Goal: Task Accomplishment & Management: Use online tool/utility

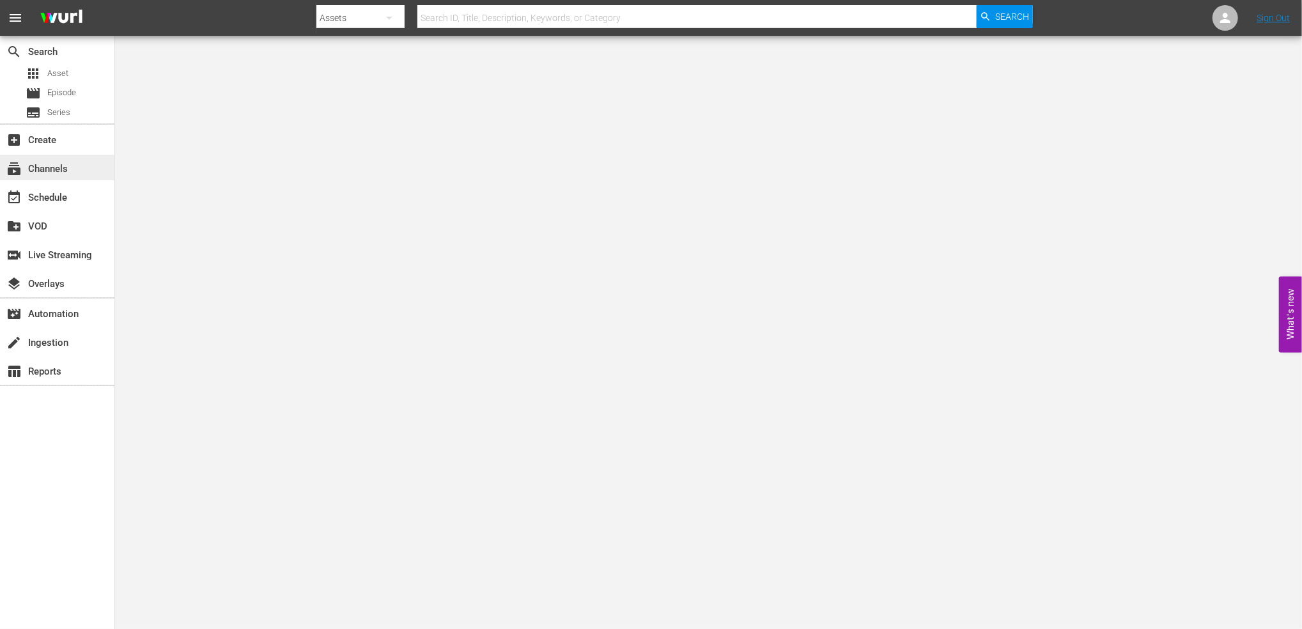
click at [68, 161] on div "subscriptions Channels" at bounding box center [36, 167] width 72 height 12
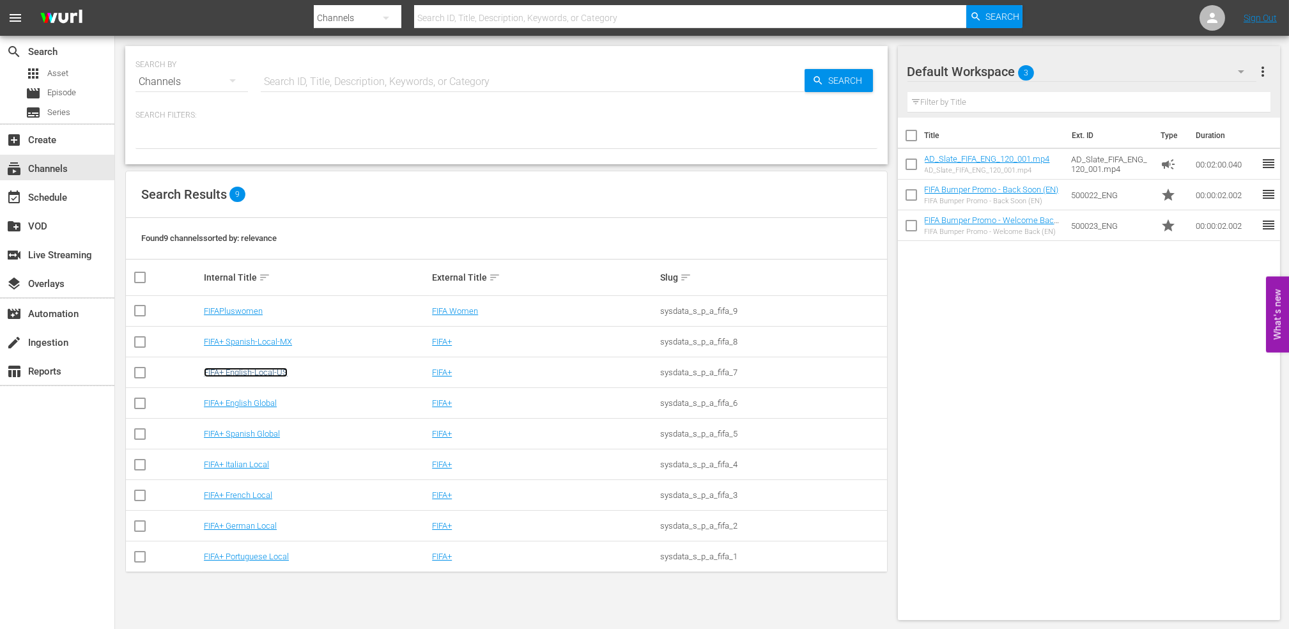
click at [267, 375] on link "FIFA+ English-Local-US" at bounding box center [246, 373] width 84 height 10
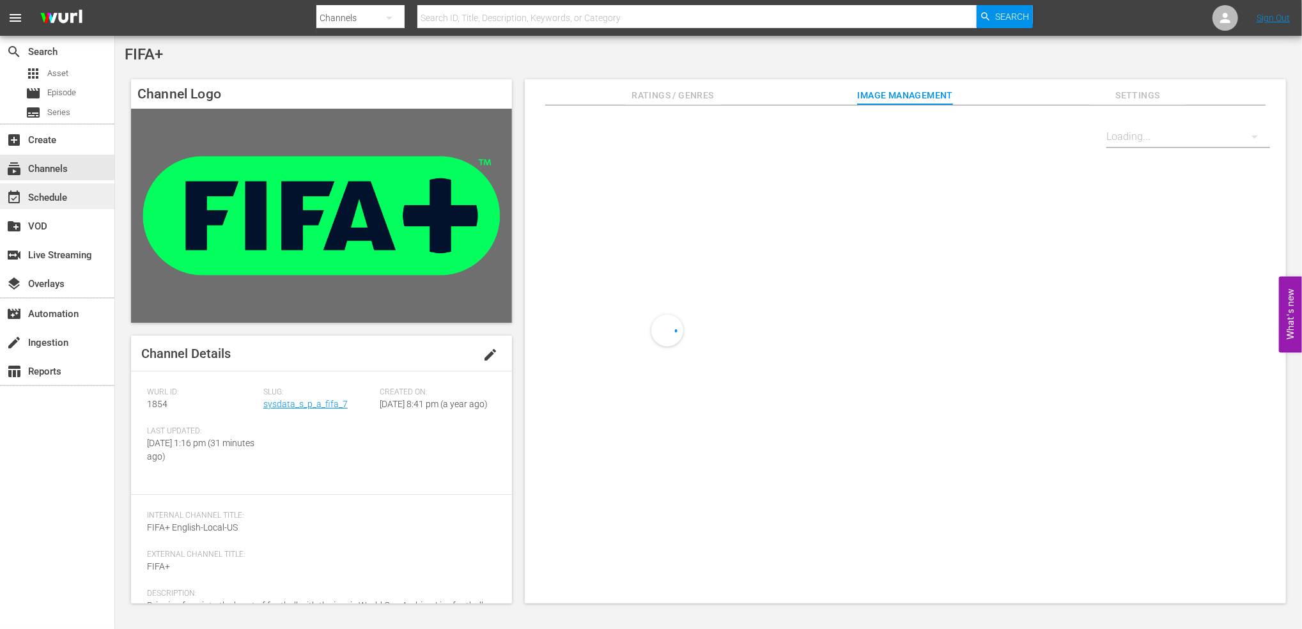
click at [77, 195] on div "event_available Schedule" at bounding box center [57, 196] width 114 height 26
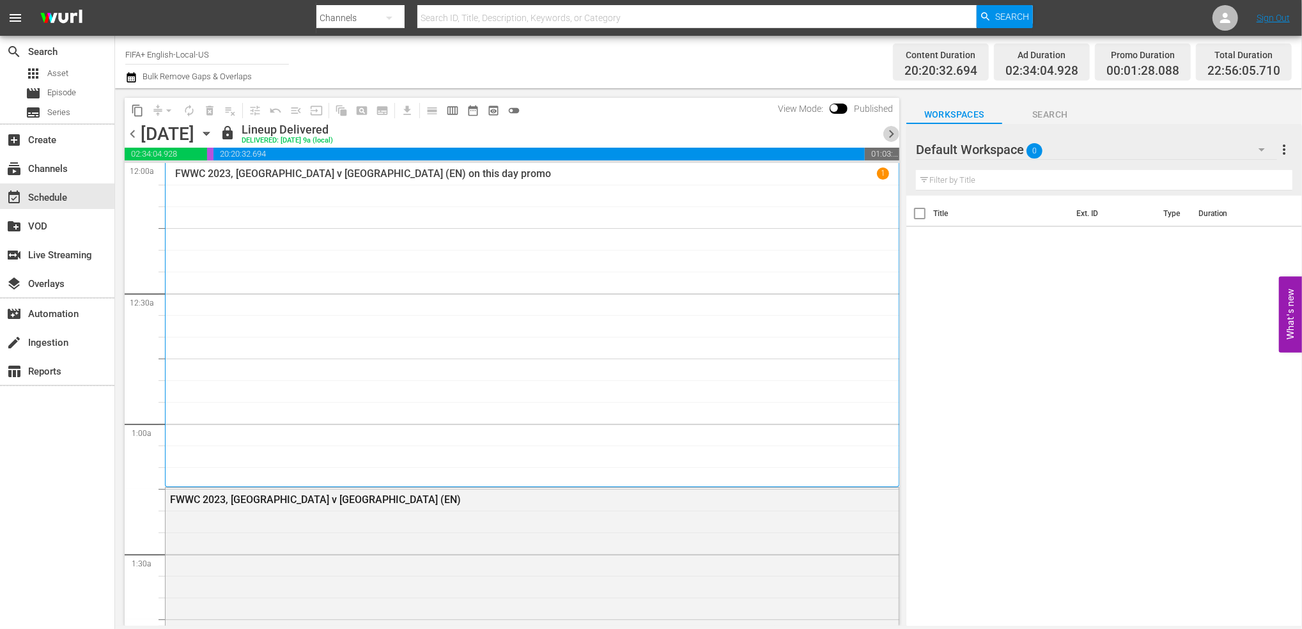
click at [891, 136] on span "chevron_right" at bounding box center [891, 134] width 16 height 16
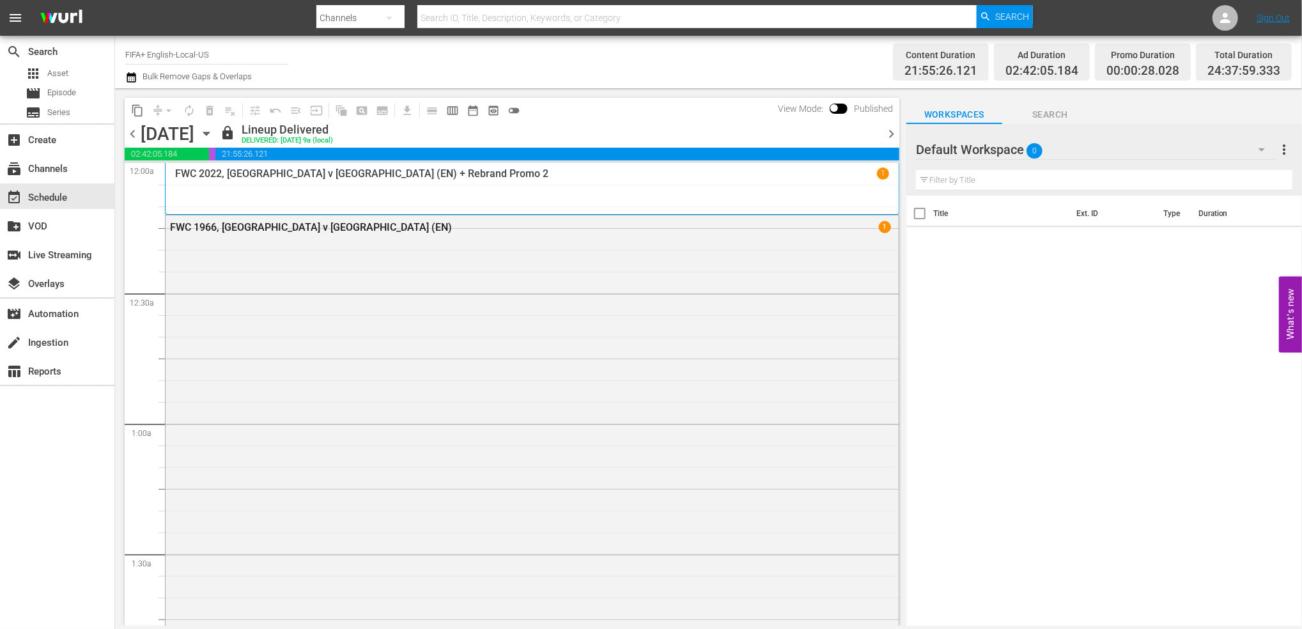
click at [891, 140] on span "chevron_right" at bounding box center [891, 134] width 16 height 16
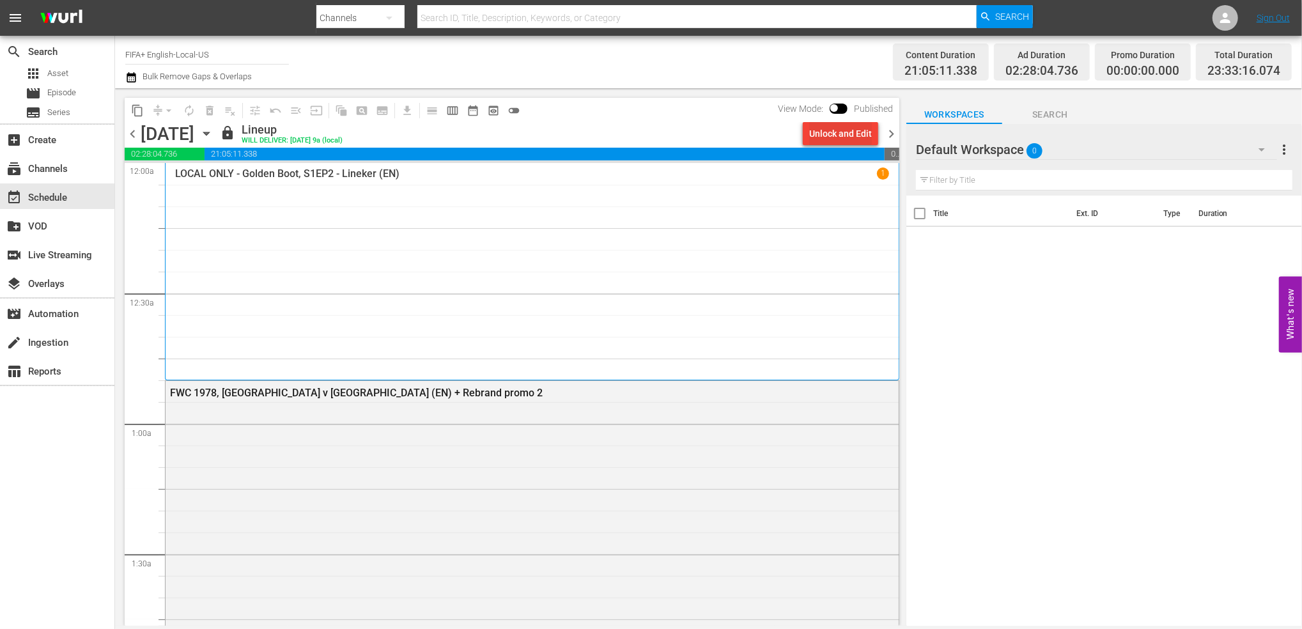
click at [845, 132] on div "Unlock and Edit" at bounding box center [840, 133] width 63 height 23
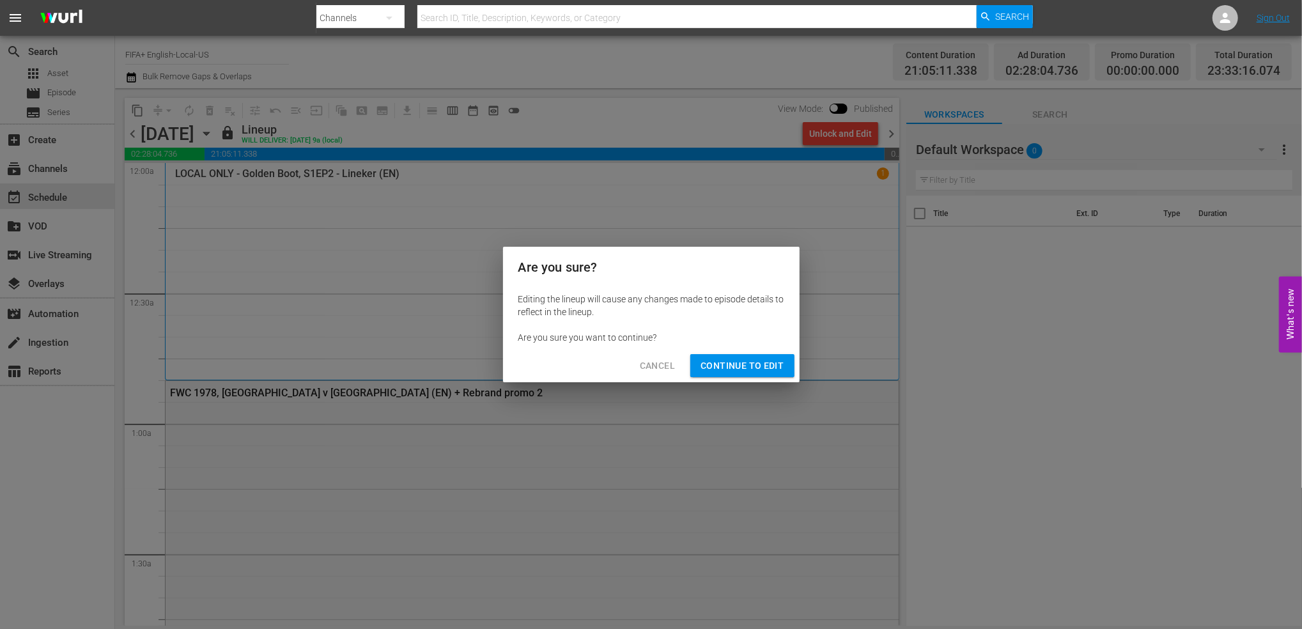
click at [755, 358] on span "Continue to Edit" at bounding box center [742, 366] width 83 height 16
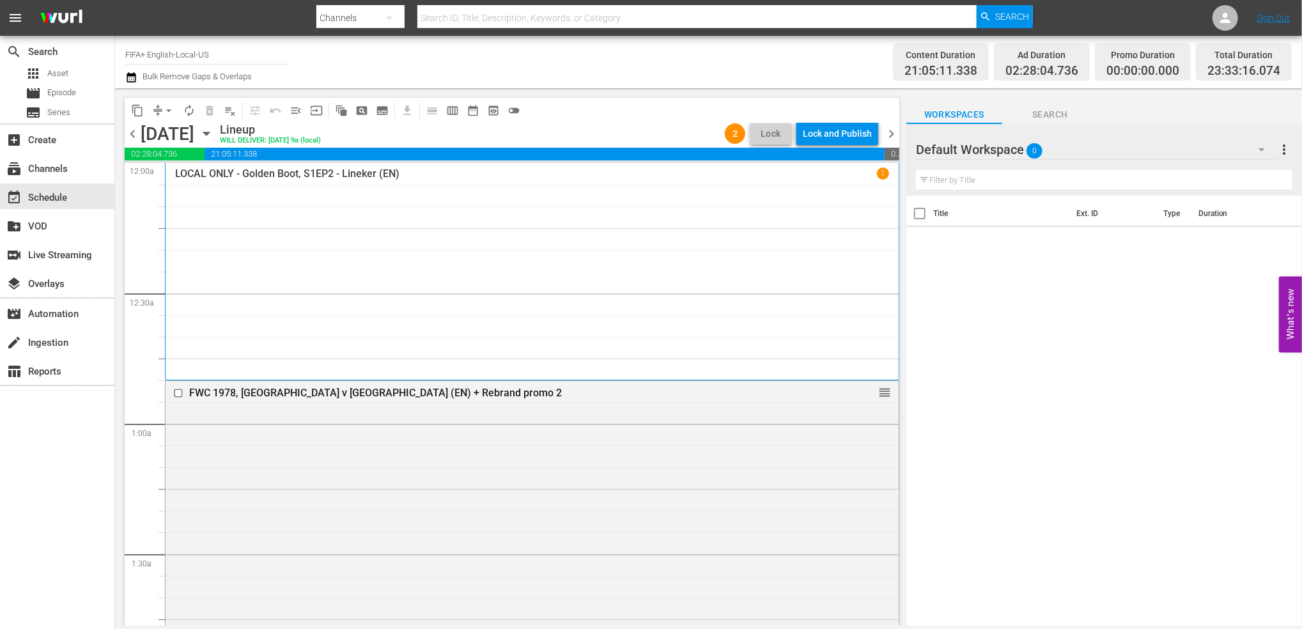
click at [890, 135] on span "chevron_right" at bounding box center [891, 134] width 16 height 16
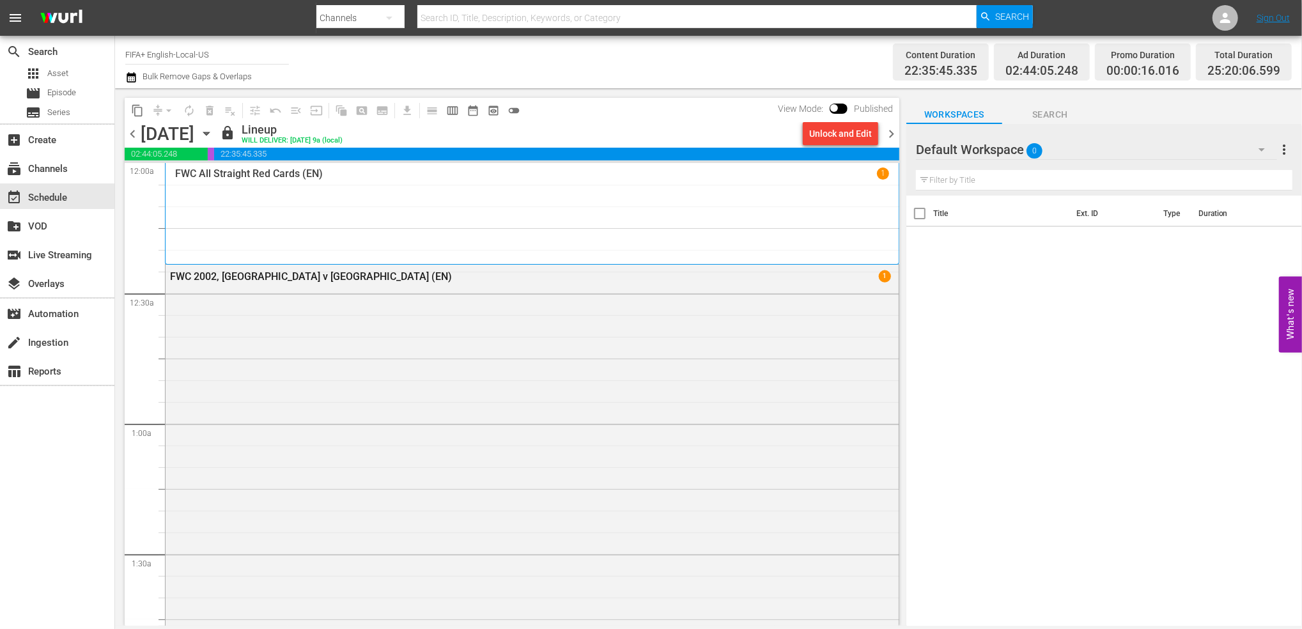
click at [858, 135] on div "Unlock and Edit" at bounding box center [840, 133] width 63 height 23
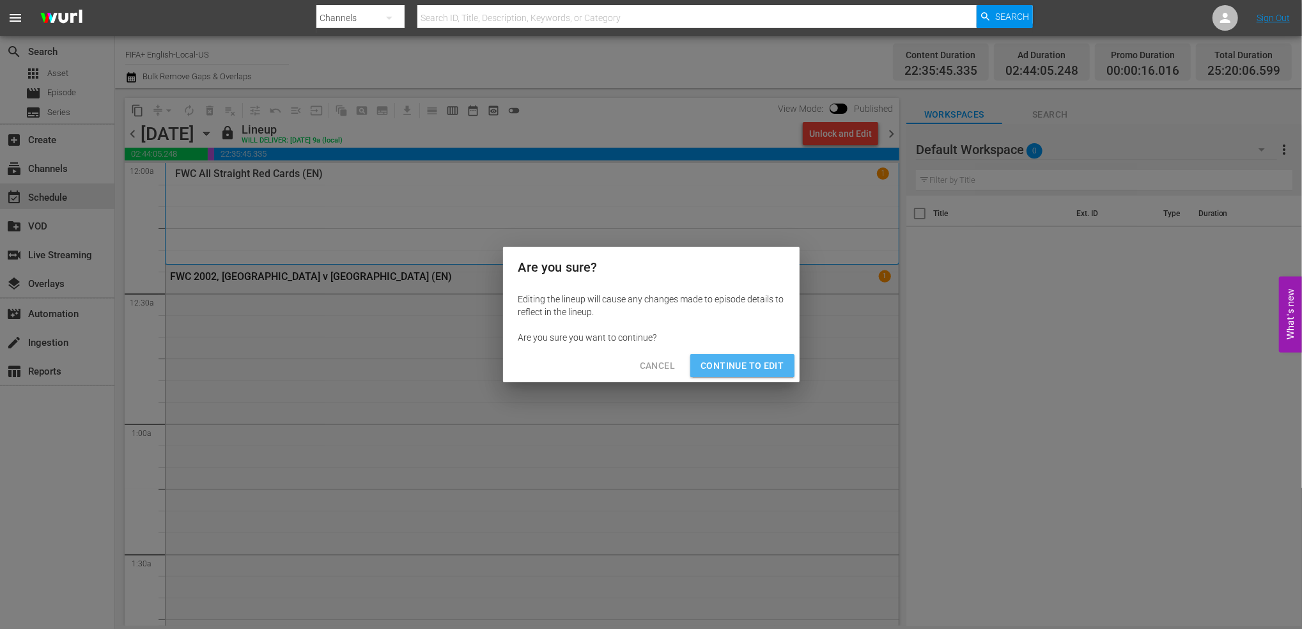
click at [750, 360] on span "Continue to Edit" at bounding box center [742, 366] width 83 height 16
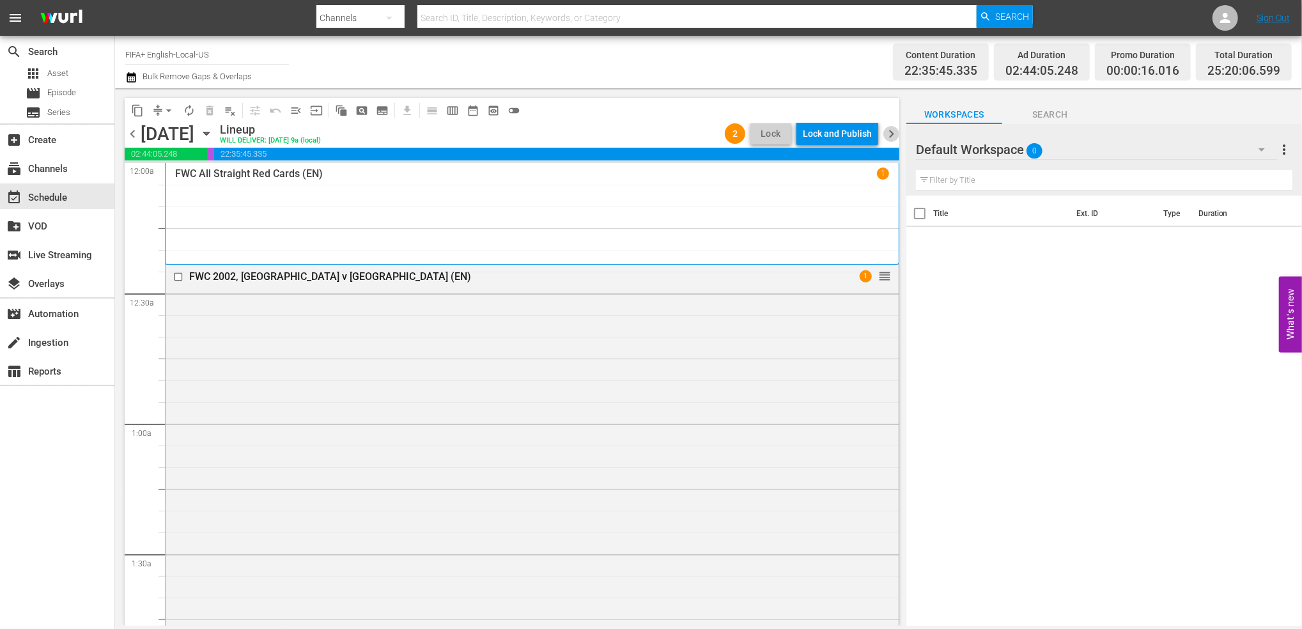
click at [887, 137] on span "chevron_right" at bounding box center [891, 134] width 16 height 16
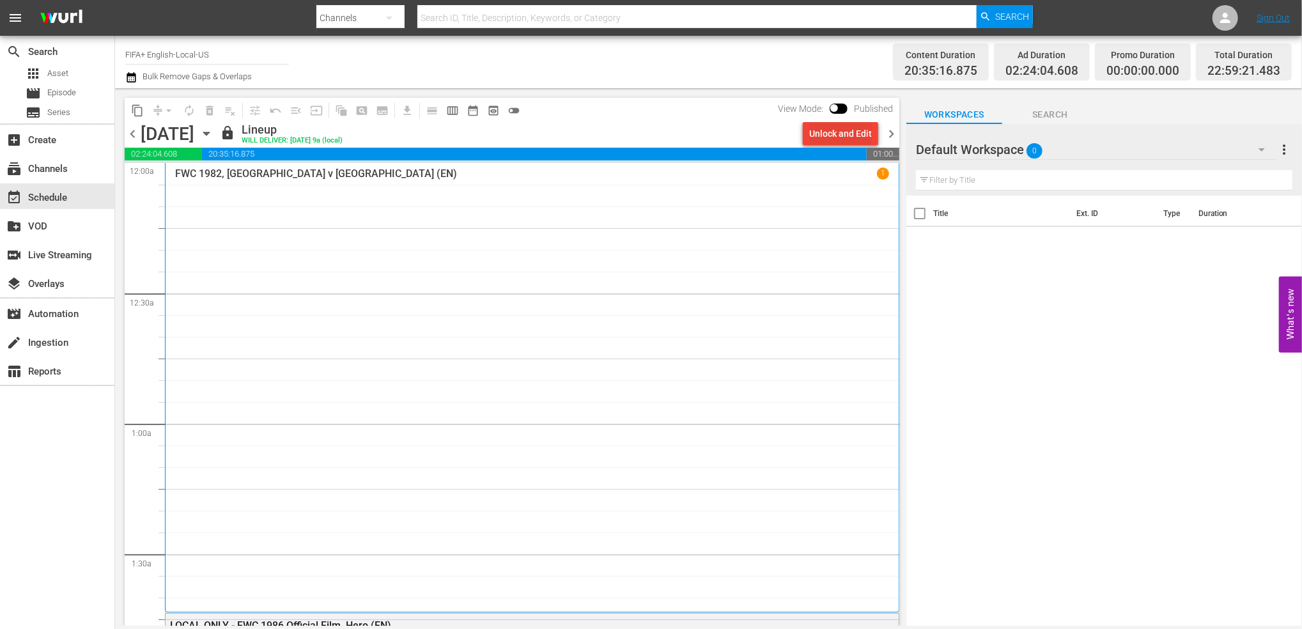
click at [849, 132] on div "Unlock and Edit" at bounding box center [840, 133] width 63 height 23
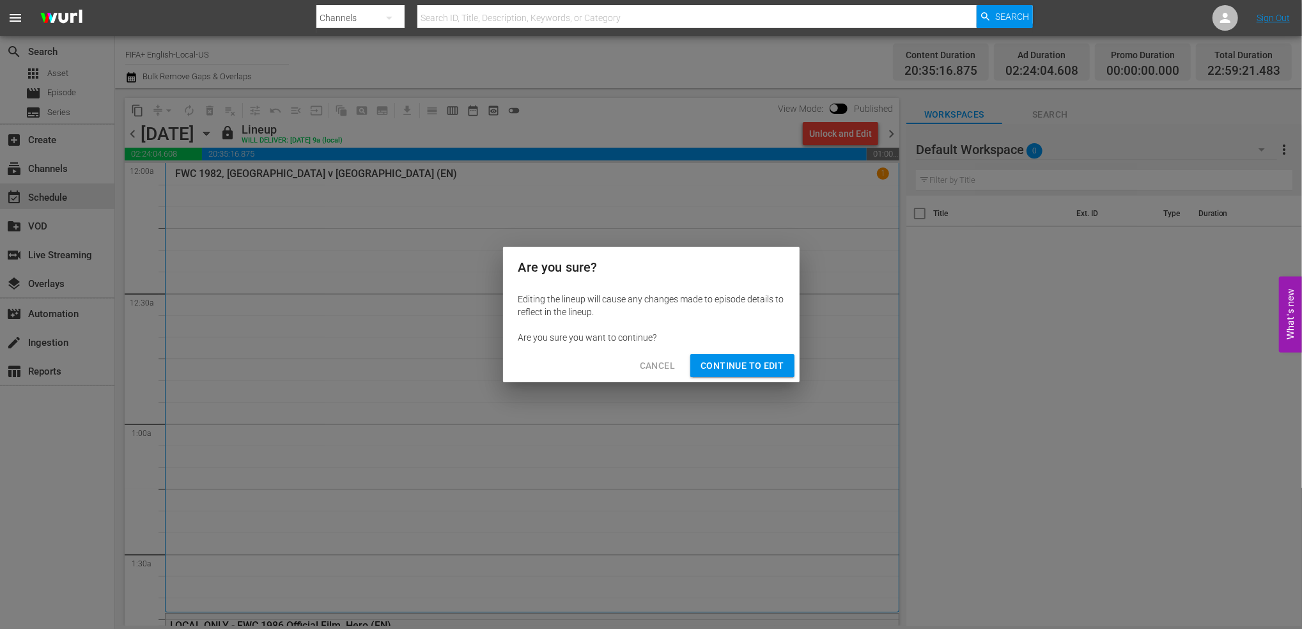
click at [736, 357] on button "Continue to Edit" at bounding box center [742, 366] width 104 height 24
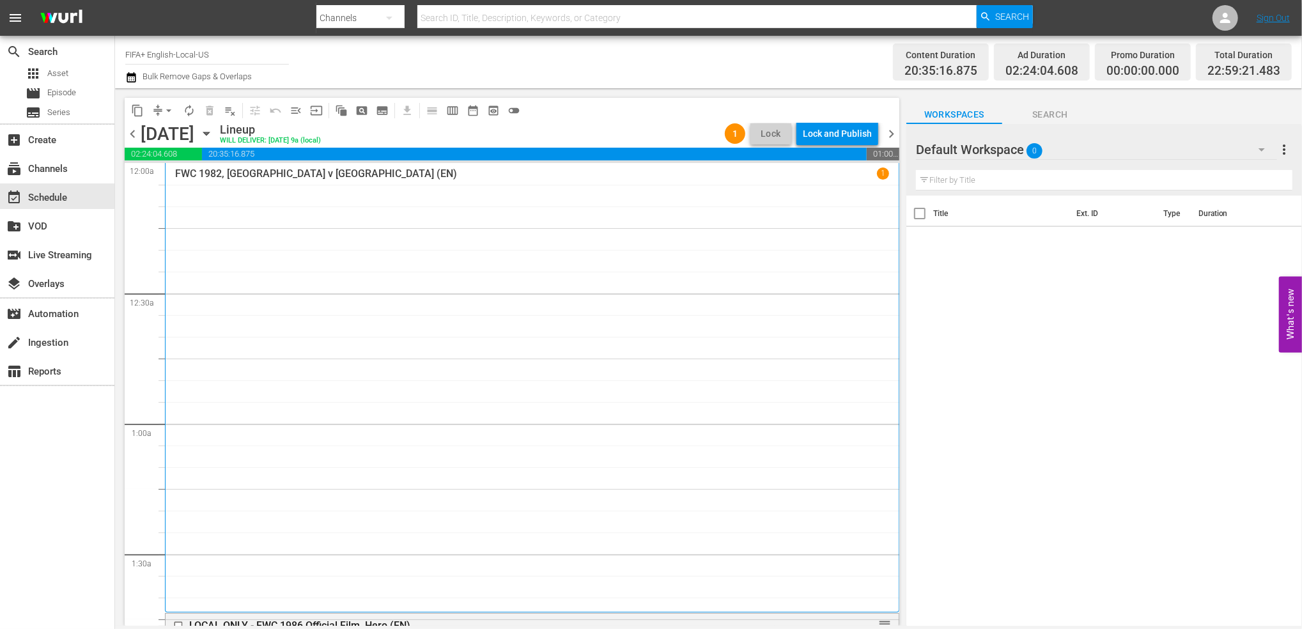
click at [128, 135] on span "chevron_left" at bounding box center [133, 134] width 16 height 16
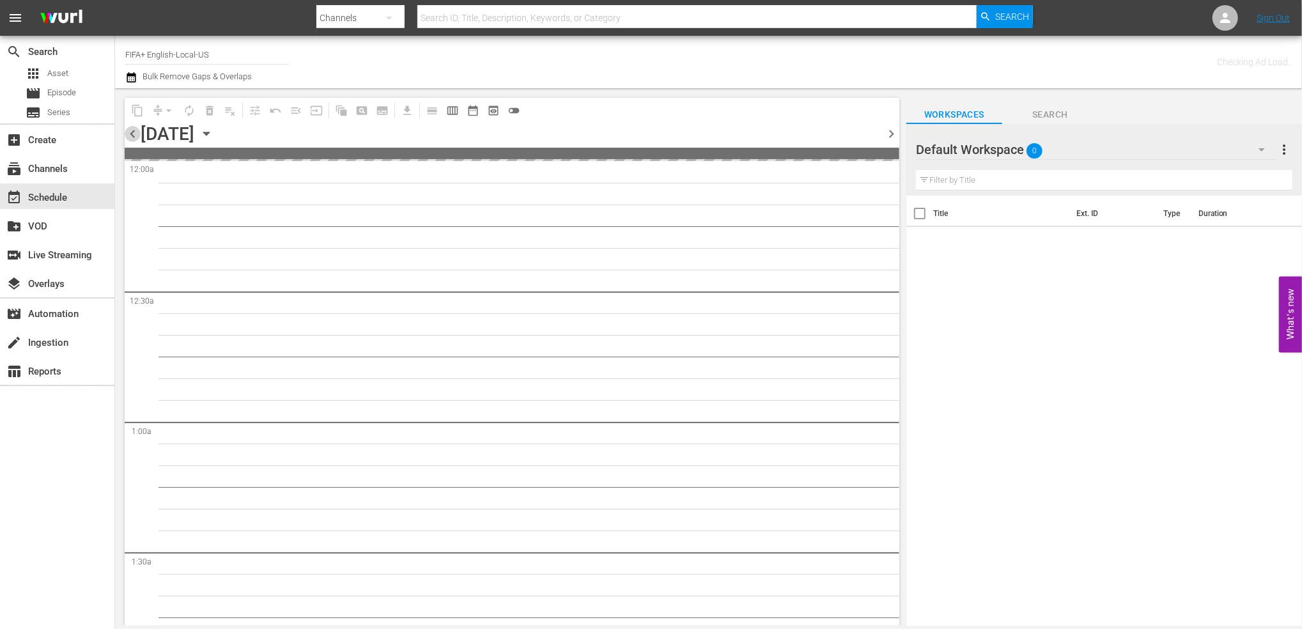
click at [128, 135] on span "chevron_left" at bounding box center [133, 134] width 16 height 16
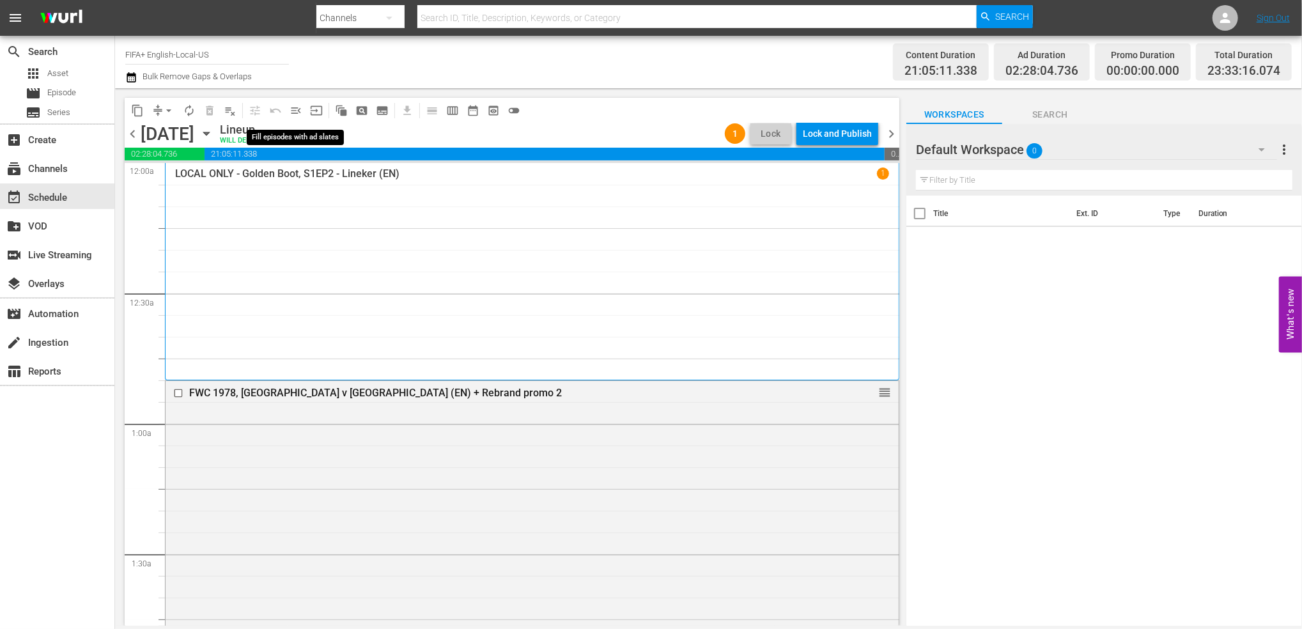
click at [297, 110] on span "menu_open" at bounding box center [296, 110] width 13 height 13
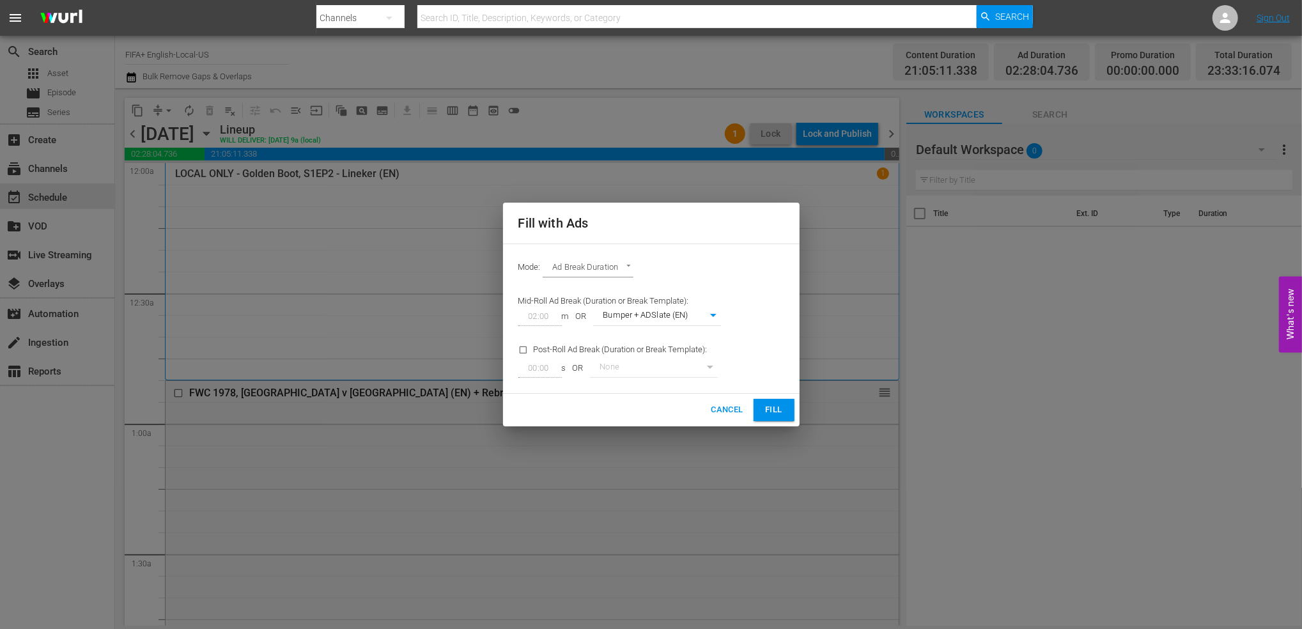
click at [776, 410] on span "Fill" at bounding box center [774, 410] width 20 height 15
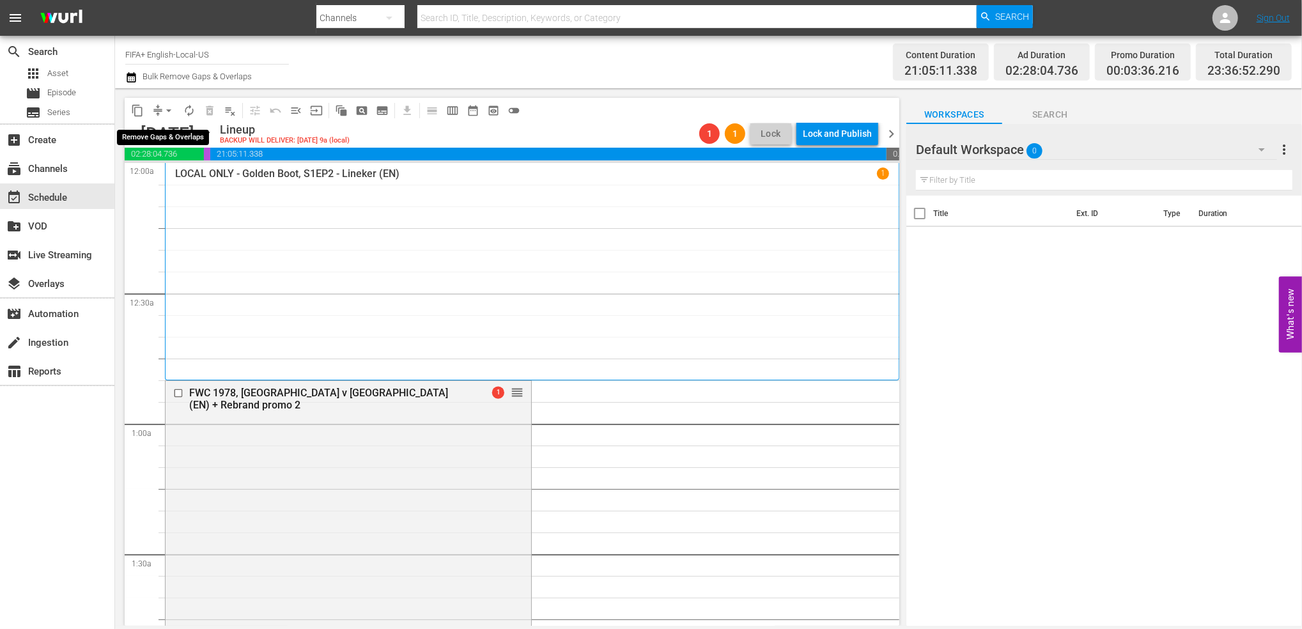
click at [172, 109] on span "arrow_drop_down" at bounding box center [168, 110] width 13 height 13
click at [192, 172] on li "Align to End of Previous Day" at bounding box center [169, 178] width 134 height 21
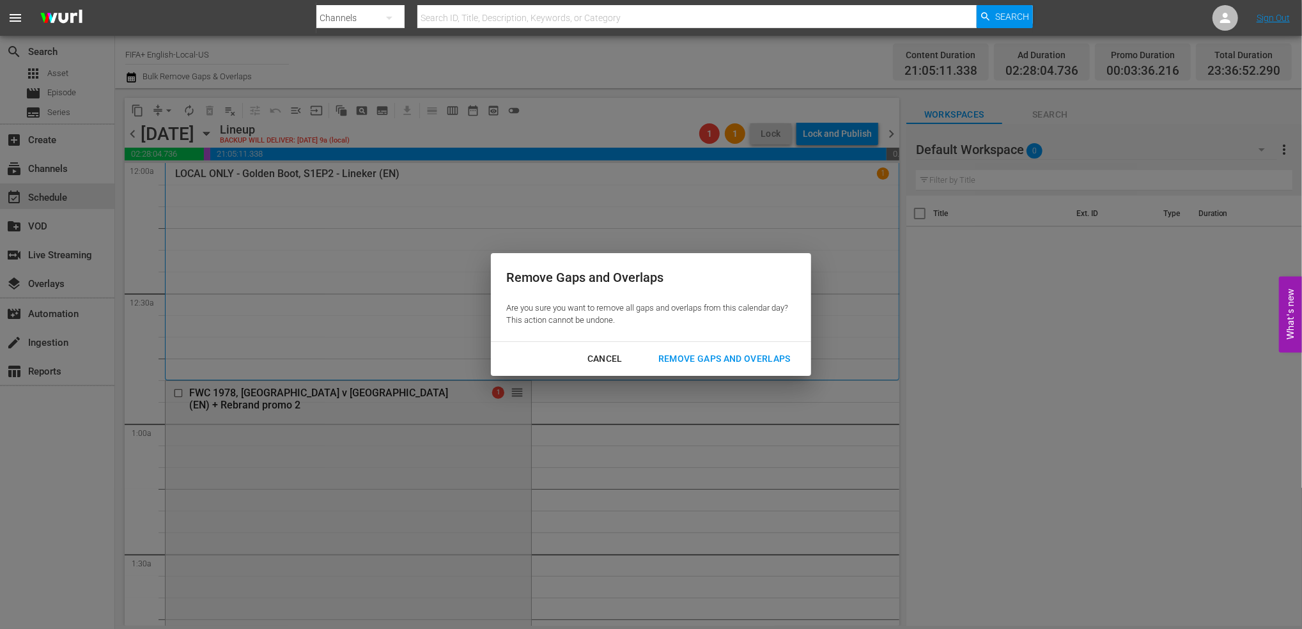
click at [730, 356] on div "Remove Gaps and Overlaps" at bounding box center [724, 359] width 153 height 16
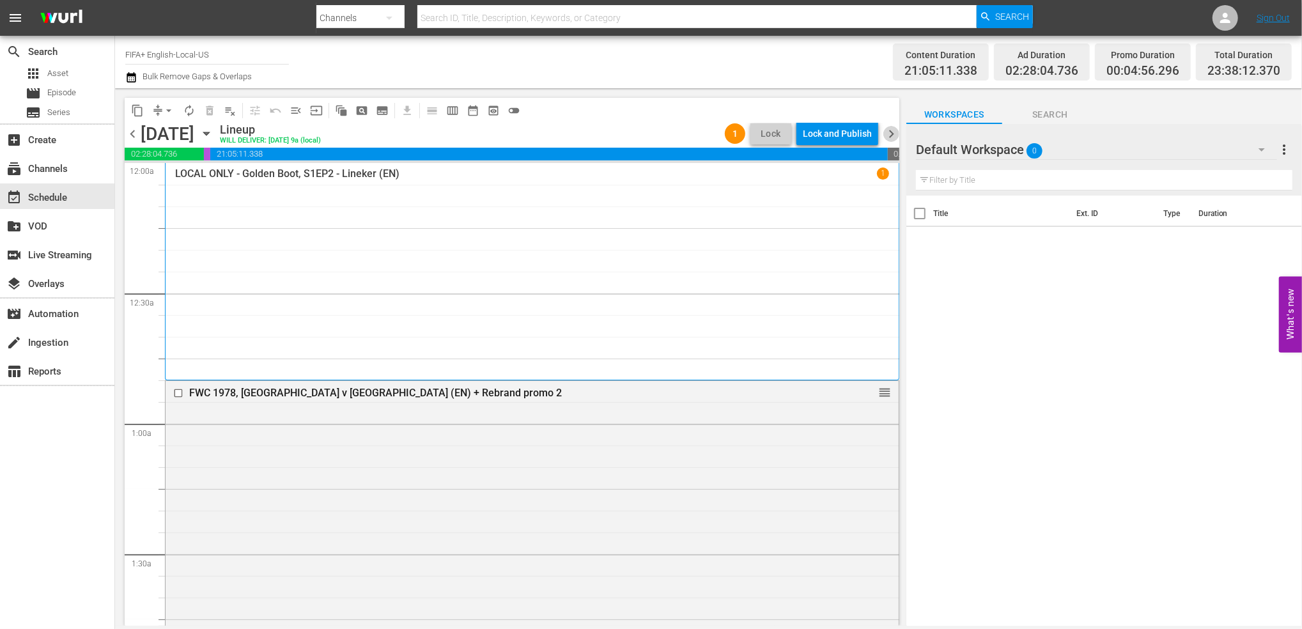
click at [897, 131] on span "chevron_right" at bounding box center [891, 134] width 16 height 16
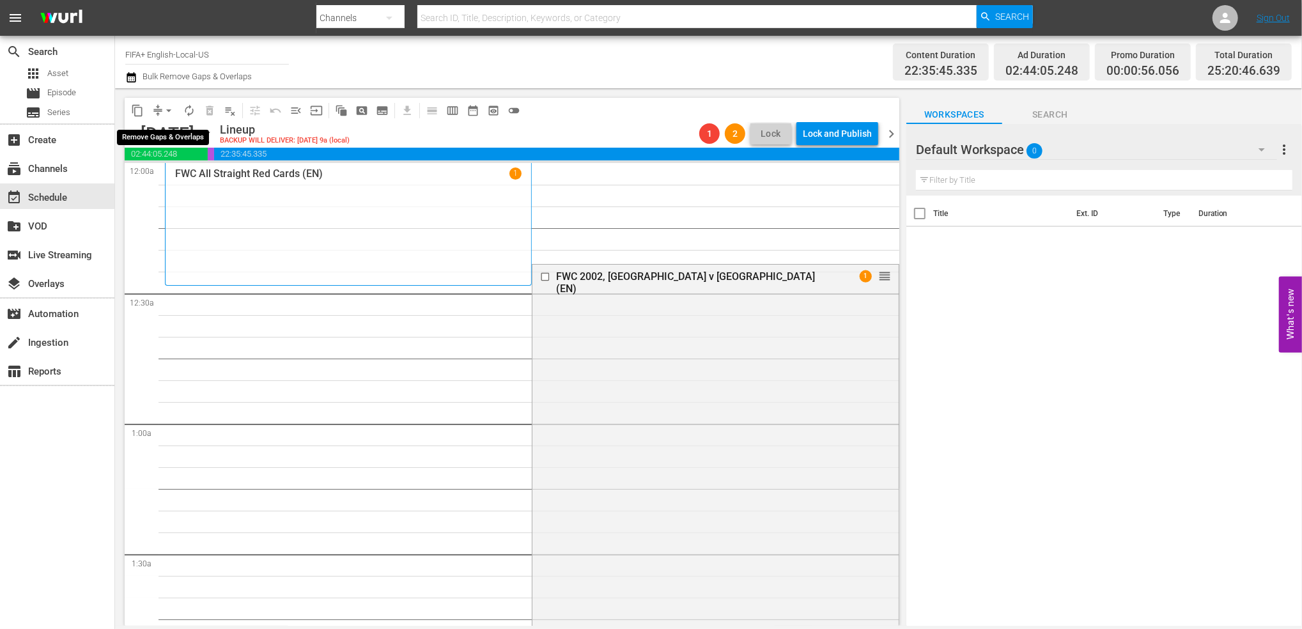
click at [172, 110] on span "arrow_drop_down" at bounding box center [168, 110] width 13 height 13
click at [299, 111] on span "menu_open" at bounding box center [296, 110] width 13 height 13
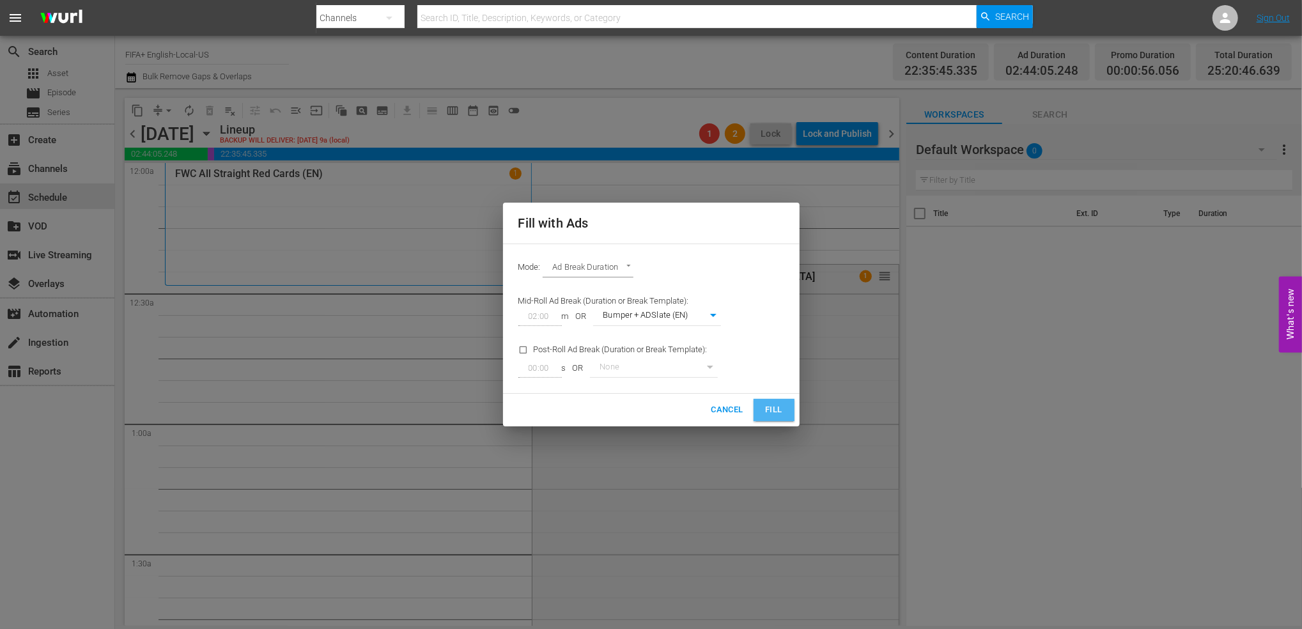
click at [768, 416] on span "Fill" at bounding box center [774, 410] width 20 height 15
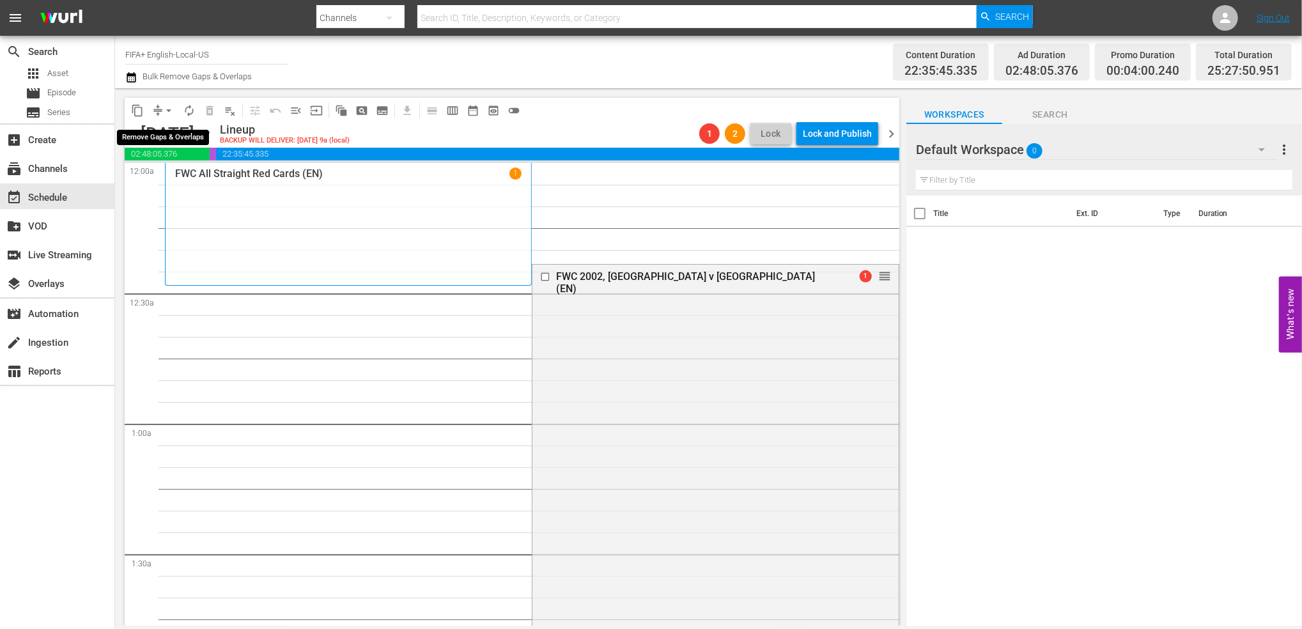
click at [169, 111] on span "arrow_drop_down" at bounding box center [168, 110] width 13 height 13
click at [197, 173] on li "Align to End of Previous Day" at bounding box center [169, 178] width 134 height 21
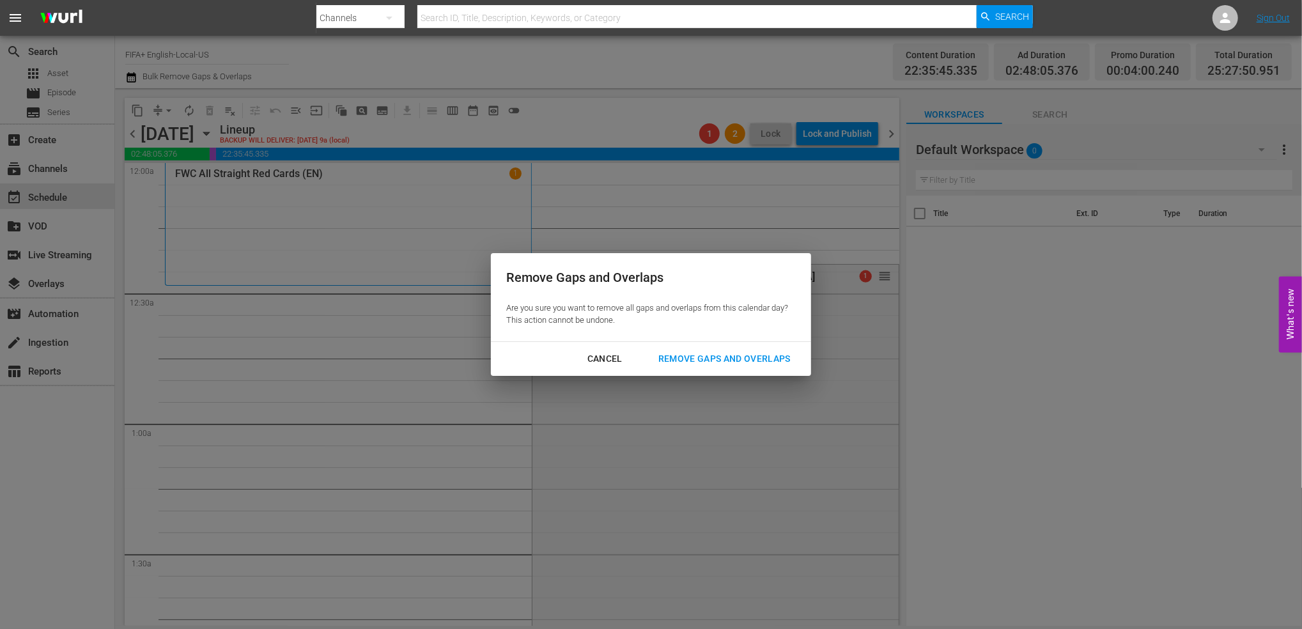
click at [698, 355] on div "Remove Gaps and Overlaps" at bounding box center [724, 359] width 153 height 16
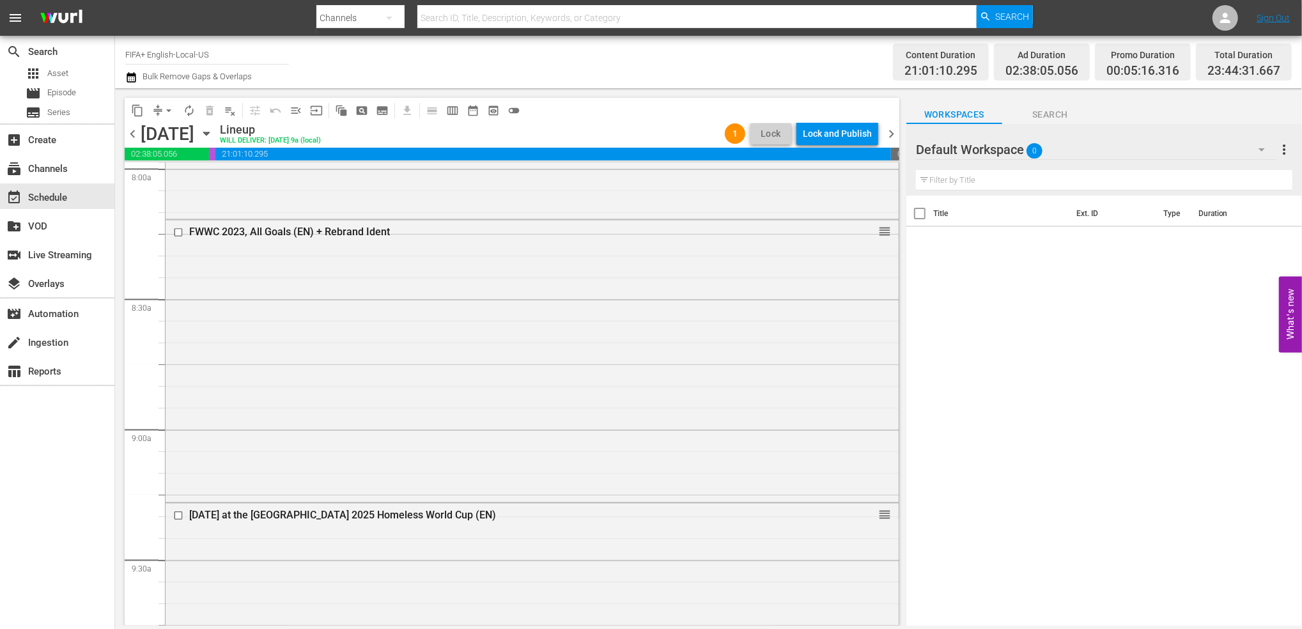
scroll to position [2084, 0]
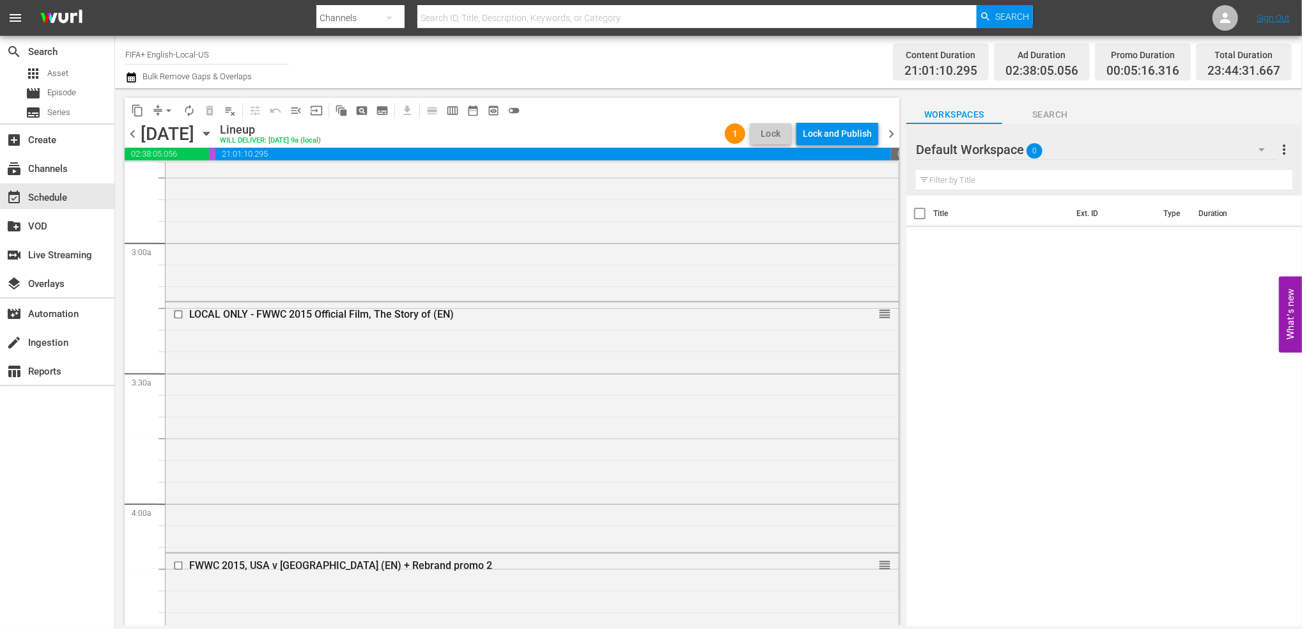
click at [128, 134] on span "chevron_left" at bounding box center [133, 134] width 16 height 16
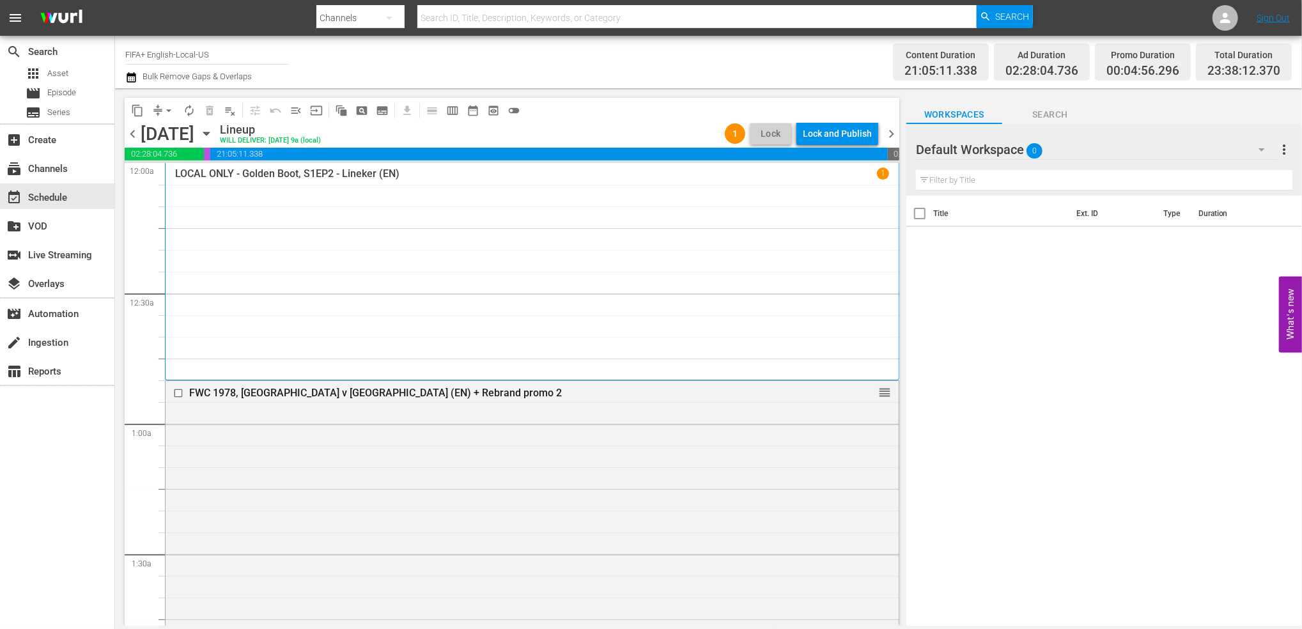
click at [895, 136] on span "chevron_right" at bounding box center [891, 134] width 16 height 16
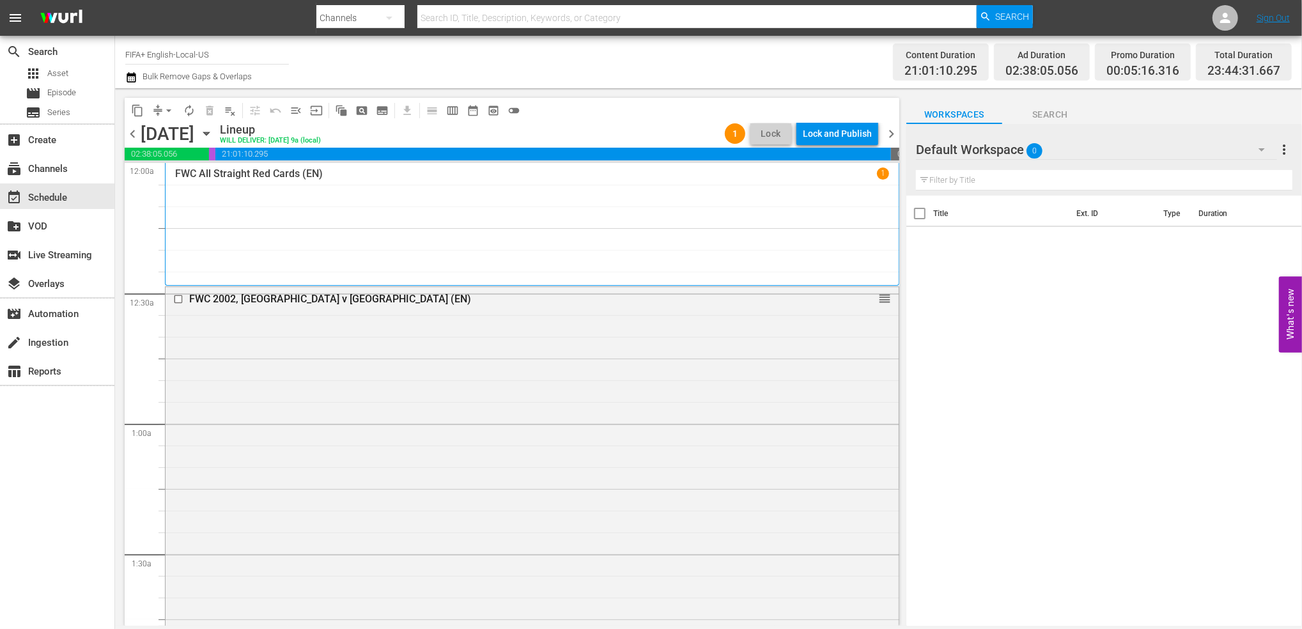
click at [890, 136] on span "chevron_right" at bounding box center [891, 134] width 16 height 16
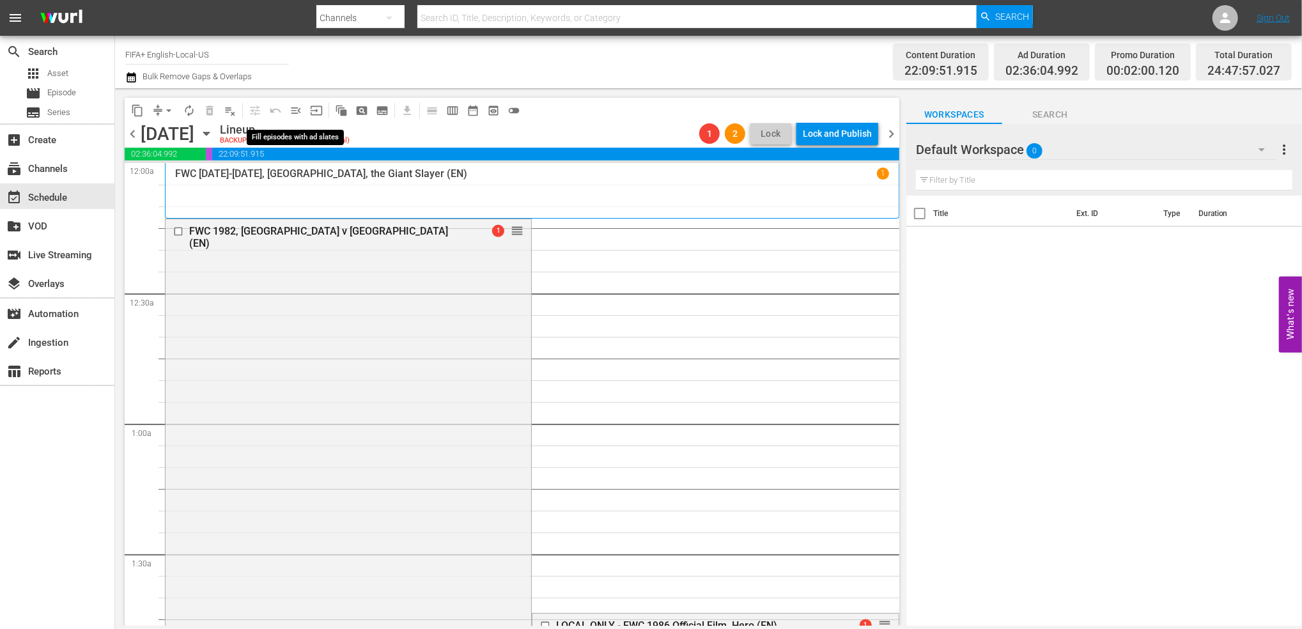
click at [298, 107] on span "menu_open" at bounding box center [296, 110] width 13 height 13
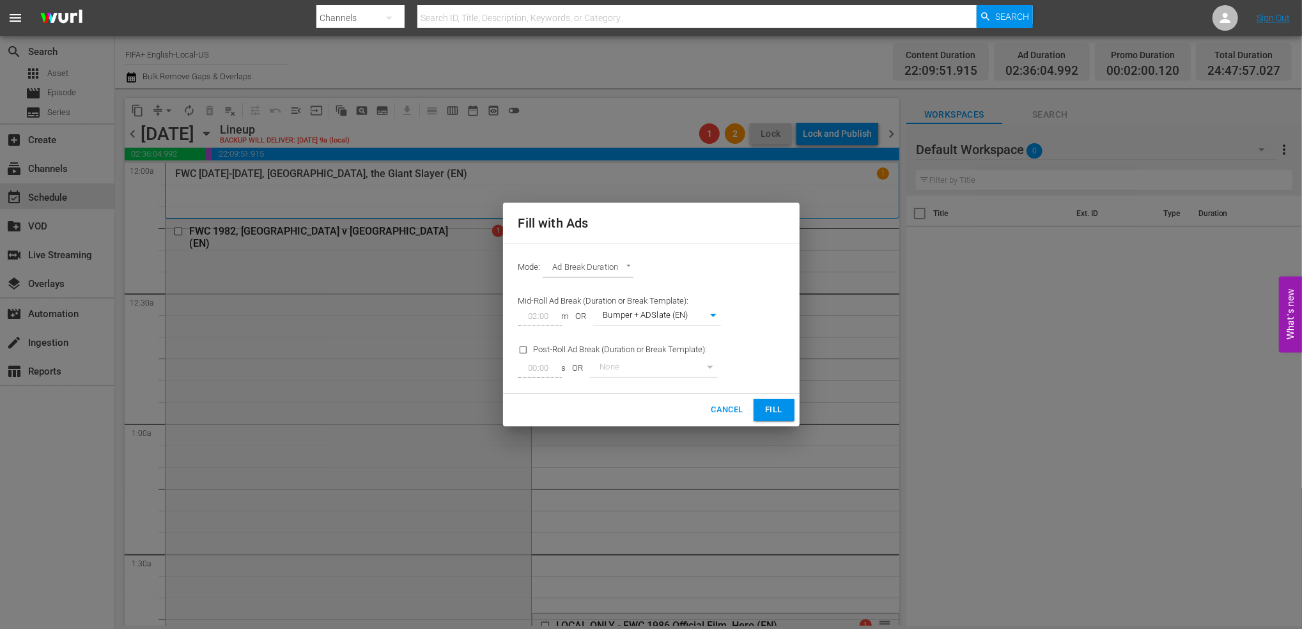
click at [775, 417] on span "Fill" at bounding box center [774, 410] width 20 height 15
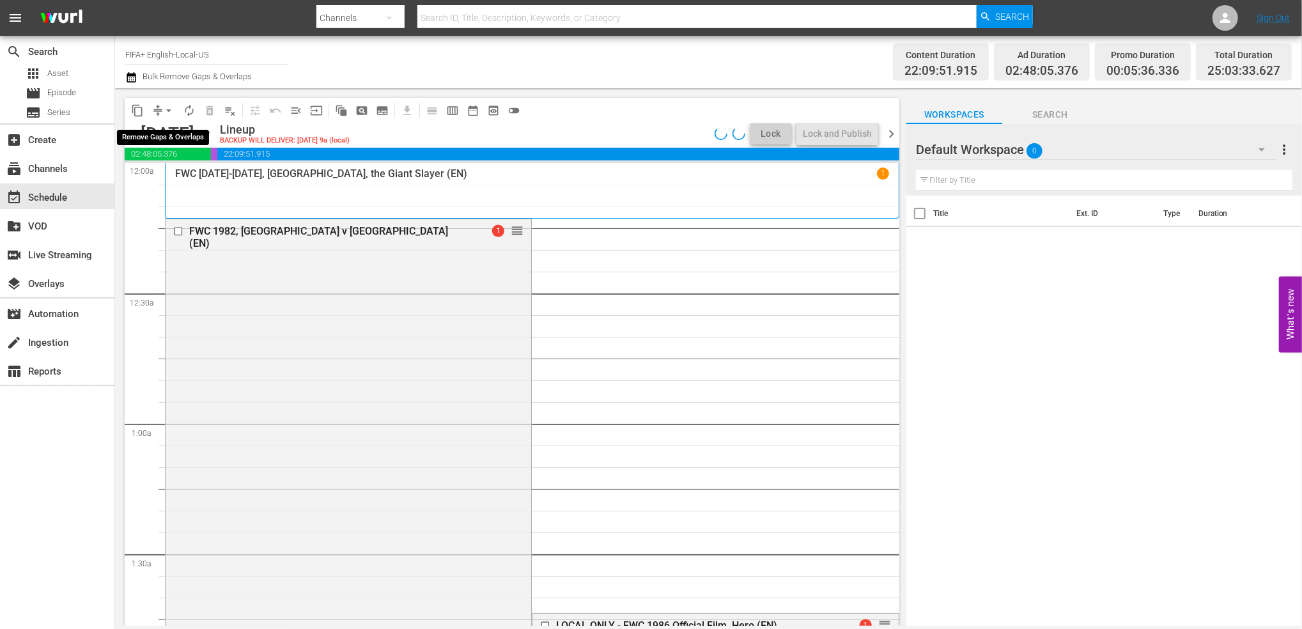
click at [169, 111] on span "arrow_drop_down" at bounding box center [168, 110] width 13 height 13
click at [161, 180] on li "Align to End of Previous Day" at bounding box center [169, 178] width 134 height 21
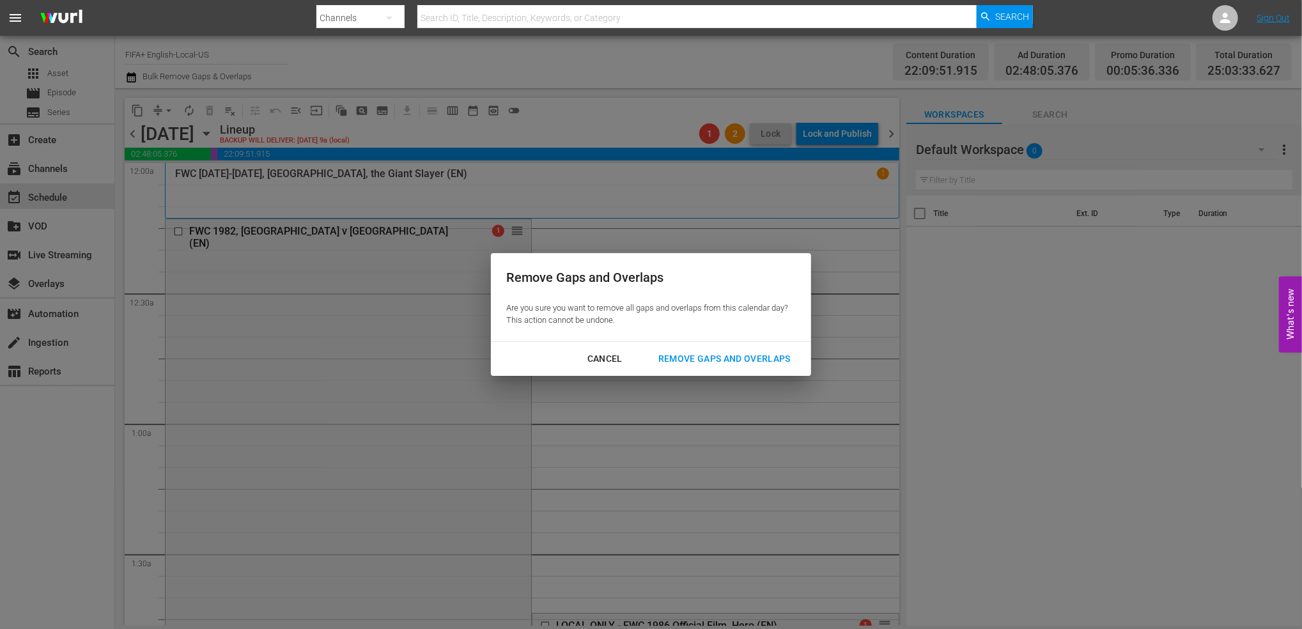
click at [704, 371] on div "Cancel Remove Gaps and Overlaps" at bounding box center [651, 359] width 320 height 34
click at [709, 368] on button "Remove Gaps and Overlaps" at bounding box center [724, 359] width 163 height 24
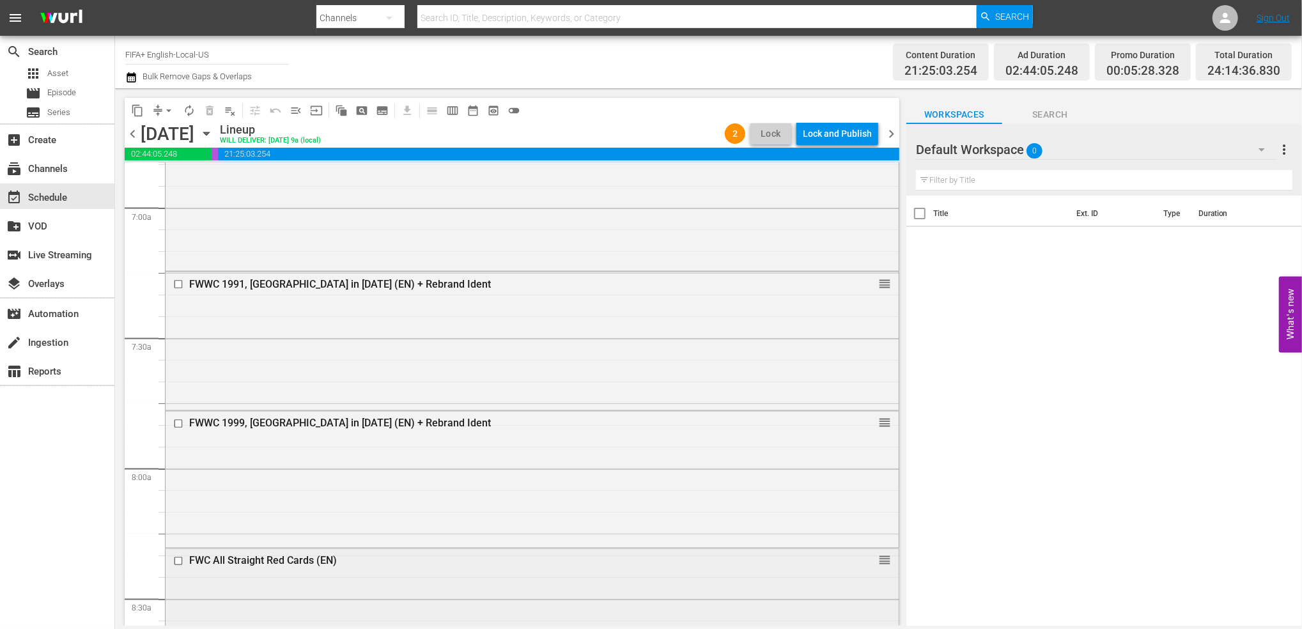
scroll to position [1774, 0]
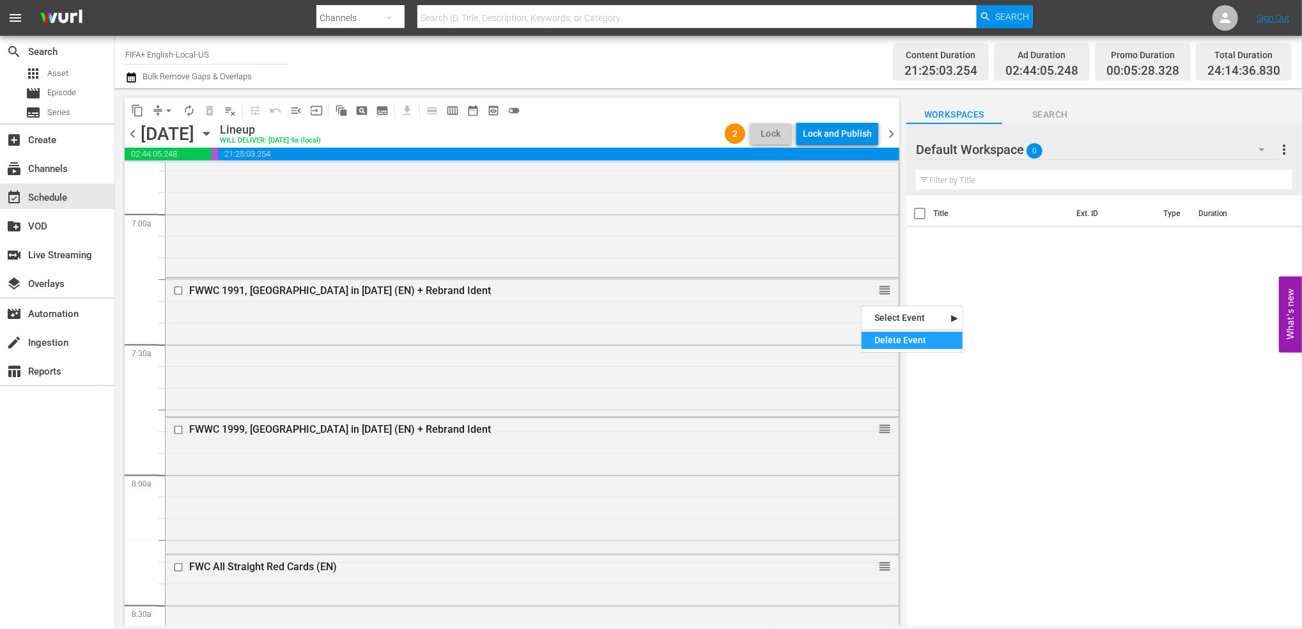
click at [888, 343] on div "Delete Event" at bounding box center [912, 340] width 101 height 17
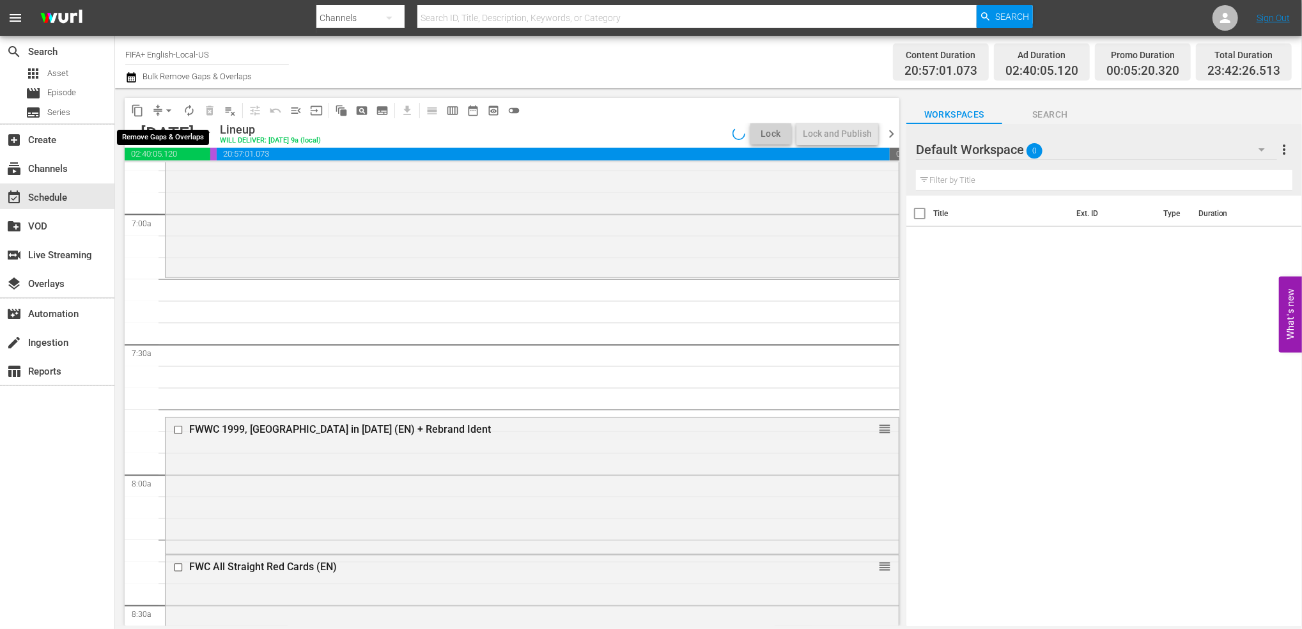
click at [170, 109] on span "arrow_drop_down" at bounding box center [168, 110] width 13 height 13
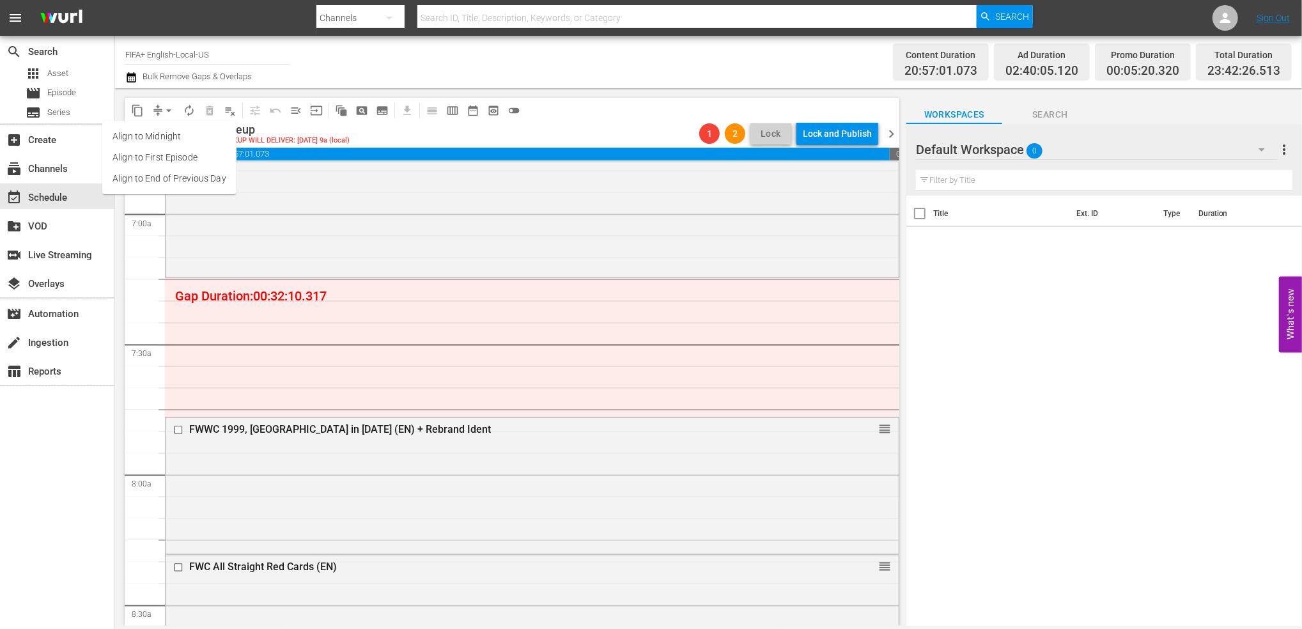
click at [221, 184] on li "Align to End of Previous Day" at bounding box center [169, 178] width 134 height 21
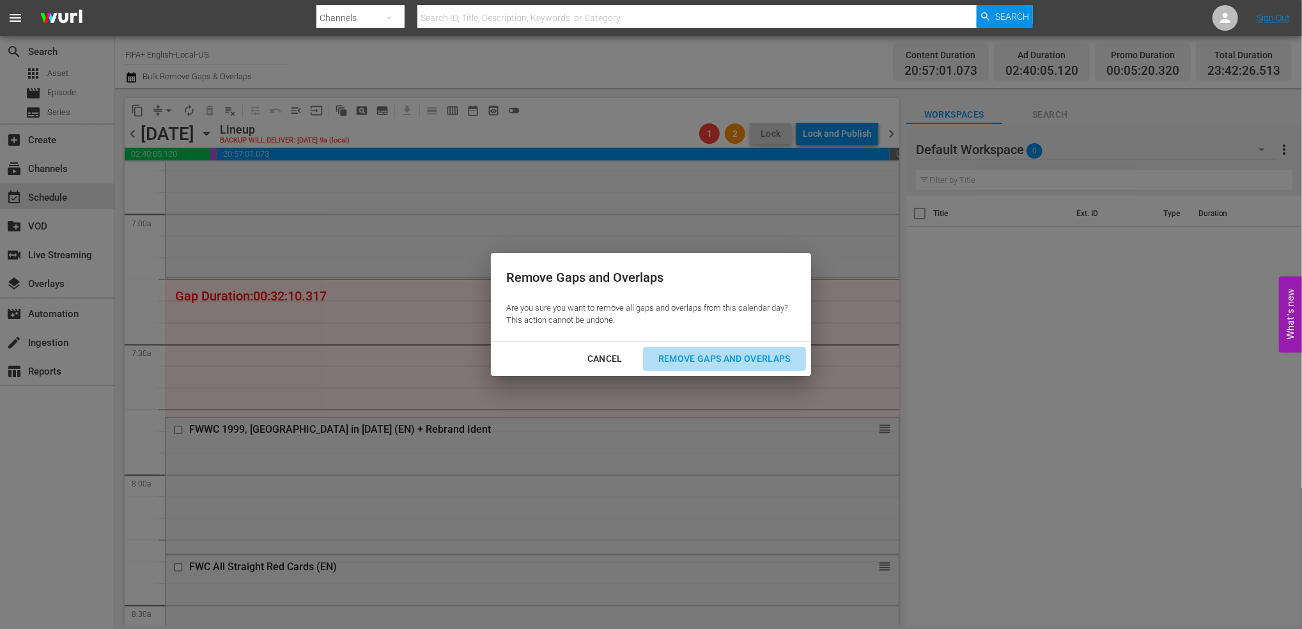
click at [731, 350] on button "Remove Gaps and Overlaps" at bounding box center [724, 359] width 163 height 24
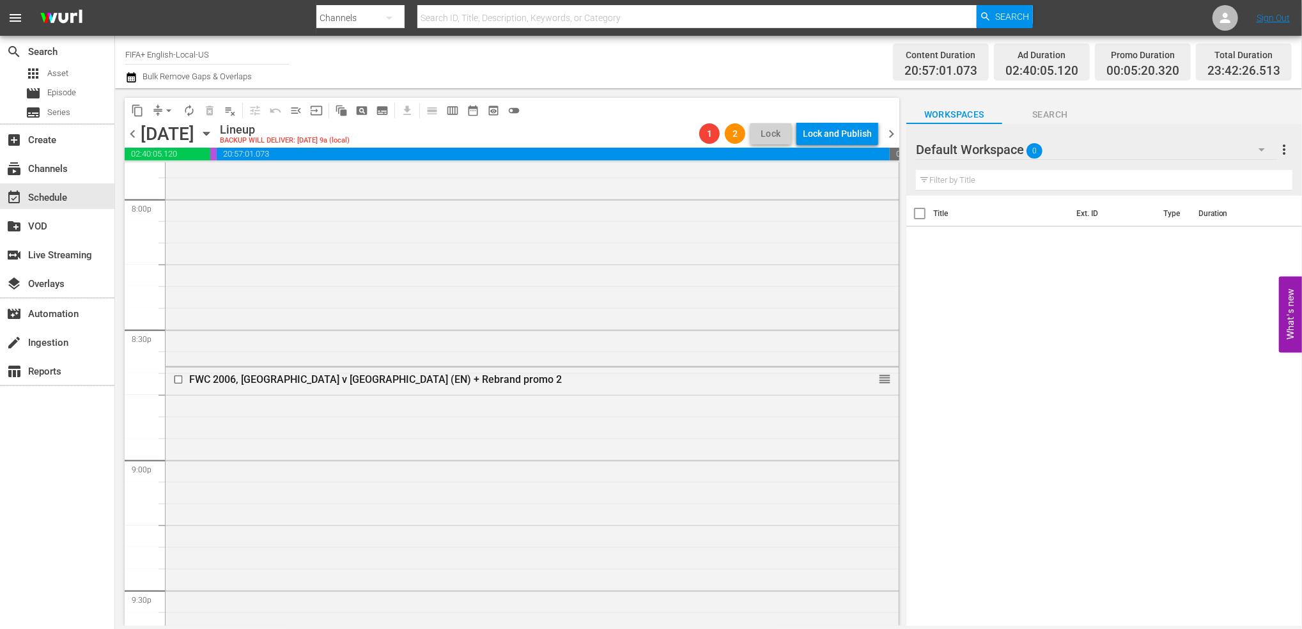
scroll to position [5914, 0]
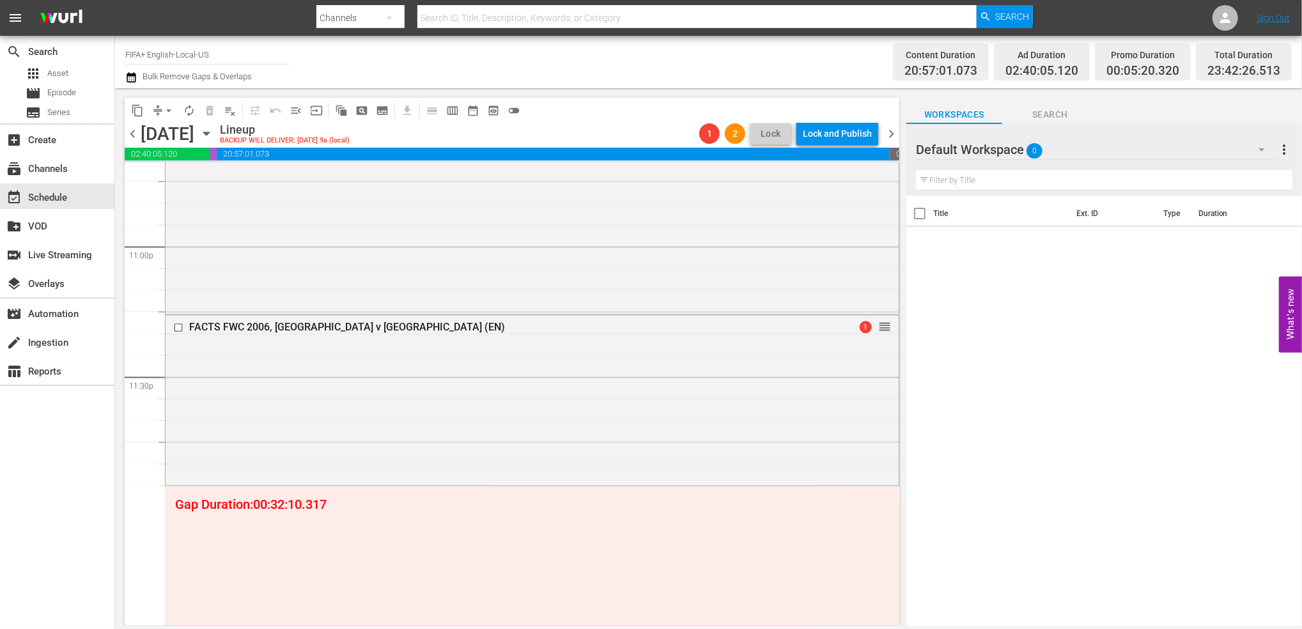
click at [894, 128] on span "chevron_right" at bounding box center [891, 134] width 16 height 16
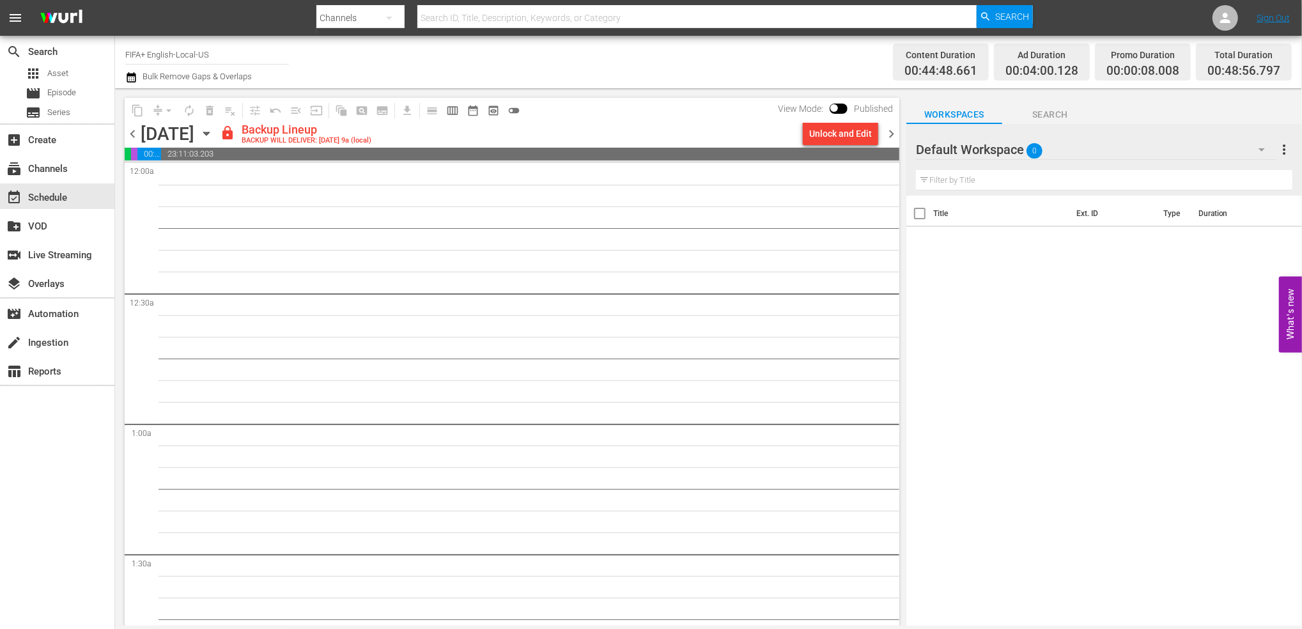
click at [134, 131] on span "chevron_left" at bounding box center [133, 134] width 16 height 16
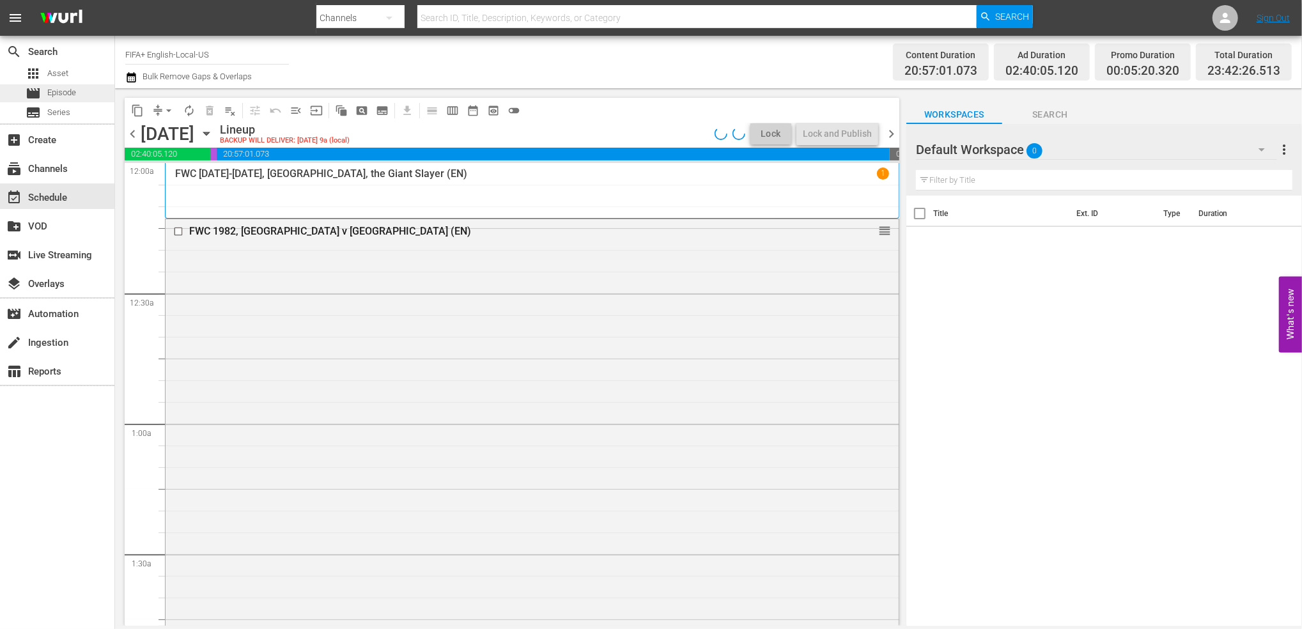
click at [59, 91] on span "Episode" at bounding box center [61, 92] width 29 height 13
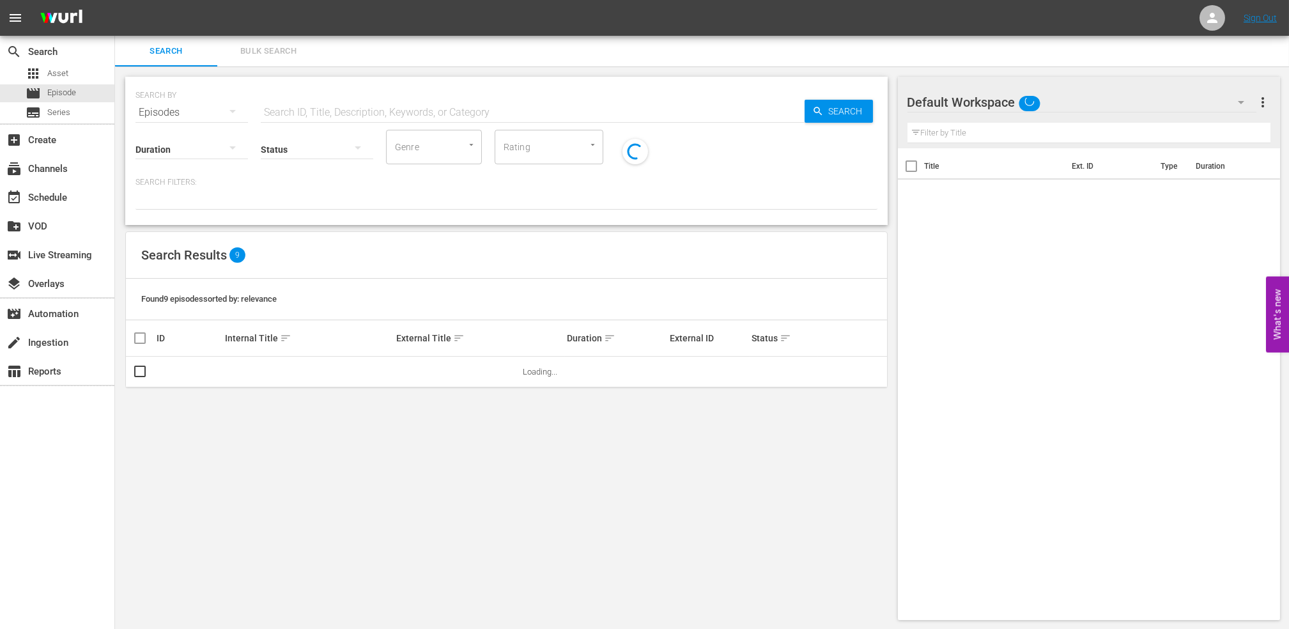
click at [397, 111] on input "text" at bounding box center [533, 112] width 544 height 31
paste input "World Champions: [GEOGRAPHIC_DATA] 2006"
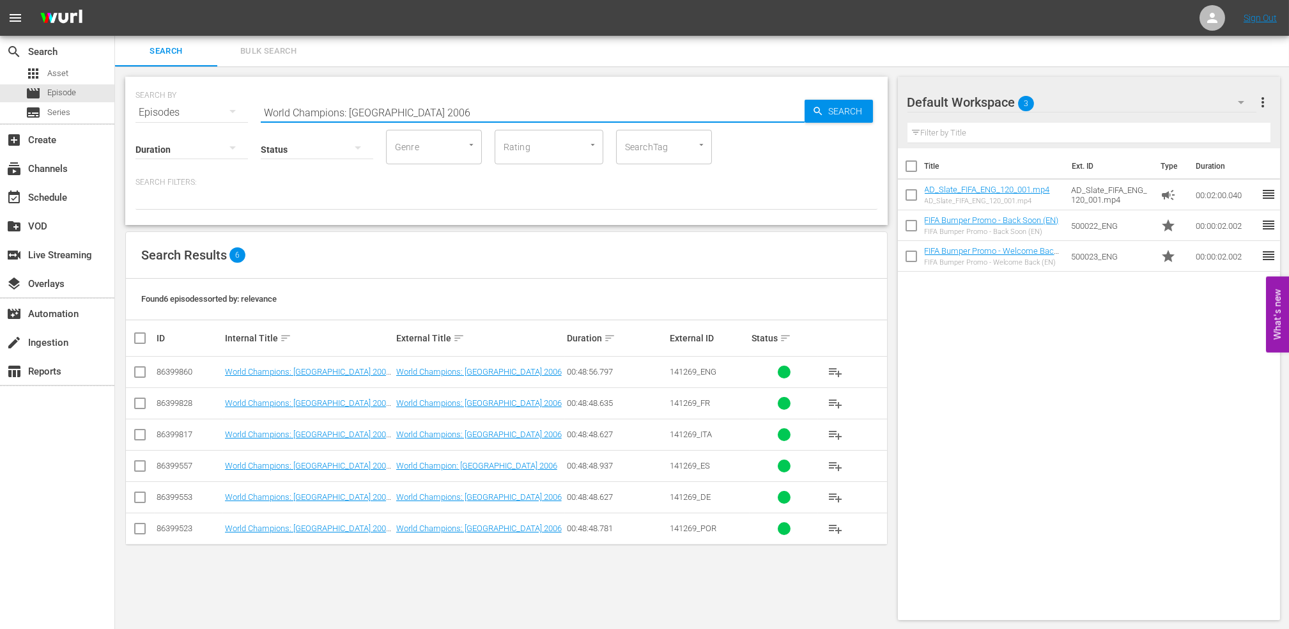
type input "World Champions: [GEOGRAPHIC_DATA] 2006"
click at [138, 370] on input "checkbox" at bounding box center [139, 374] width 15 height 15
checkbox input "true"
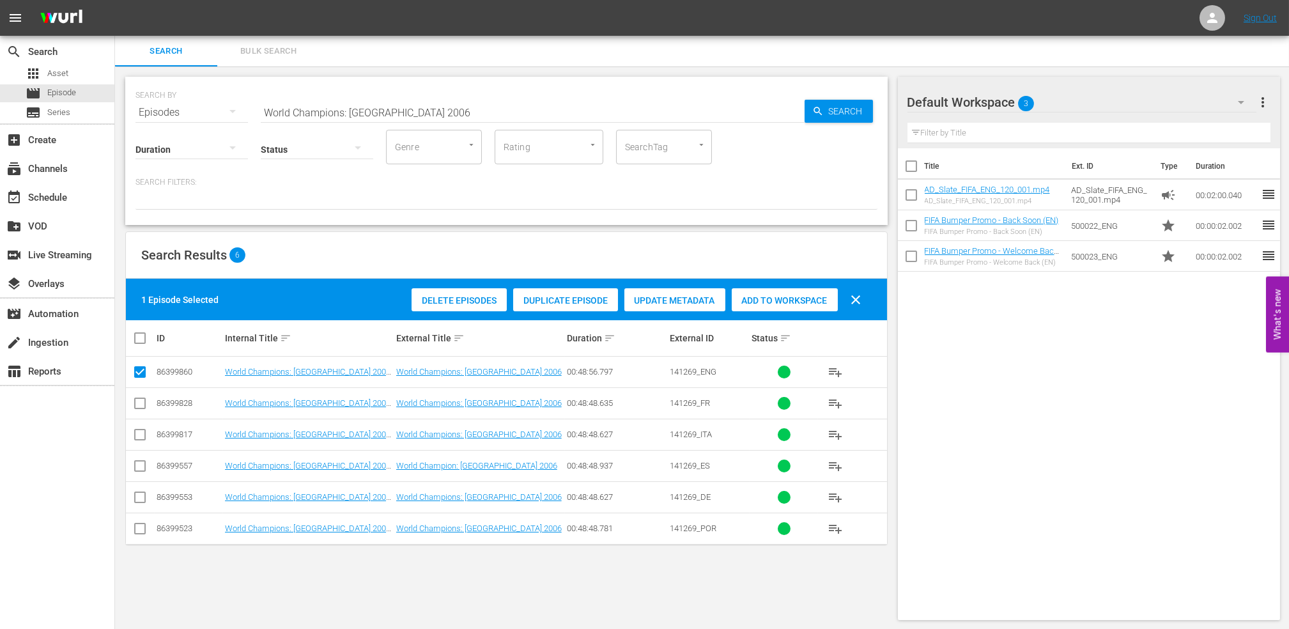
click at [791, 298] on span "Add to Workspace" at bounding box center [785, 300] width 106 height 10
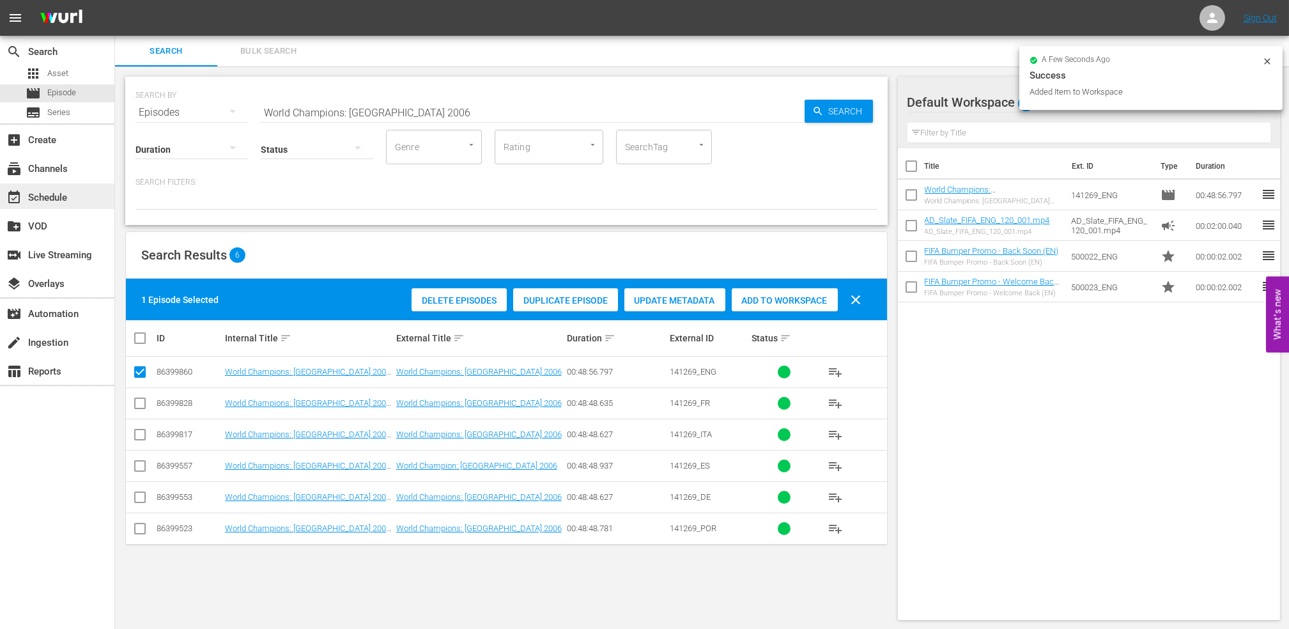
click at [77, 187] on div "event_available Schedule" at bounding box center [57, 196] width 114 height 26
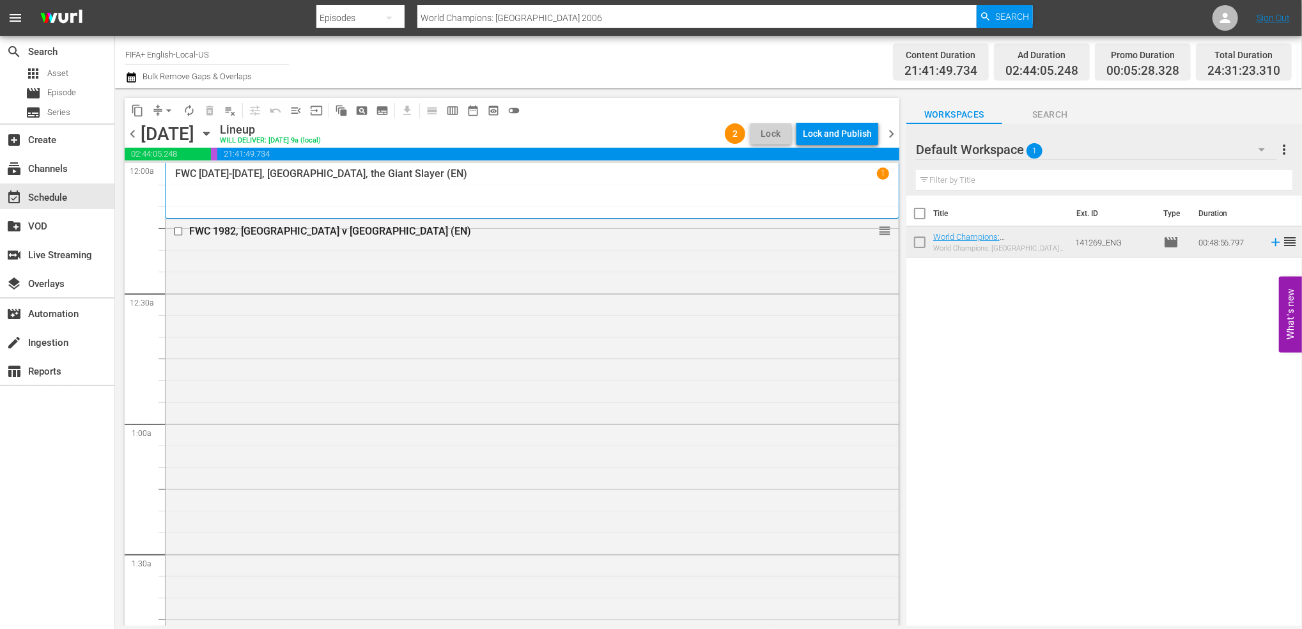
click at [132, 128] on span "chevron_left" at bounding box center [133, 134] width 16 height 16
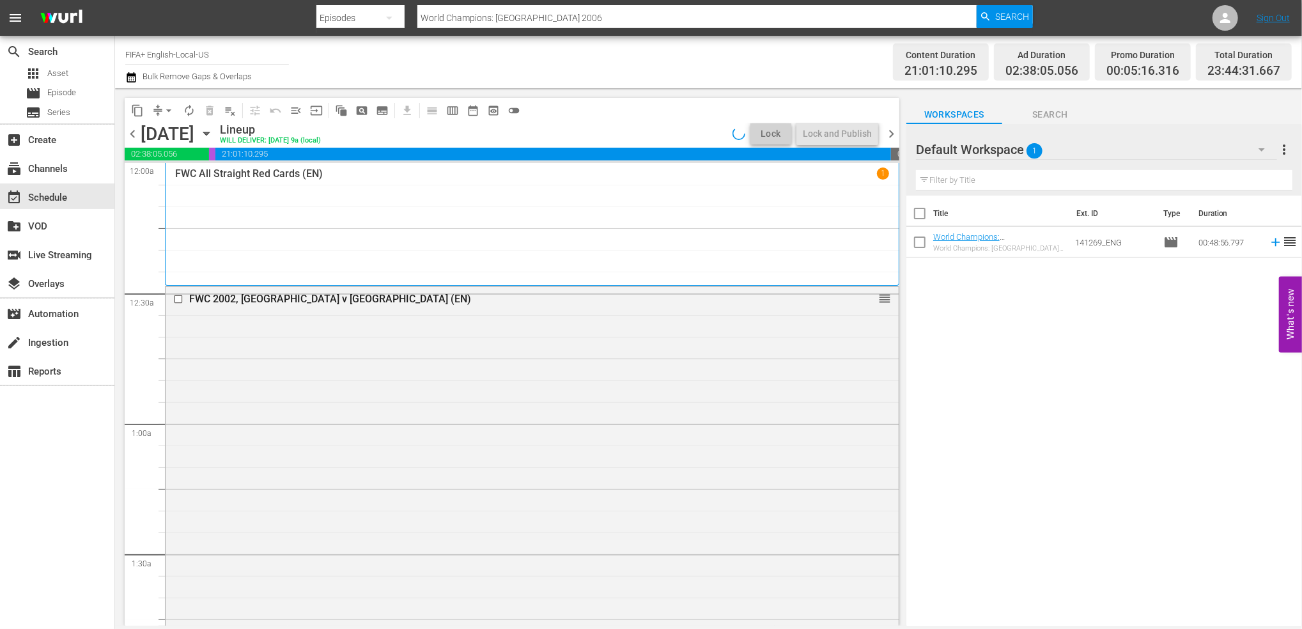
click at [132, 130] on span "chevron_left" at bounding box center [133, 134] width 16 height 16
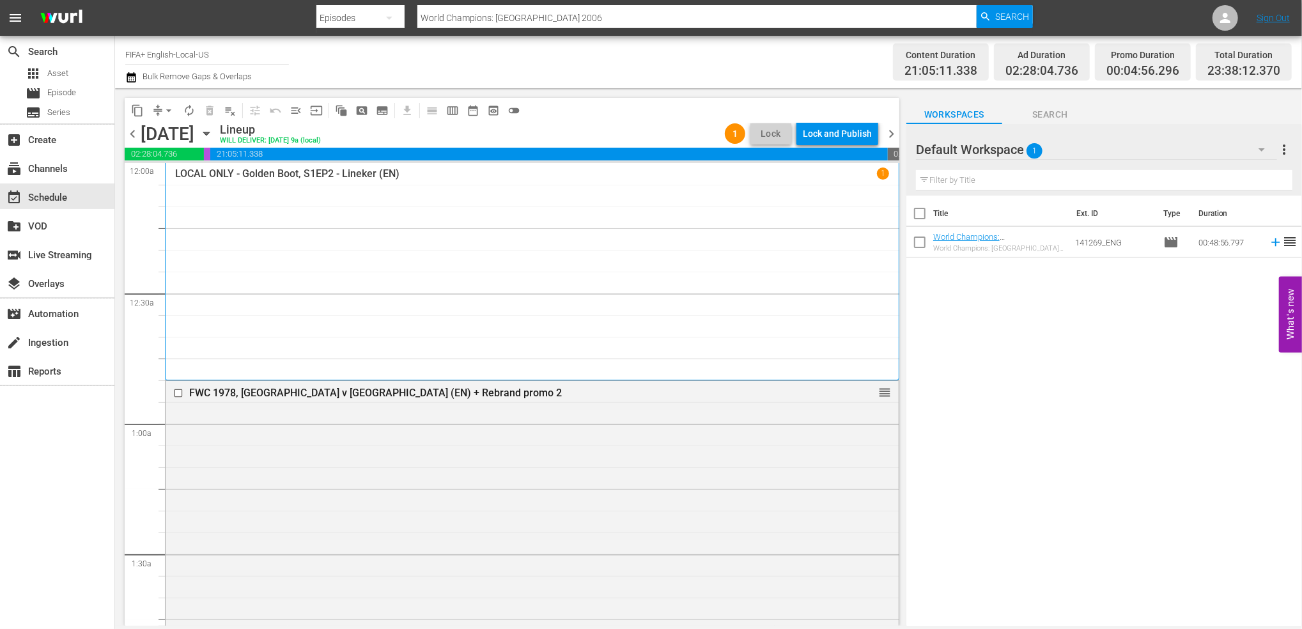
click at [841, 134] on div "Lock and Publish" at bounding box center [837, 133] width 69 height 23
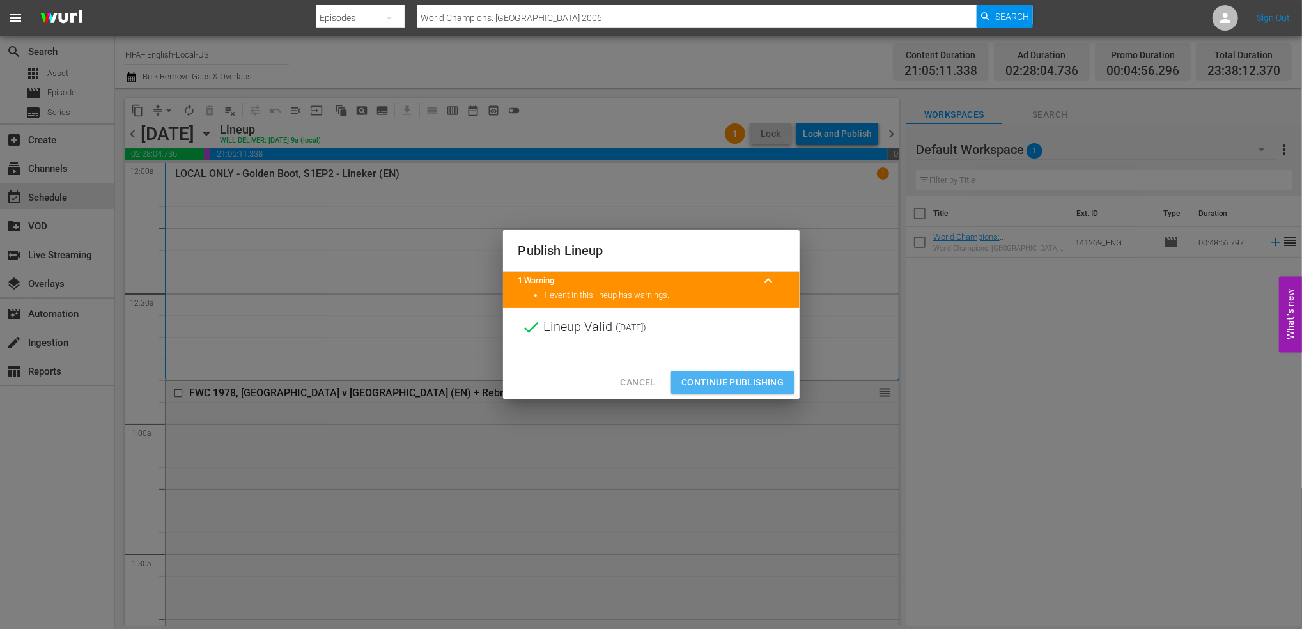
click at [738, 386] on span "Continue Publishing" at bounding box center [732, 383] width 103 height 16
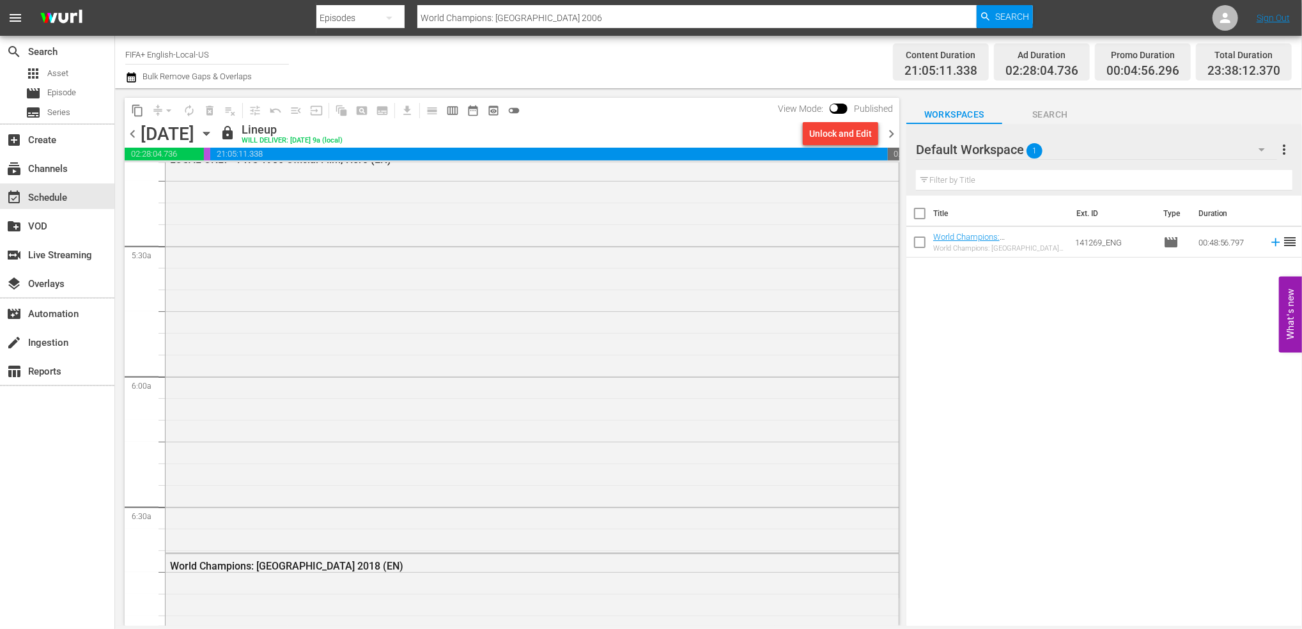
scroll to position [1475, 0]
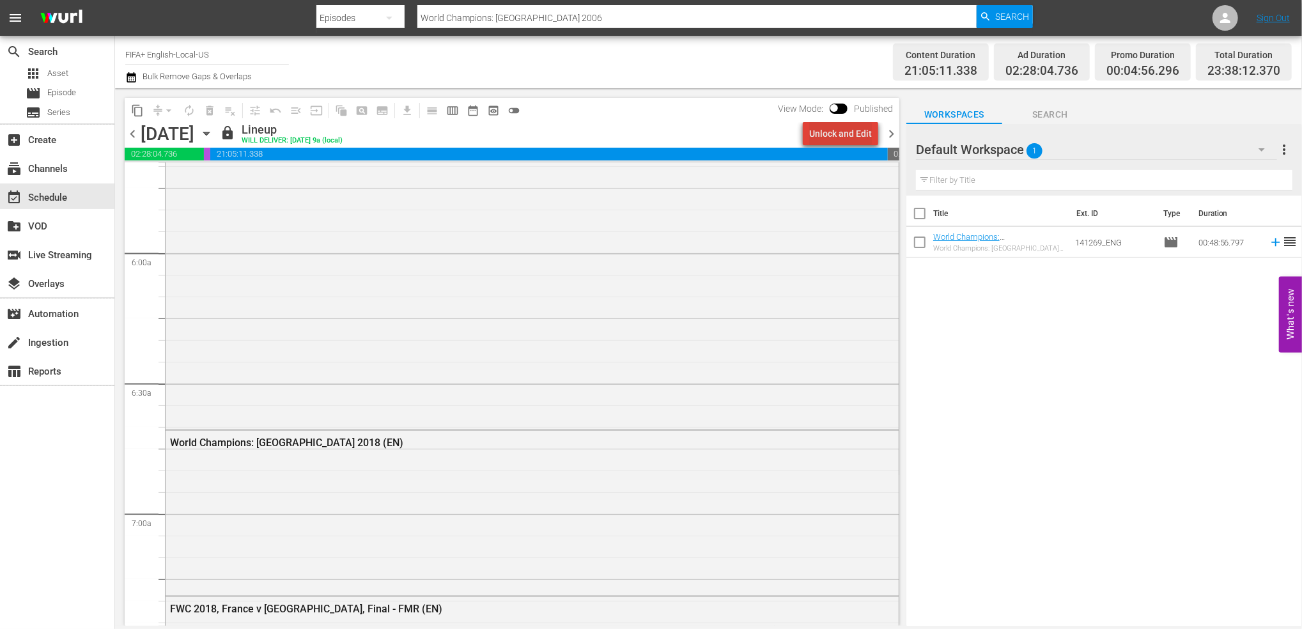
click at [852, 129] on div "Unlock and Edit" at bounding box center [840, 133] width 63 height 23
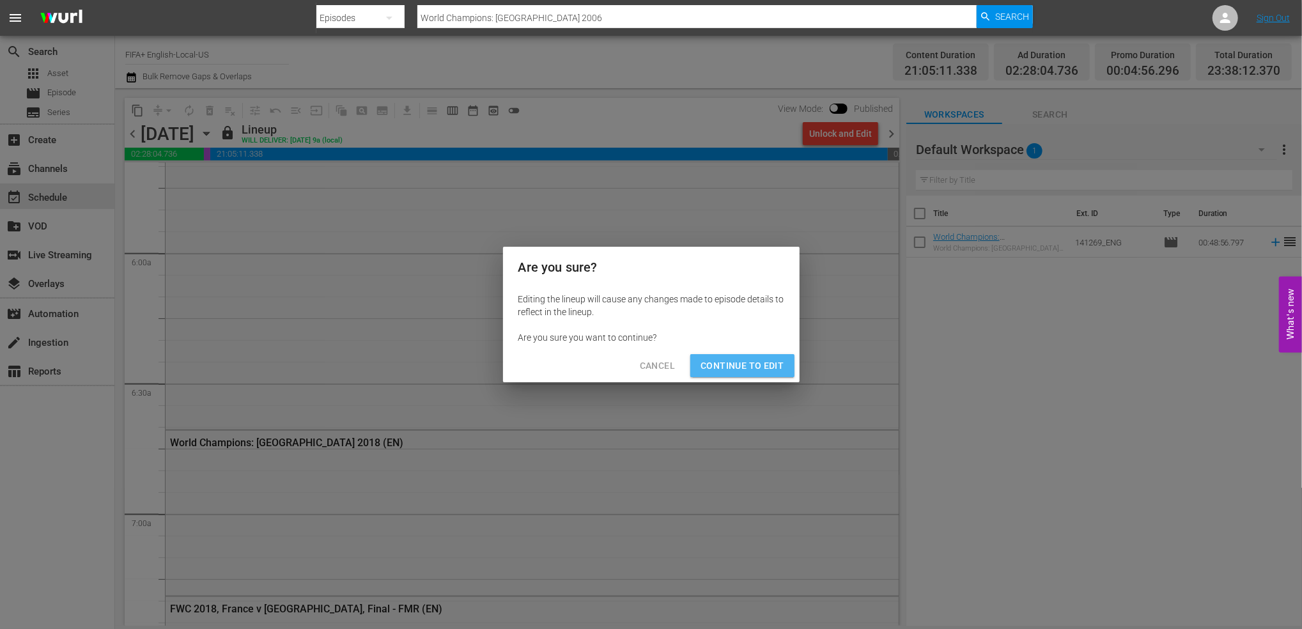
click at [747, 359] on span "Continue to Edit" at bounding box center [742, 366] width 83 height 16
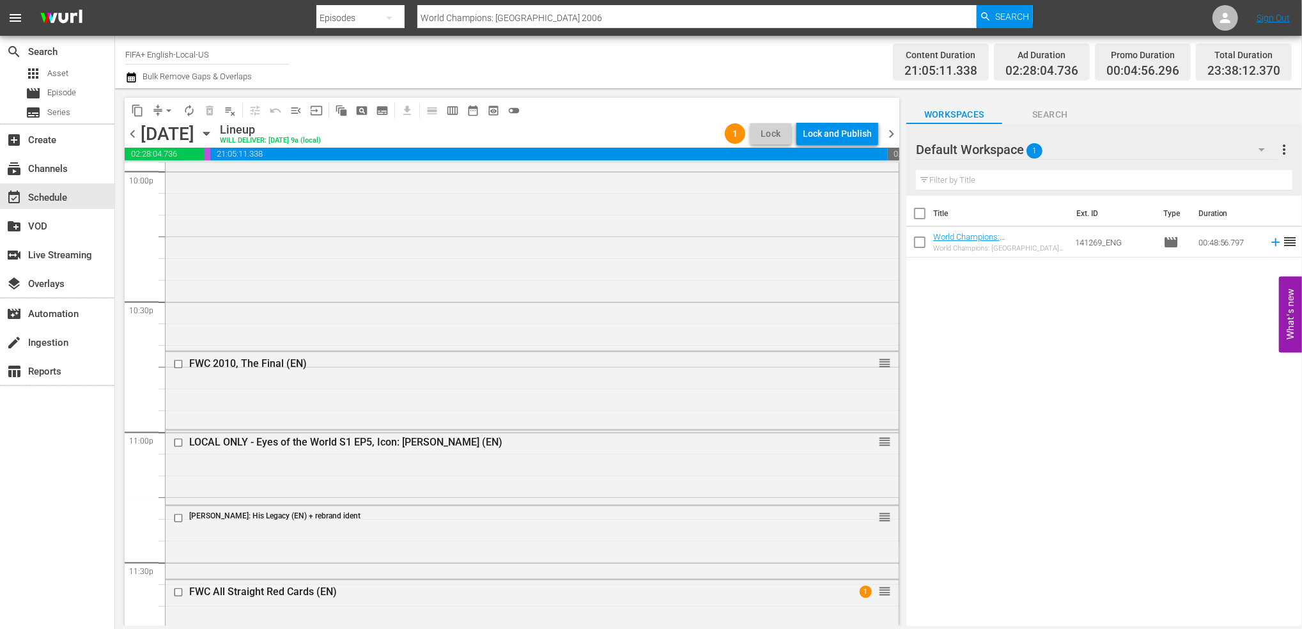
scroll to position [5918, 0]
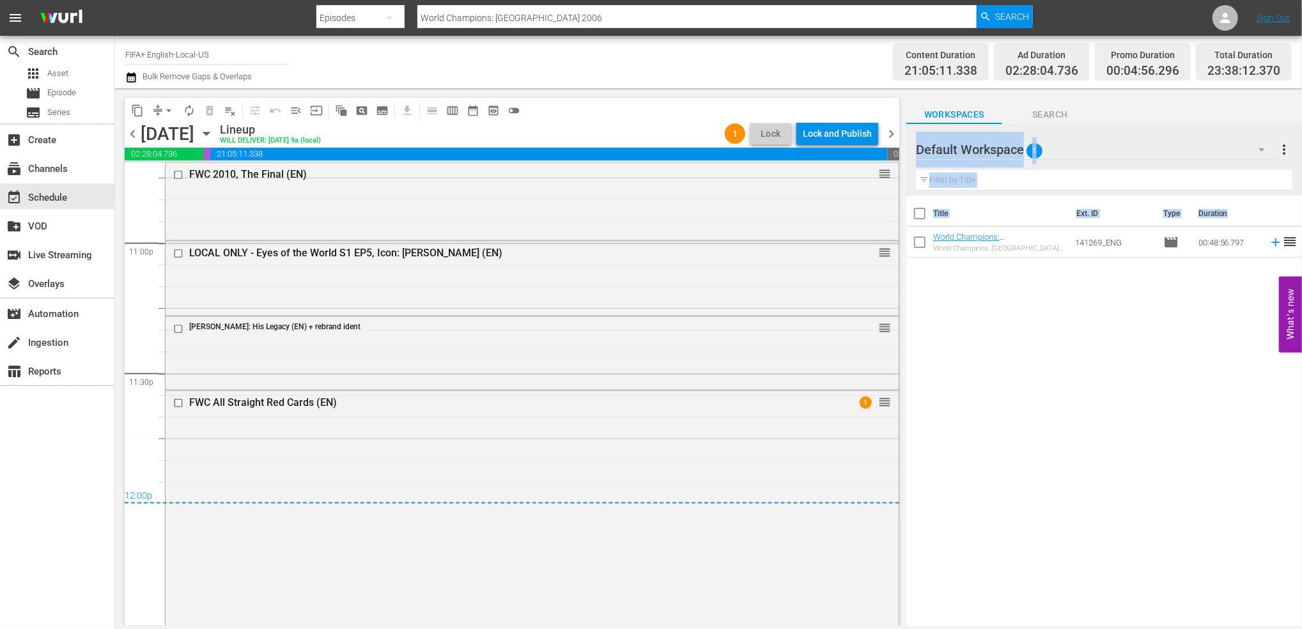
drag, startPoint x: 864, startPoint y: 328, endPoint x: 996, endPoint y: 272, distance: 144.1
click at [996, 272] on div "content_copy compress arrow_drop_down autorenew_outlined delete_forever_outline…" at bounding box center [708, 357] width 1187 height 538
drag, startPoint x: 996, startPoint y: 272, endPoint x: 870, endPoint y: 334, distance: 140.6
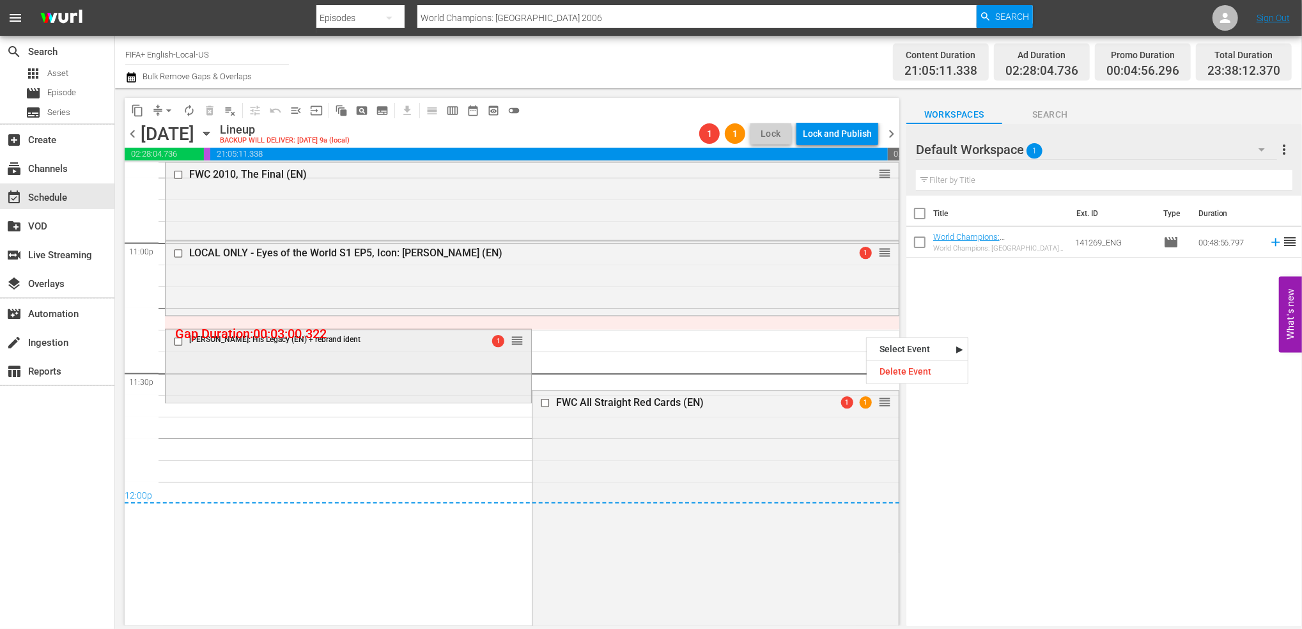
click at [424, 366] on div "[PERSON_NAME]: His Legacy (EN) + rebrand ident 1 reorder" at bounding box center [349, 365] width 366 height 70
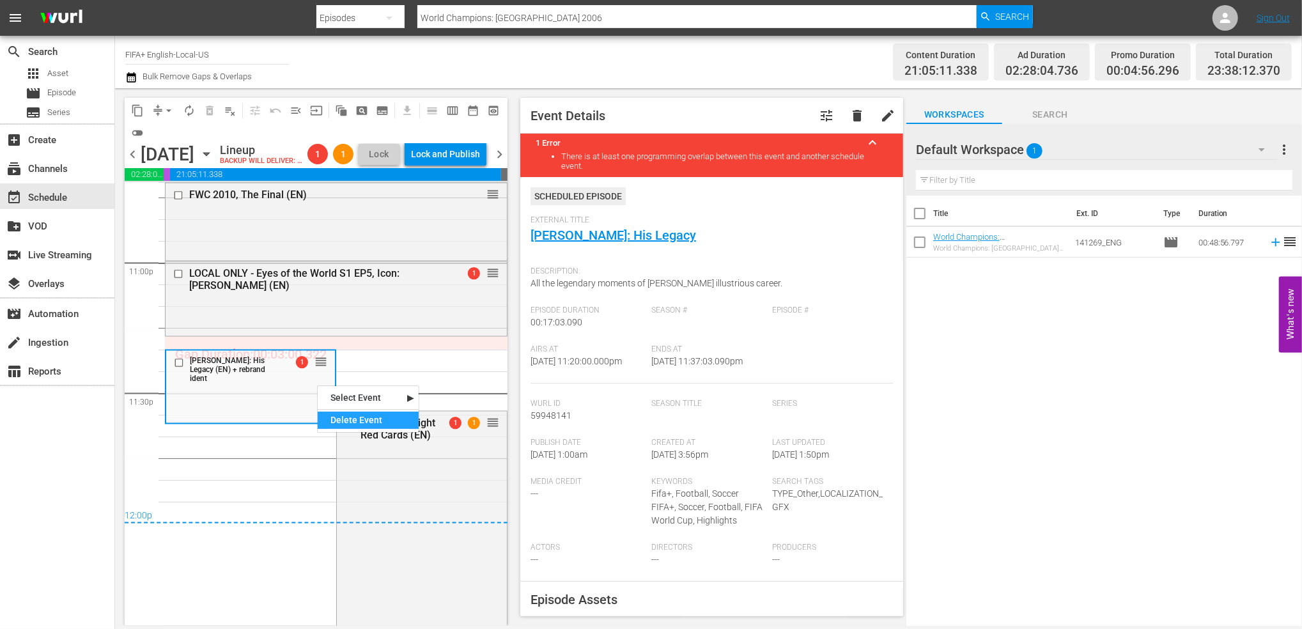
click at [337, 413] on div "Delete Event" at bounding box center [368, 420] width 101 height 17
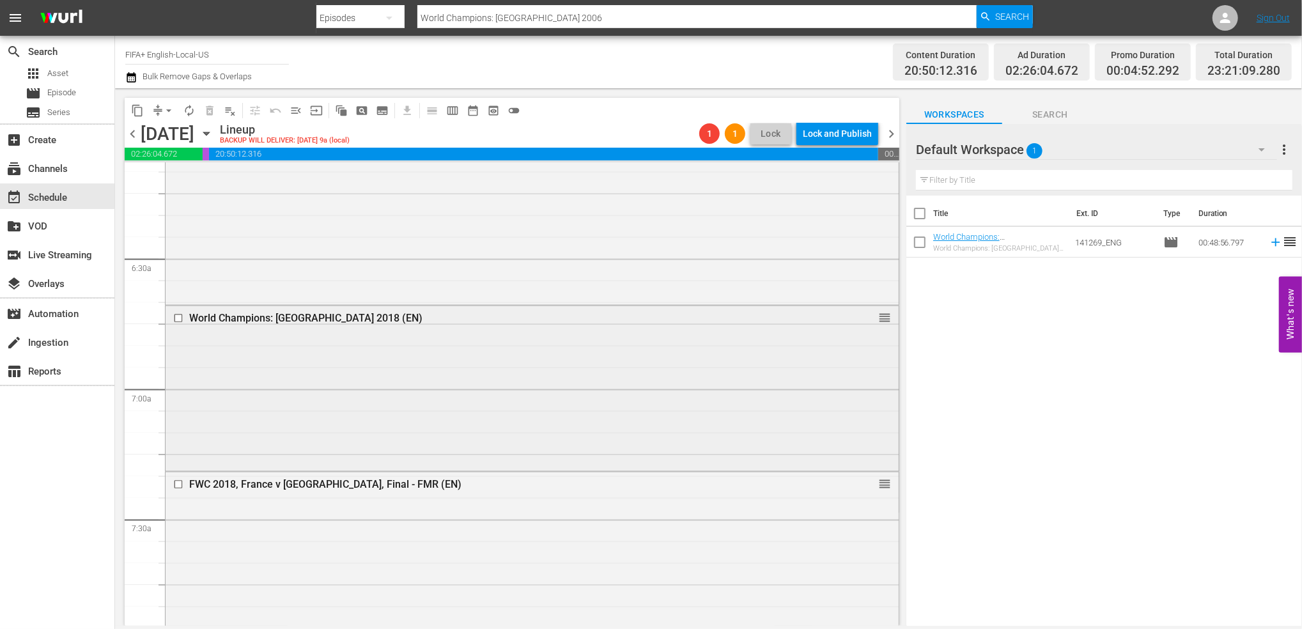
scroll to position [1596, 0]
click at [870, 371] on div "Delete Event" at bounding box center [894, 368] width 101 height 17
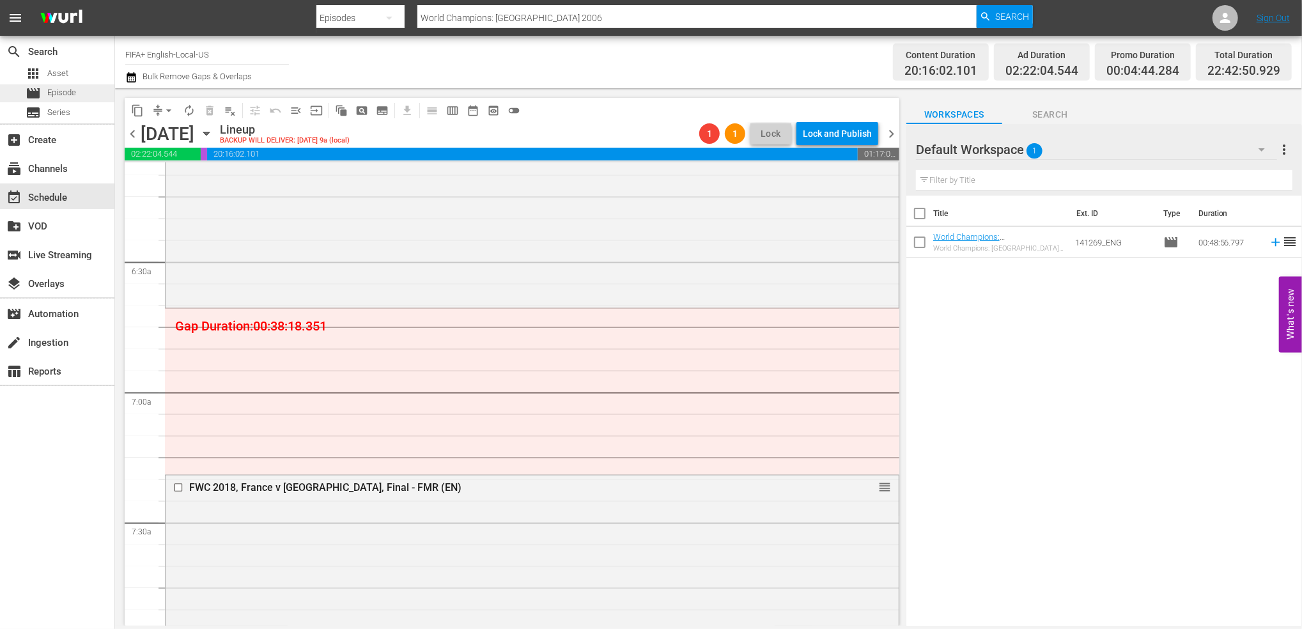
click at [62, 91] on span "Episode" at bounding box center [61, 92] width 29 height 13
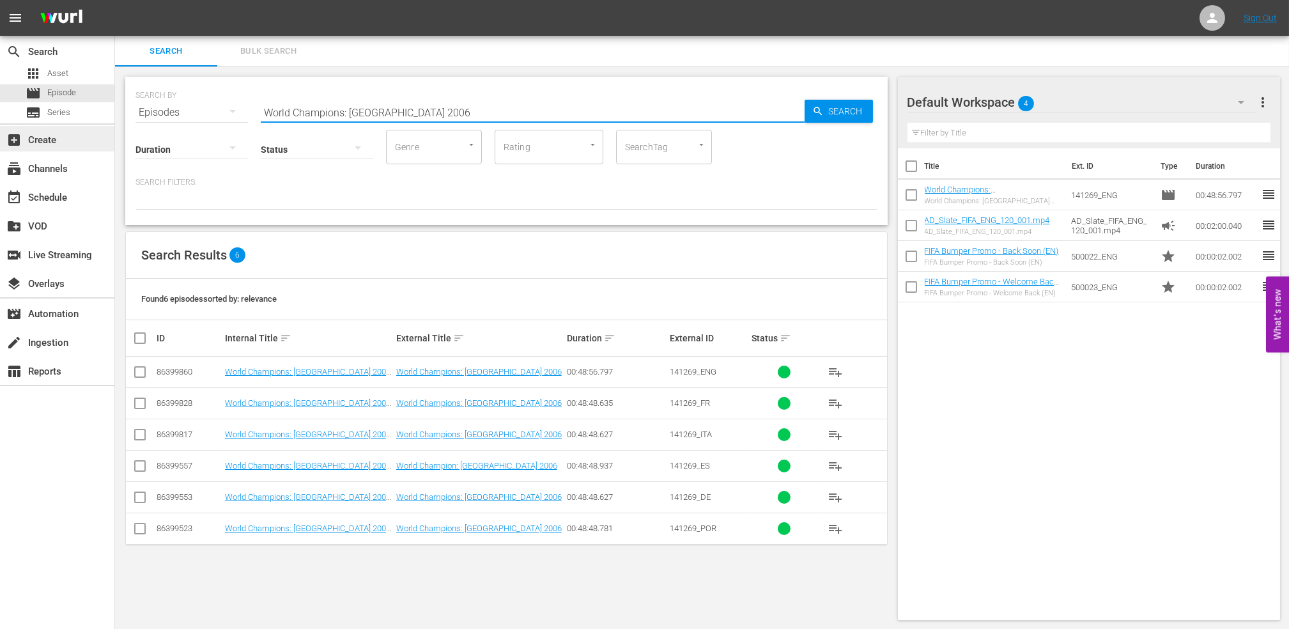
drag, startPoint x: 267, startPoint y: 112, endPoint x: 66, endPoint y: 137, distance: 202.2
click at [115, 0] on div "search Search apps Asset movie Episode subtitles Series add_box Create subscrip…" at bounding box center [702, 0] width 1174 height 0
type input "maradona his legacy"
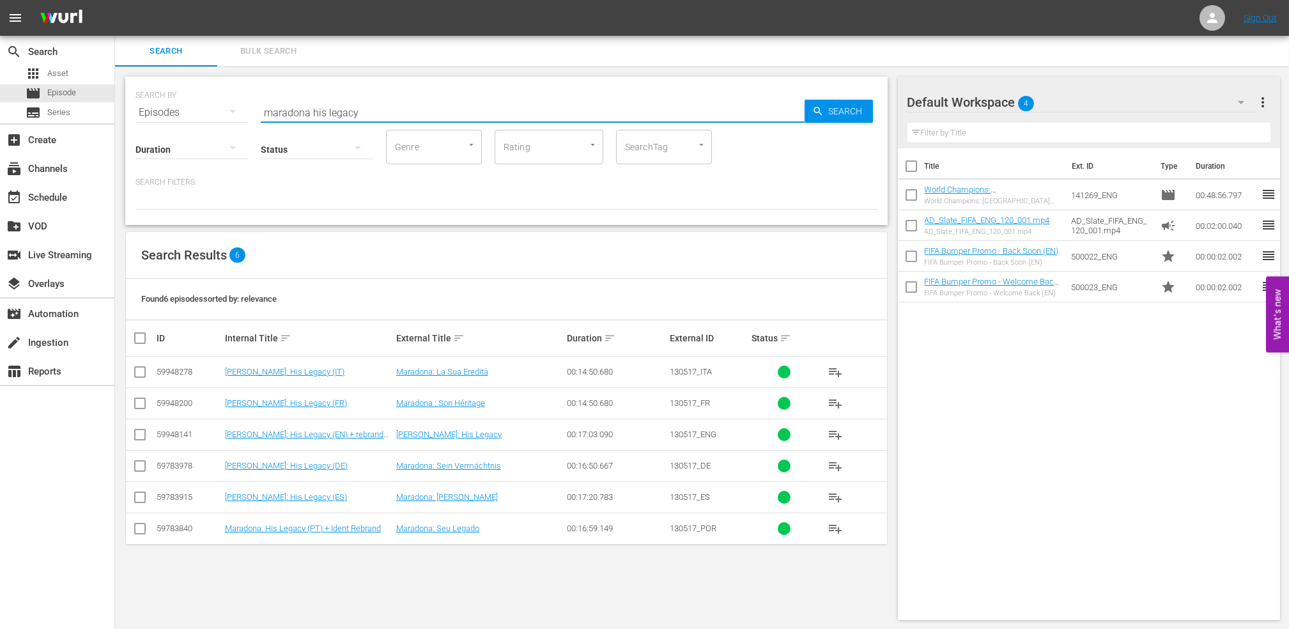
drag, startPoint x: 143, startPoint y: 435, endPoint x: 215, endPoint y: 435, distance: 72.2
click at [143, 435] on input "checkbox" at bounding box center [139, 437] width 15 height 15
checkbox input "true"
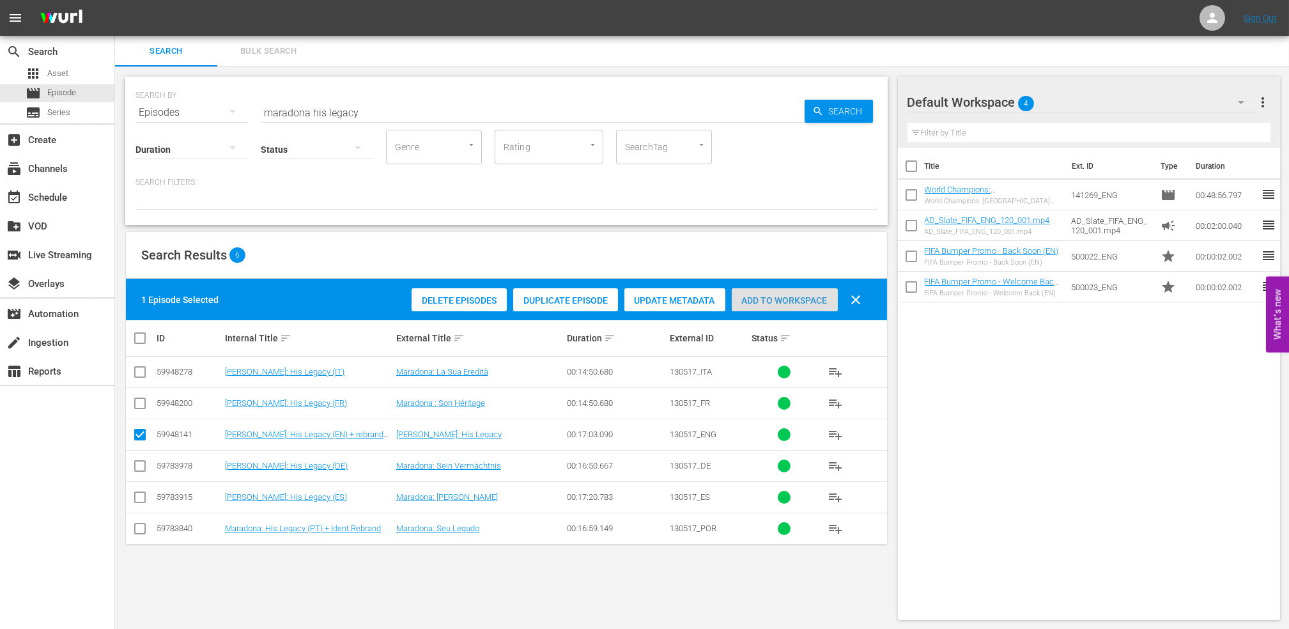
click at [769, 297] on span "Add to Workspace" at bounding box center [785, 300] width 106 height 10
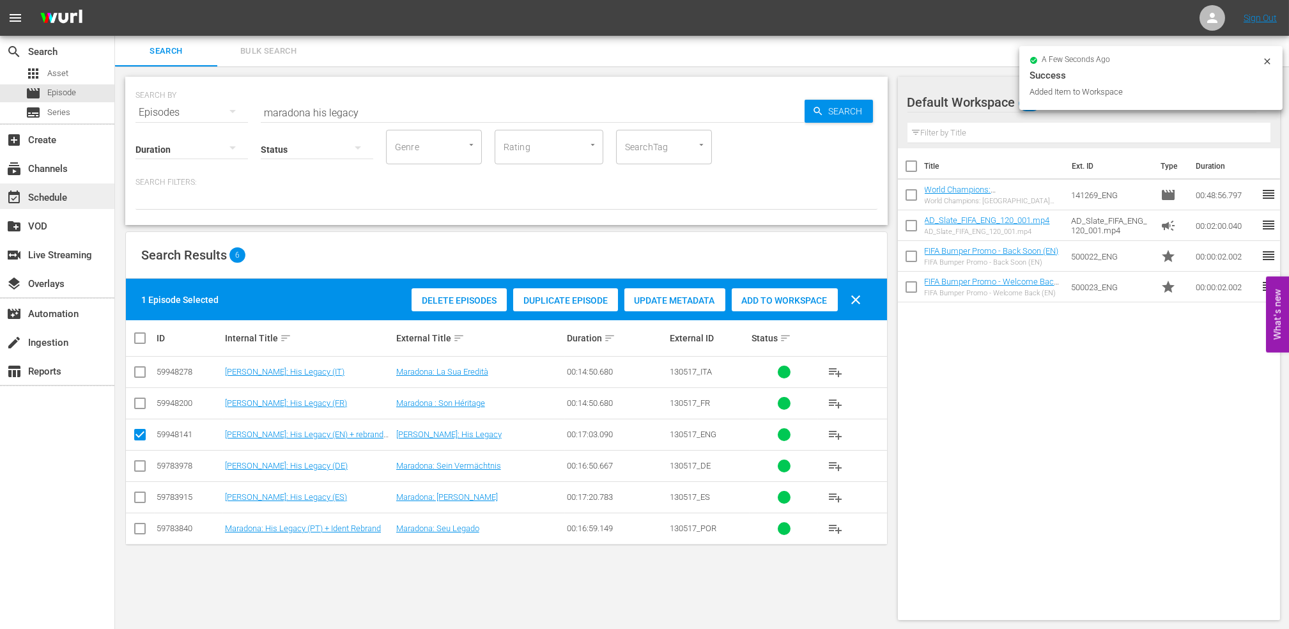
click at [68, 188] on div "event_available Schedule" at bounding box center [57, 196] width 114 height 26
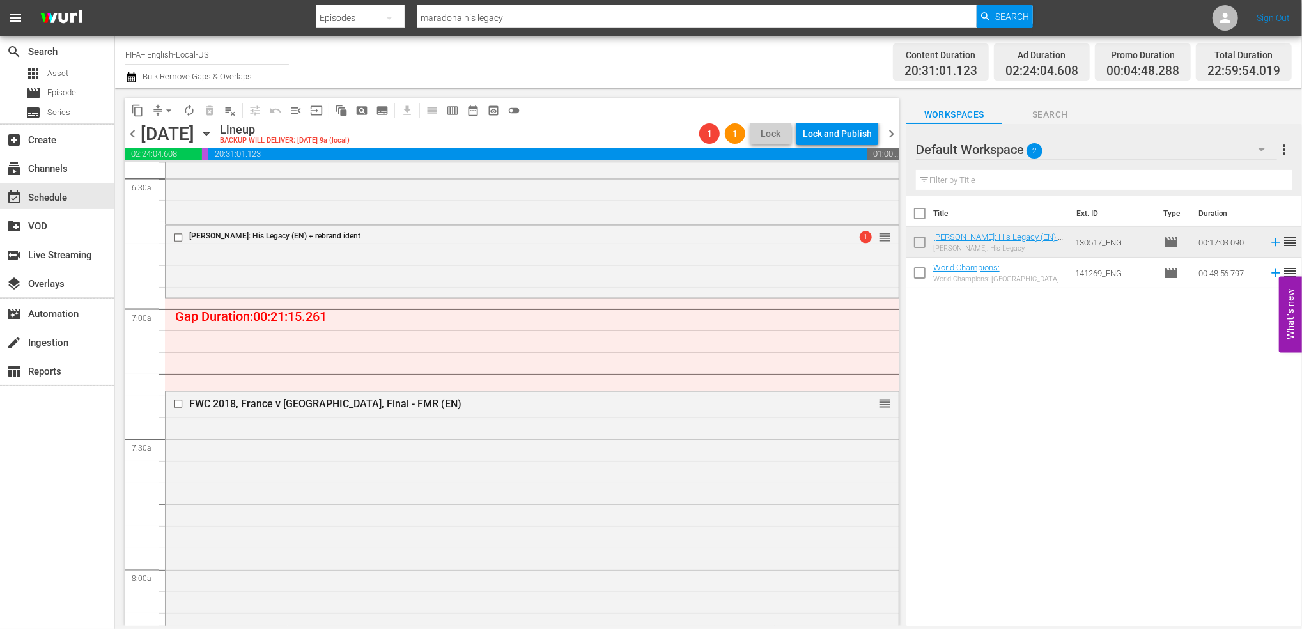
scroll to position [1629, 0]
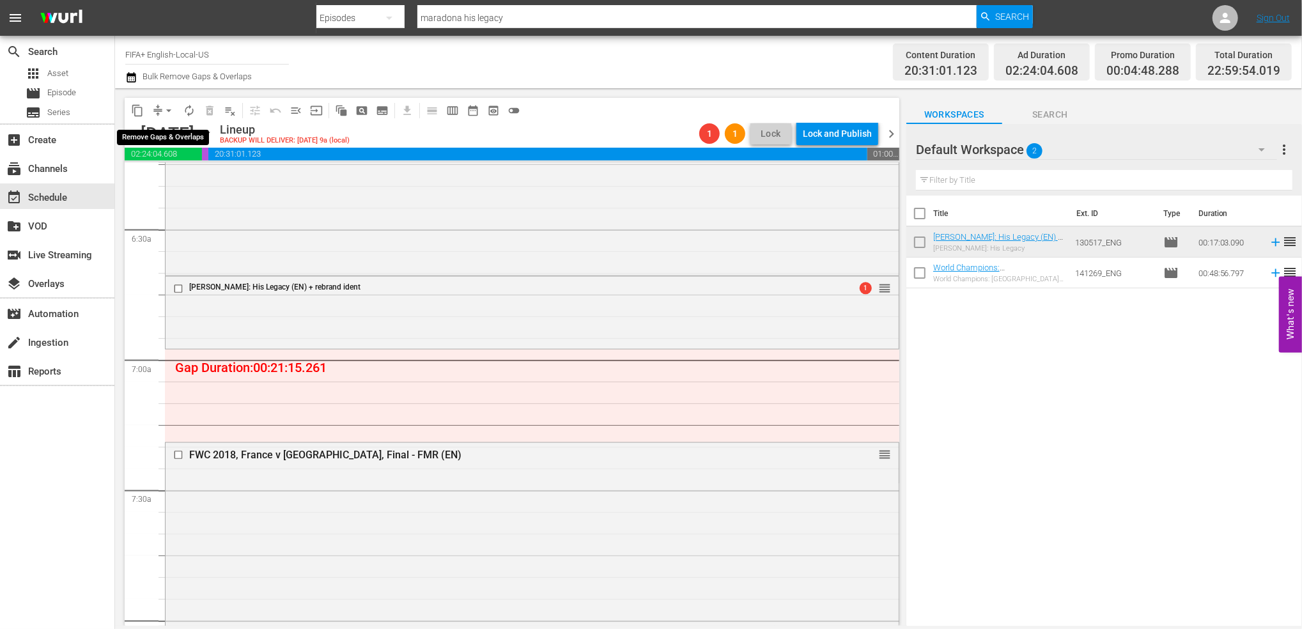
click at [168, 109] on span "arrow_drop_down" at bounding box center [168, 110] width 13 height 13
click at [189, 174] on li "Align to End of Previous Day" at bounding box center [169, 178] width 134 height 21
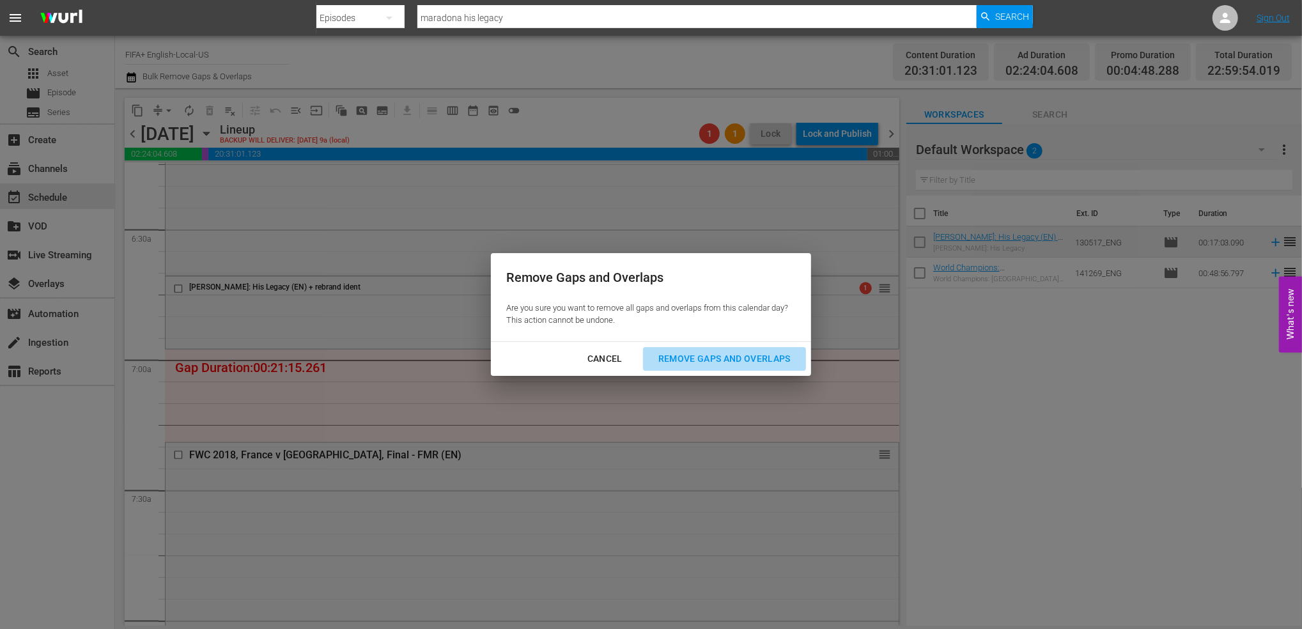
click at [694, 353] on div "Remove Gaps and Overlaps" at bounding box center [724, 359] width 153 height 16
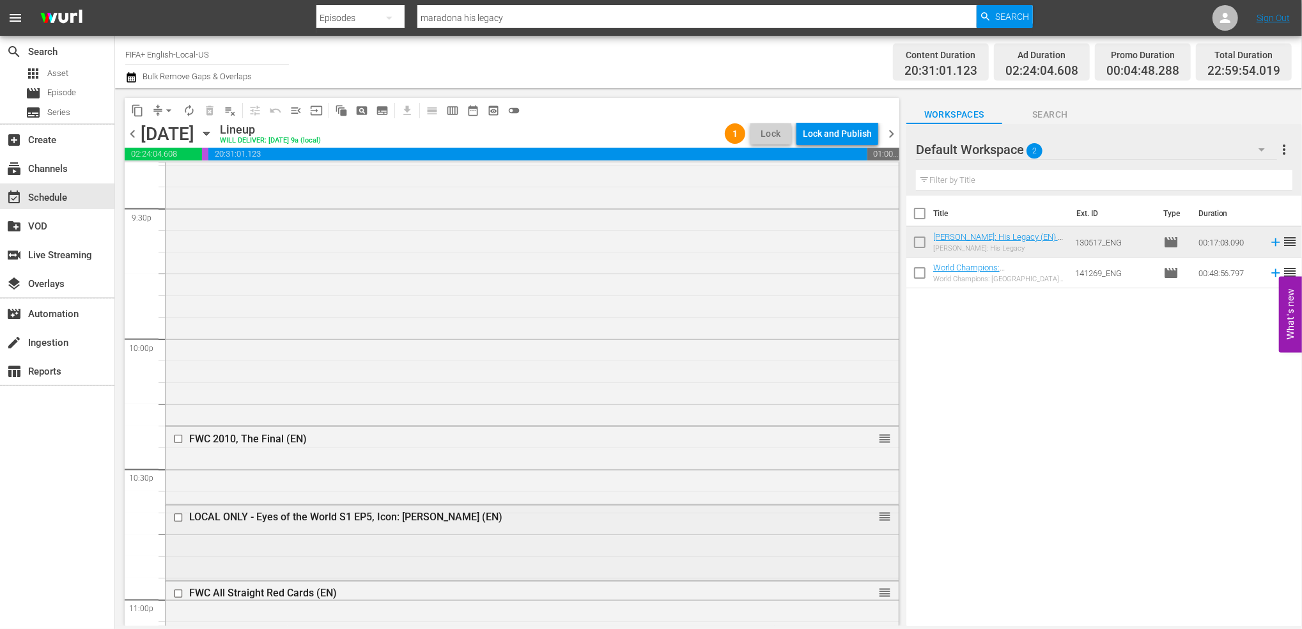
scroll to position [5795, 0]
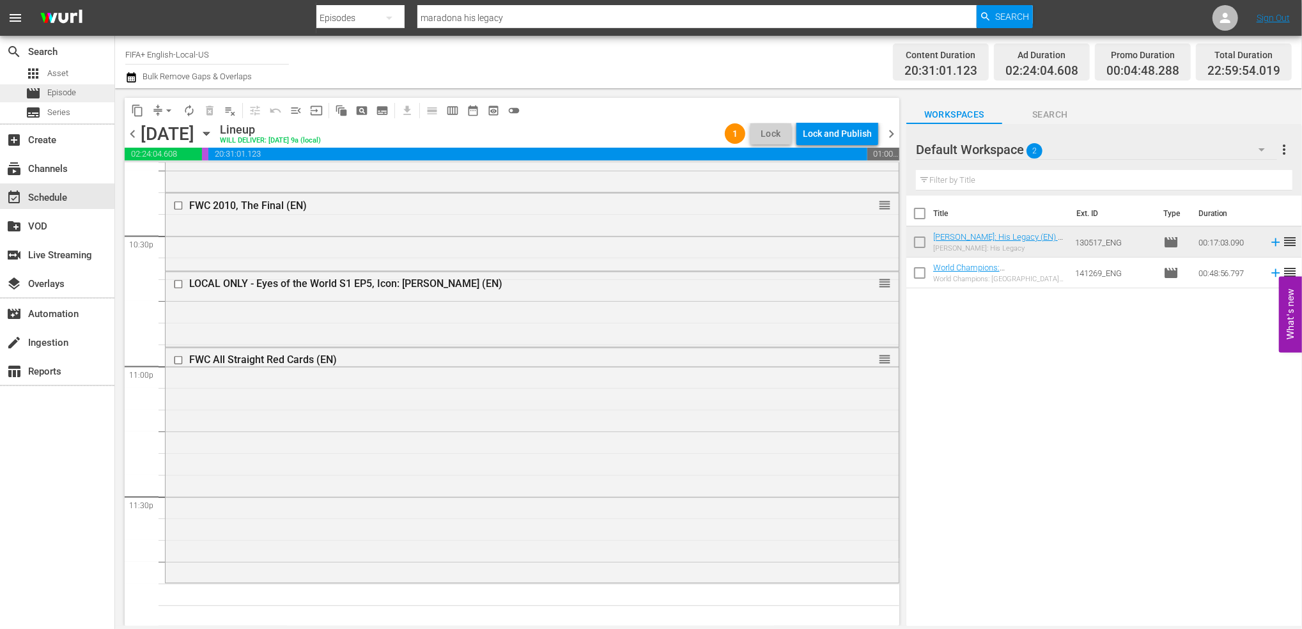
click at [60, 85] on div "movie Episode" at bounding box center [51, 93] width 50 height 18
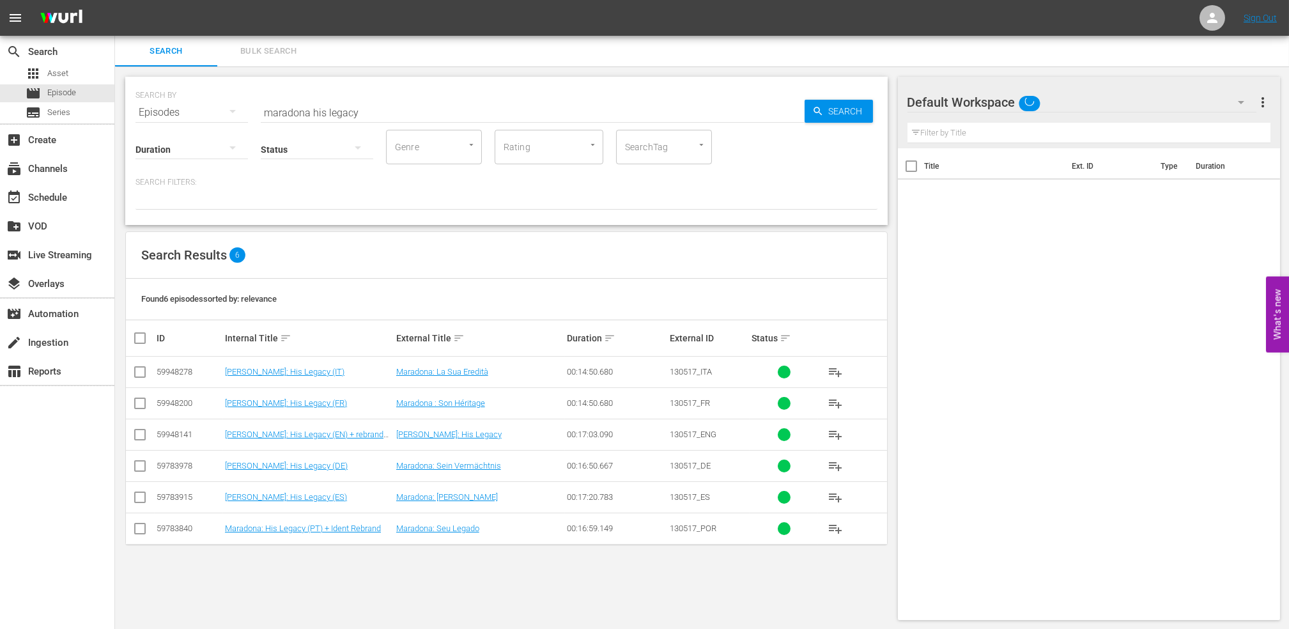
click at [191, 112] on div "SEARCH BY Search By Episodes Search ID, Title, Description, Keywords, or Catego…" at bounding box center [507, 105] width 742 height 46
paste input "FIFA World Cup™ Matches That Astonished the World 11"
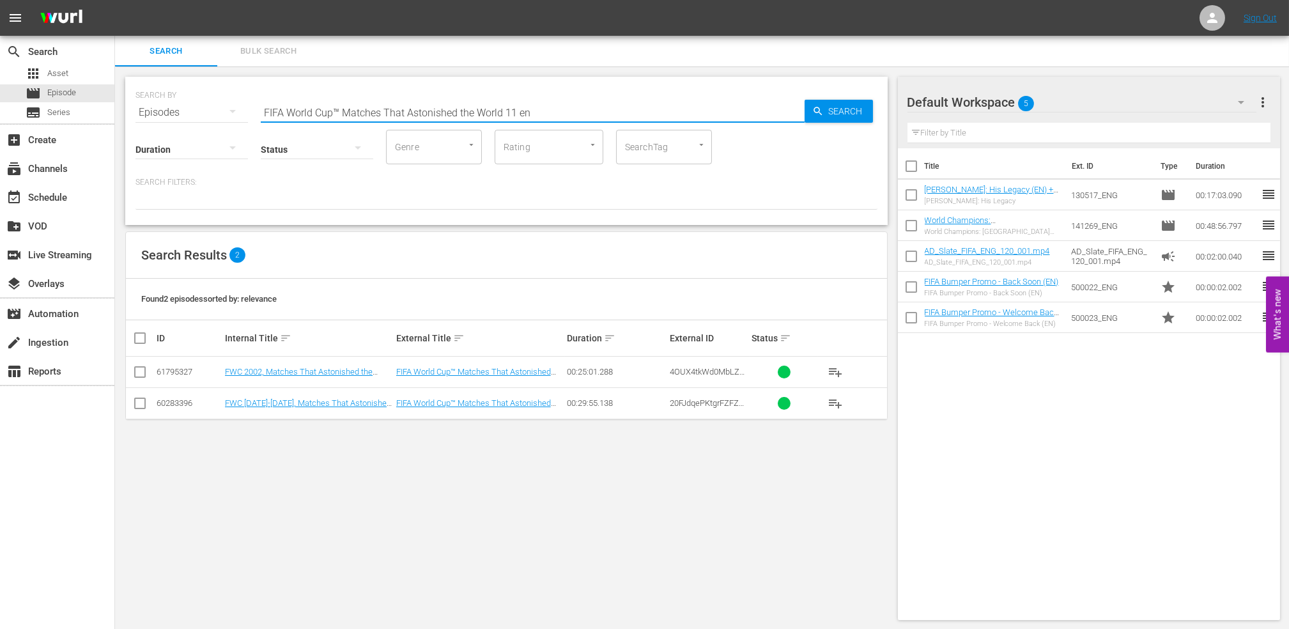
type input "FIFA World Cup™ Matches That Astonished the World 11 en"
click at [143, 371] on input "checkbox" at bounding box center [139, 374] width 15 height 15
checkbox input "true"
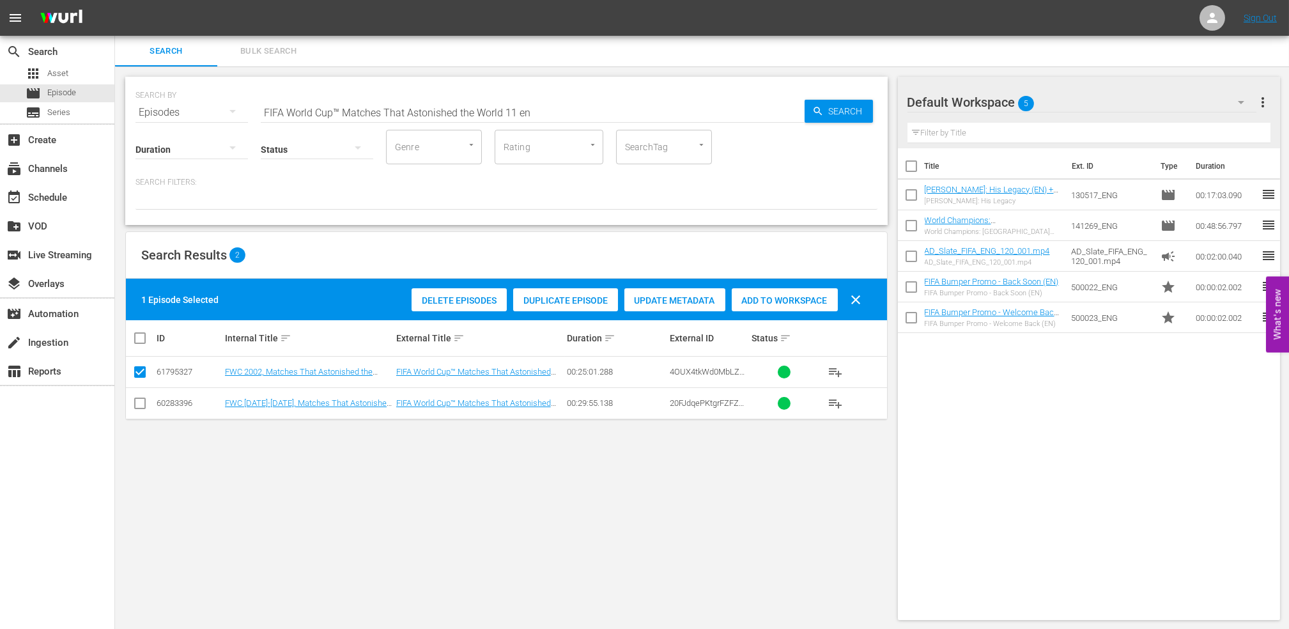
click at [798, 302] on span "Add to Workspace" at bounding box center [785, 300] width 106 height 10
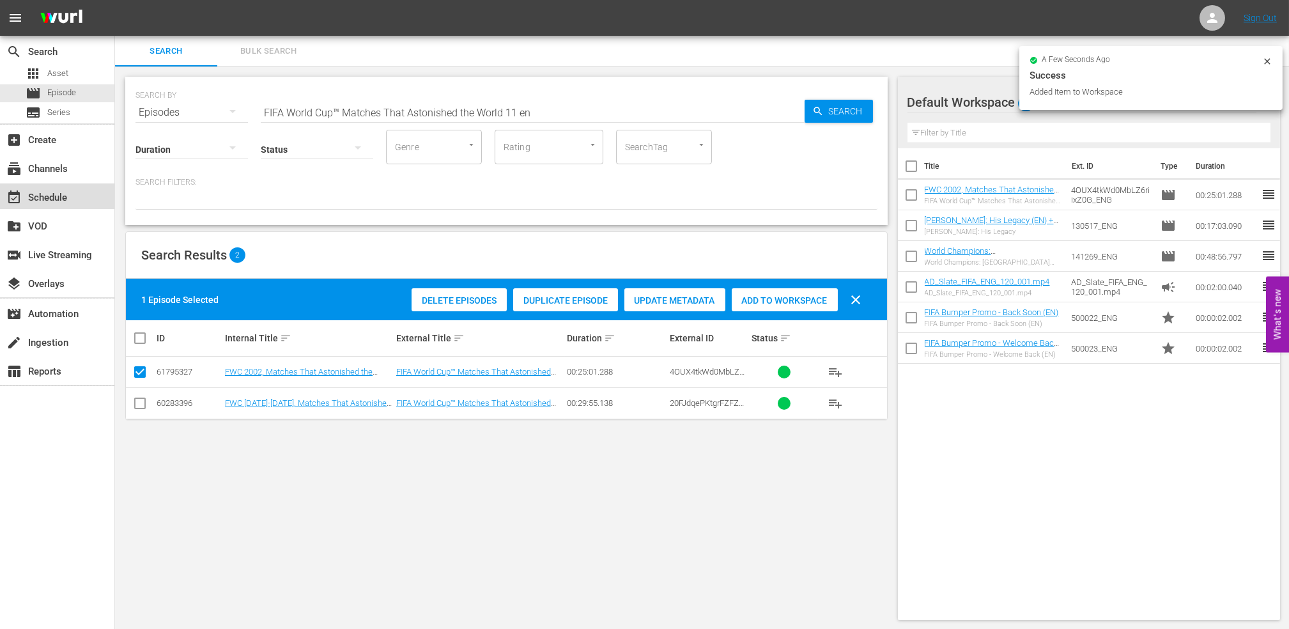
click at [61, 198] on div "event_available Schedule" at bounding box center [36, 196] width 72 height 12
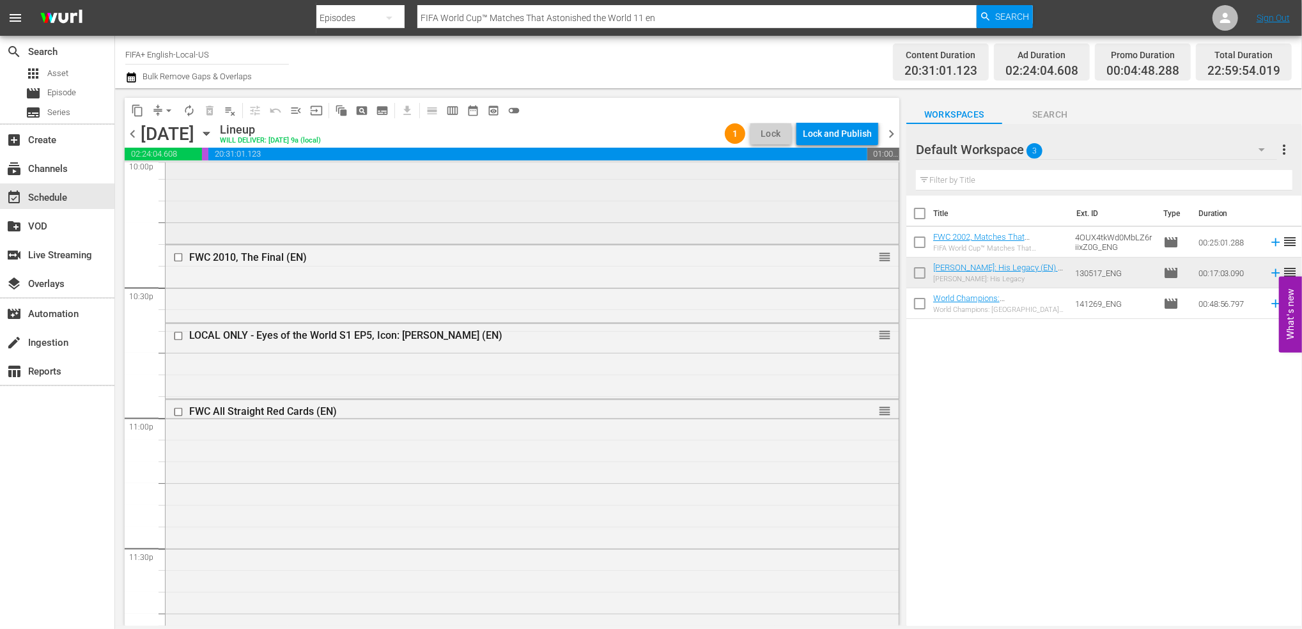
scroll to position [5795, 0]
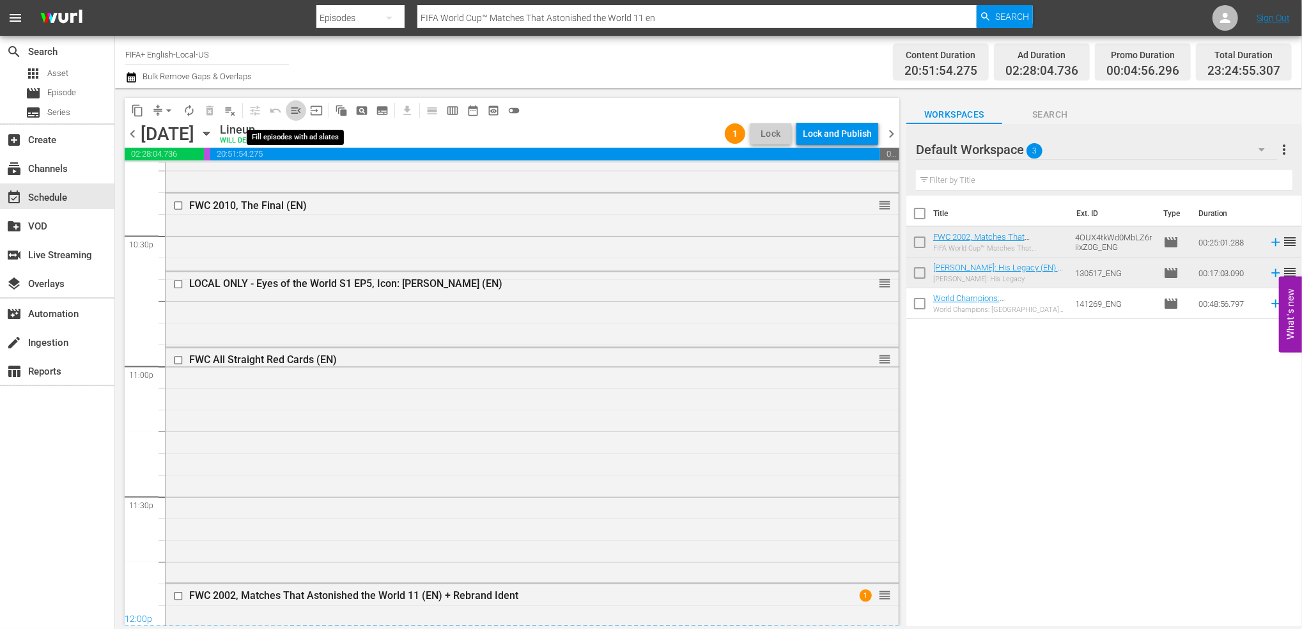
click at [297, 108] on span "menu_open" at bounding box center [296, 110] width 13 height 13
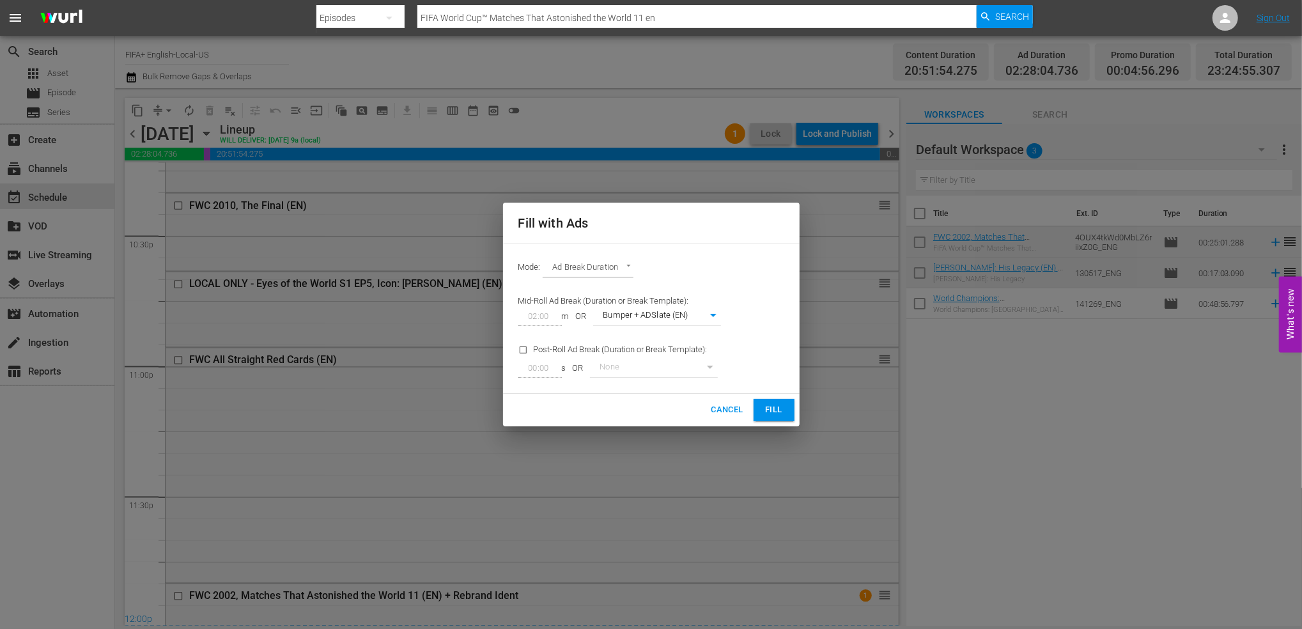
click at [770, 410] on span "Fill" at bounding box center [774, 410] width 20 height 15
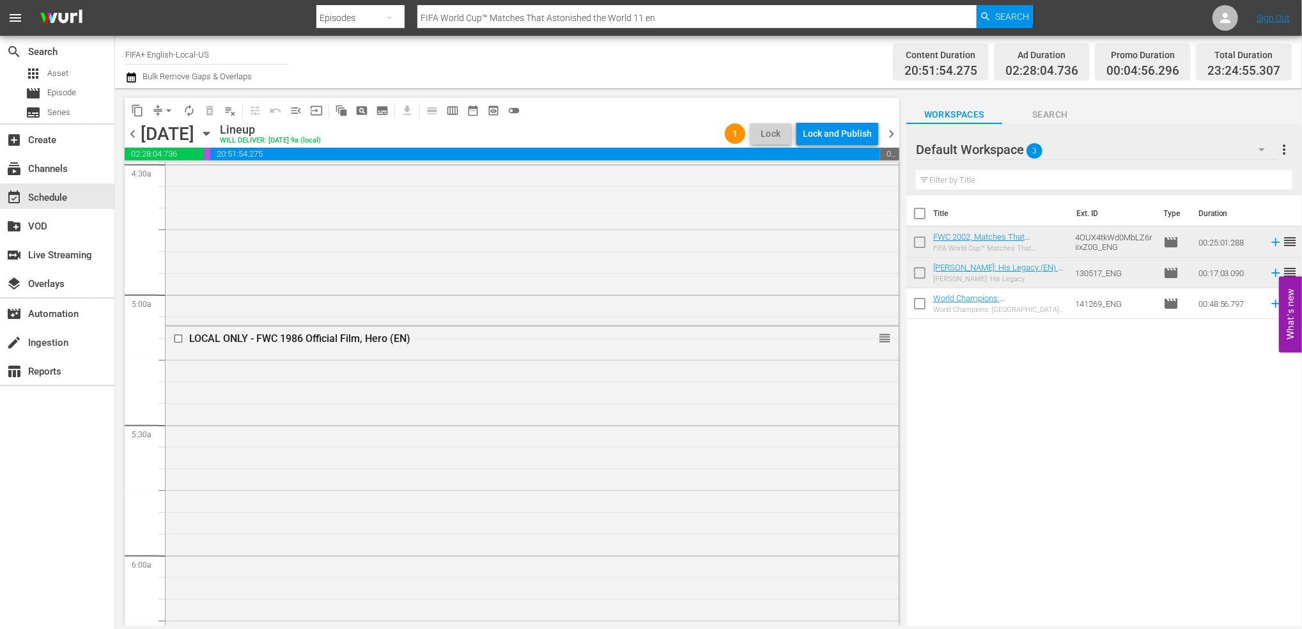
scroll to position [0, 0]
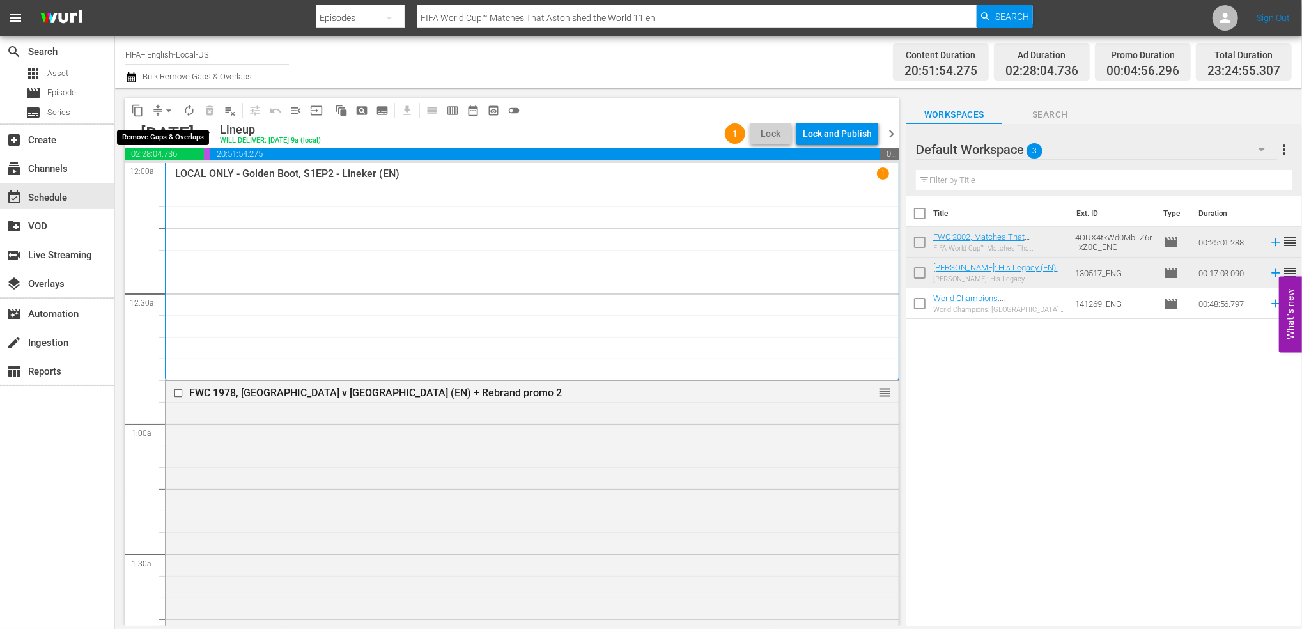
click at [171, 111] on span "arrow_drop_down" at bounding box center [168, 110] width 13 height 13
click at [182, 169] on li "Align to End of Previous Day" at bounding box center [169, 178] width 134 height 21
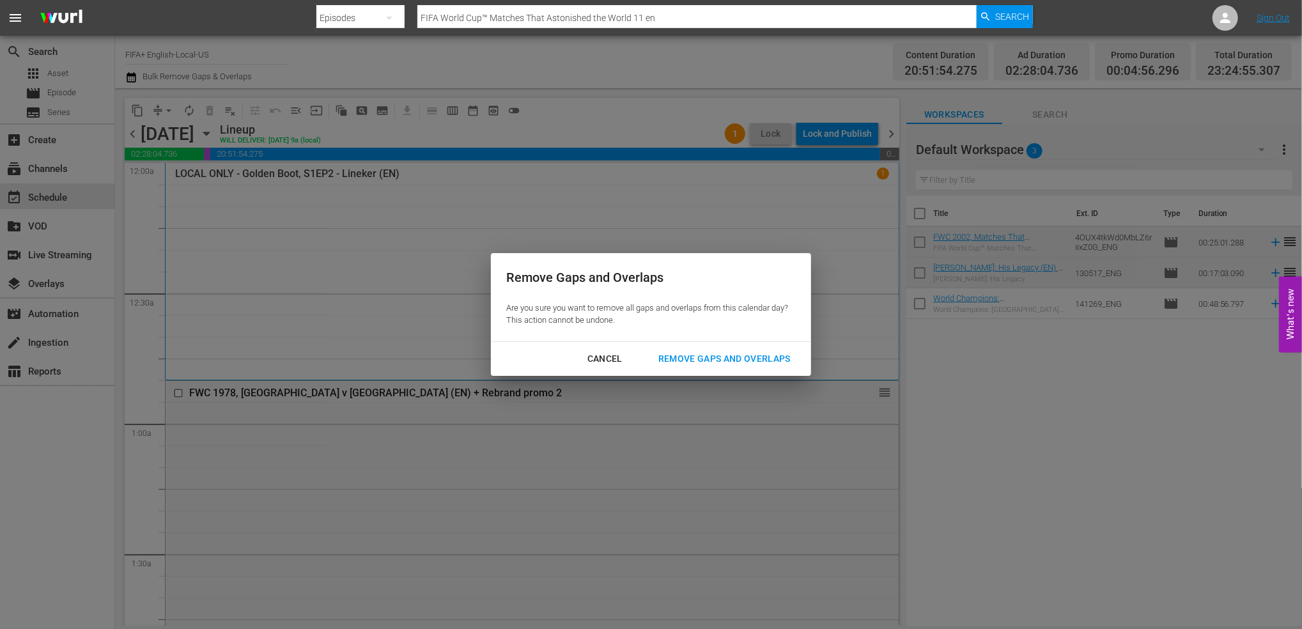
click at [689, 354] on div "Remove Gaps and Overlaps" at bounding box center [724, 359] width 153 height 16
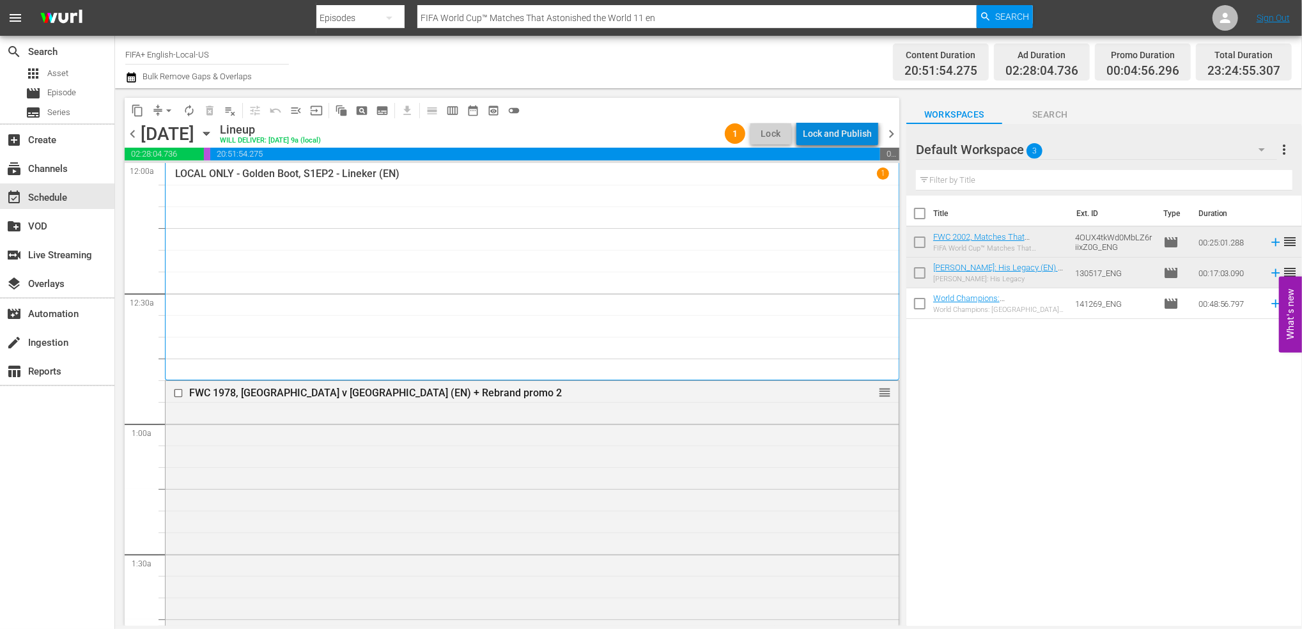
click at [847, 133] on div "Lock and Publish" at bounding box center [837, 133] width 69 height 23
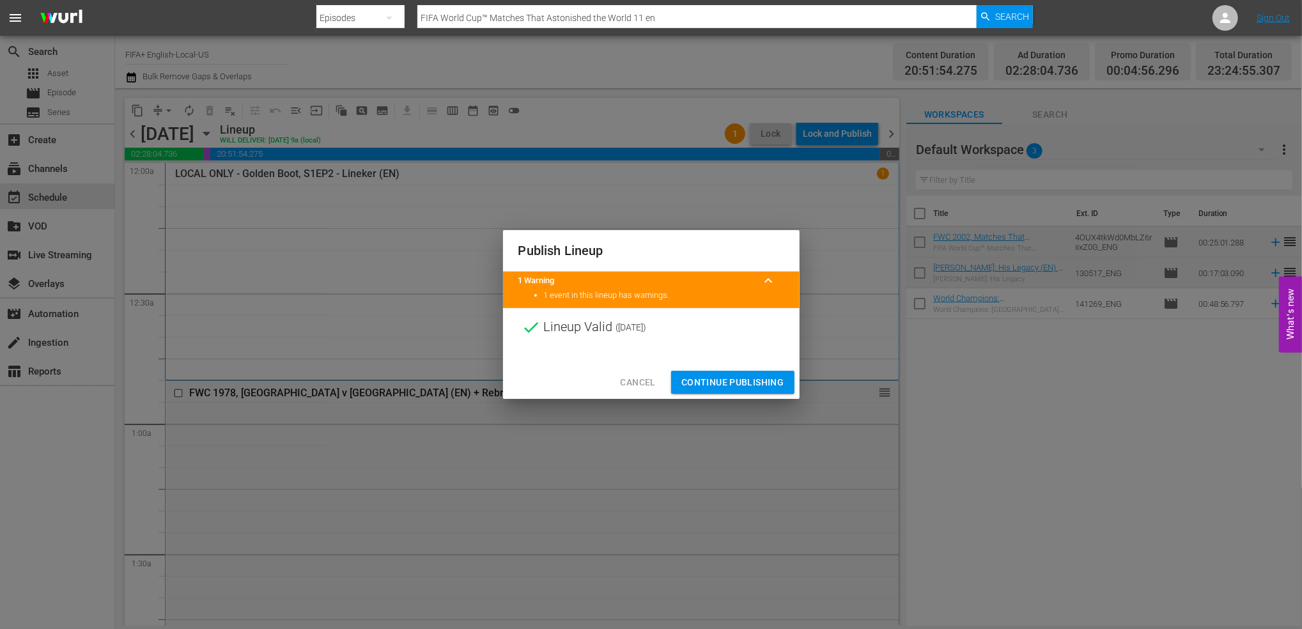
click at [748, 370] on div "Cancel Continue Publishing" at bounding box center [651, 383] width 297 height 34
click at [740, 382] on span "Continue Publishing" at bounding box center [732, 383] width 103 height 16
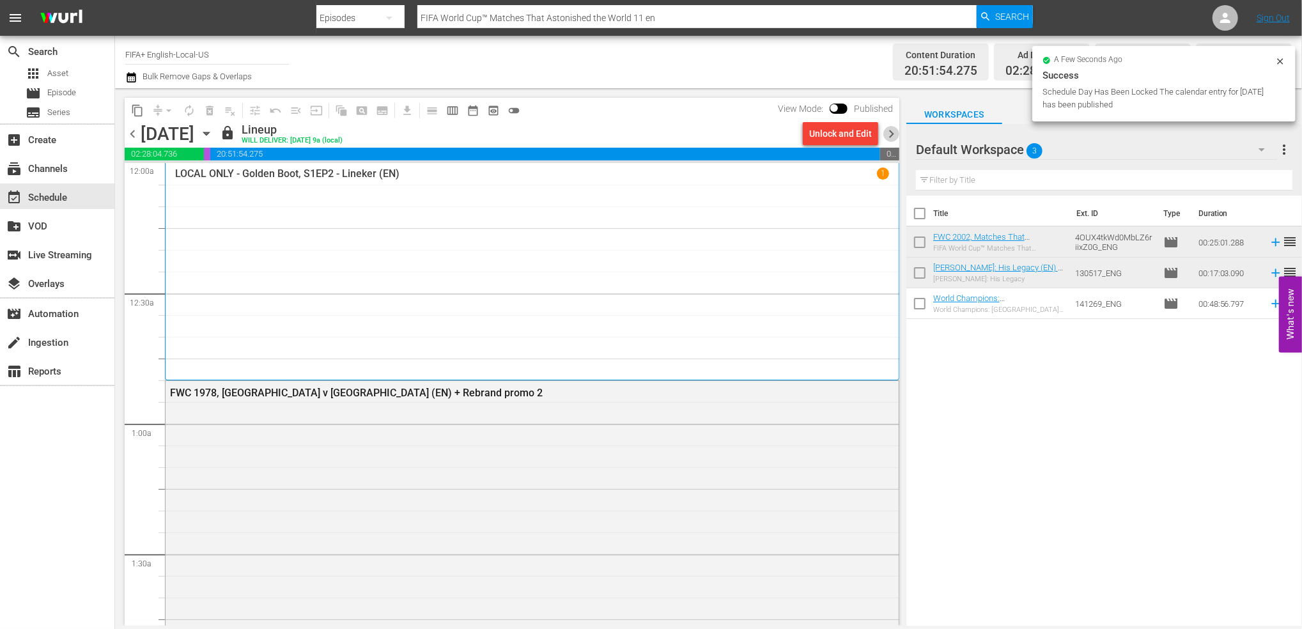
click at [890, 134] on span "chevron_right" at bounding box center [891, 134] width 16 height 16
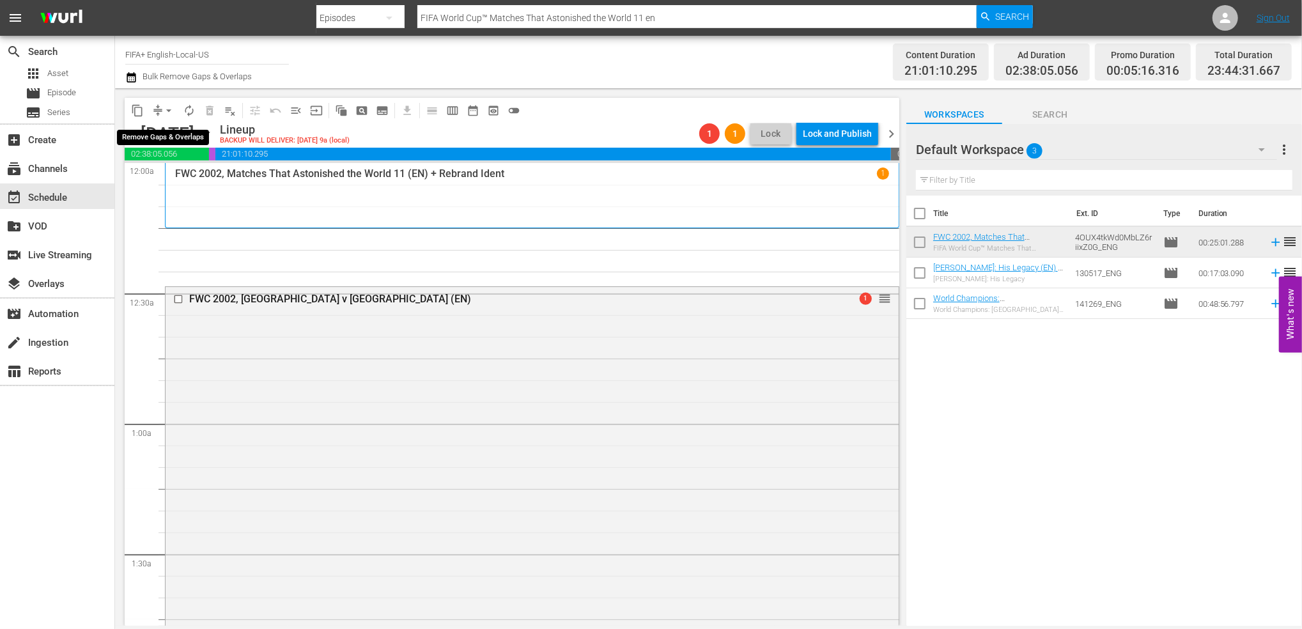
click at [166, 108] on span "arrow_drop_down" at bounding box center [168, 110] width 13 height 13
click at [190, 171] on li "Align to End of Previous Day" at bounding box center [169, 178] width 134 height 21
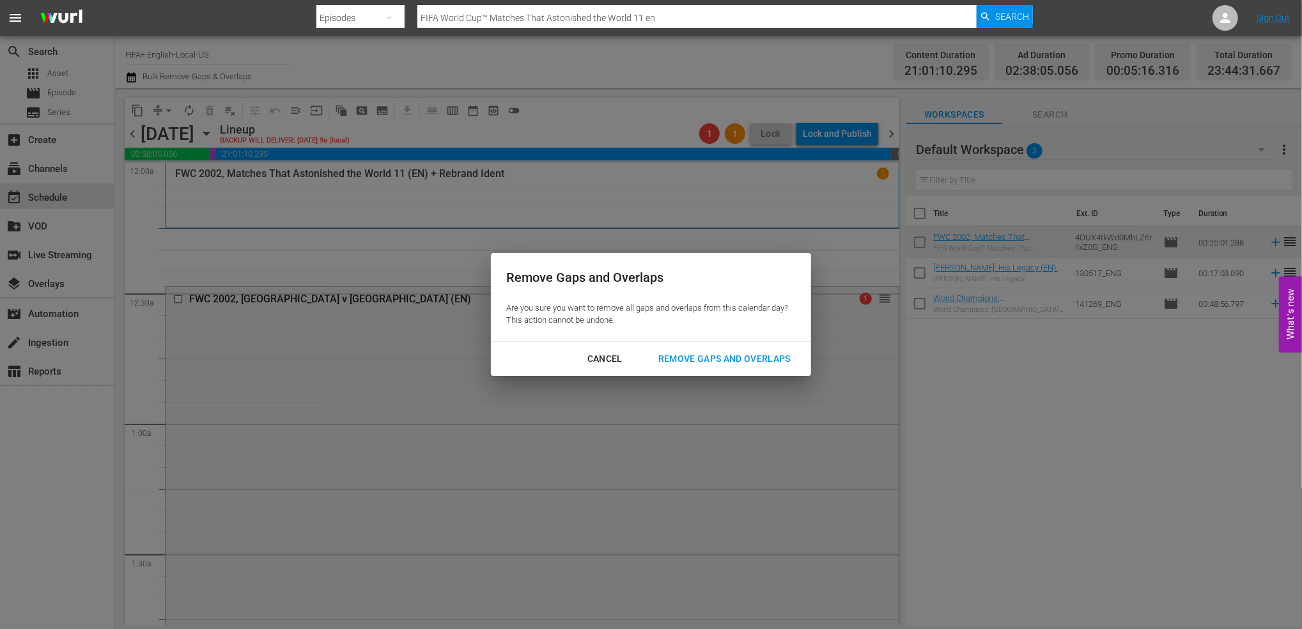
click at [692, 361] on div "Remove Gaps and Overlaps" at bounding box center [724, 359] width 153 height 16
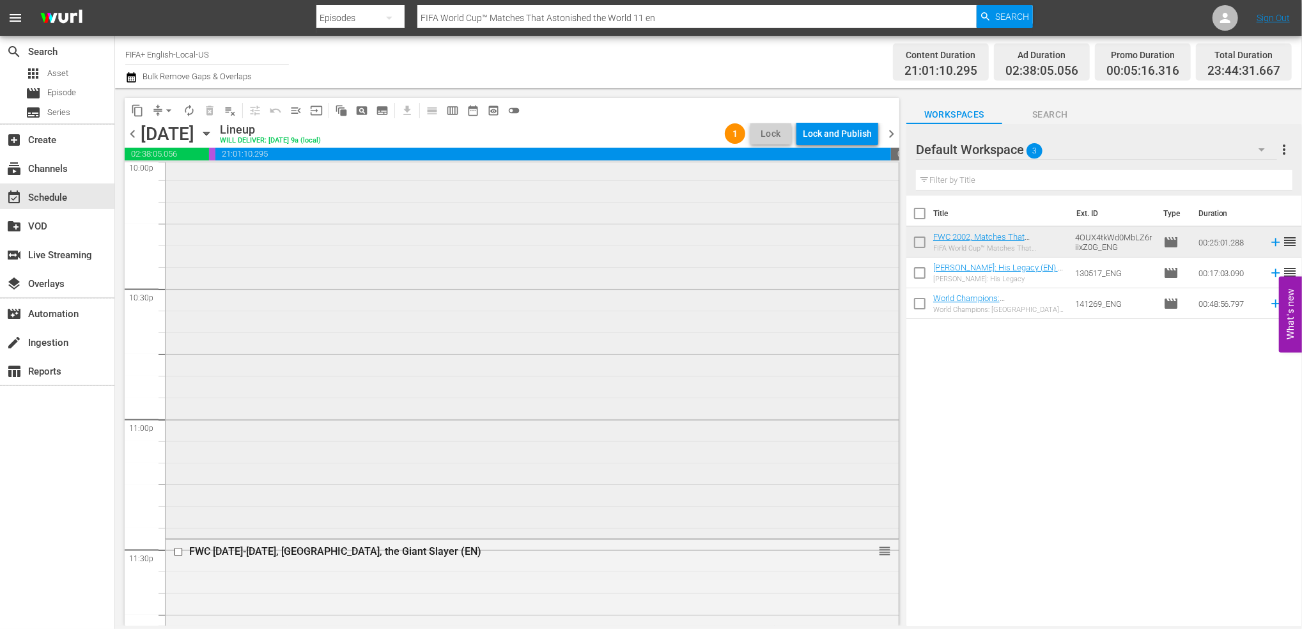
scroll to position [5795, 0]
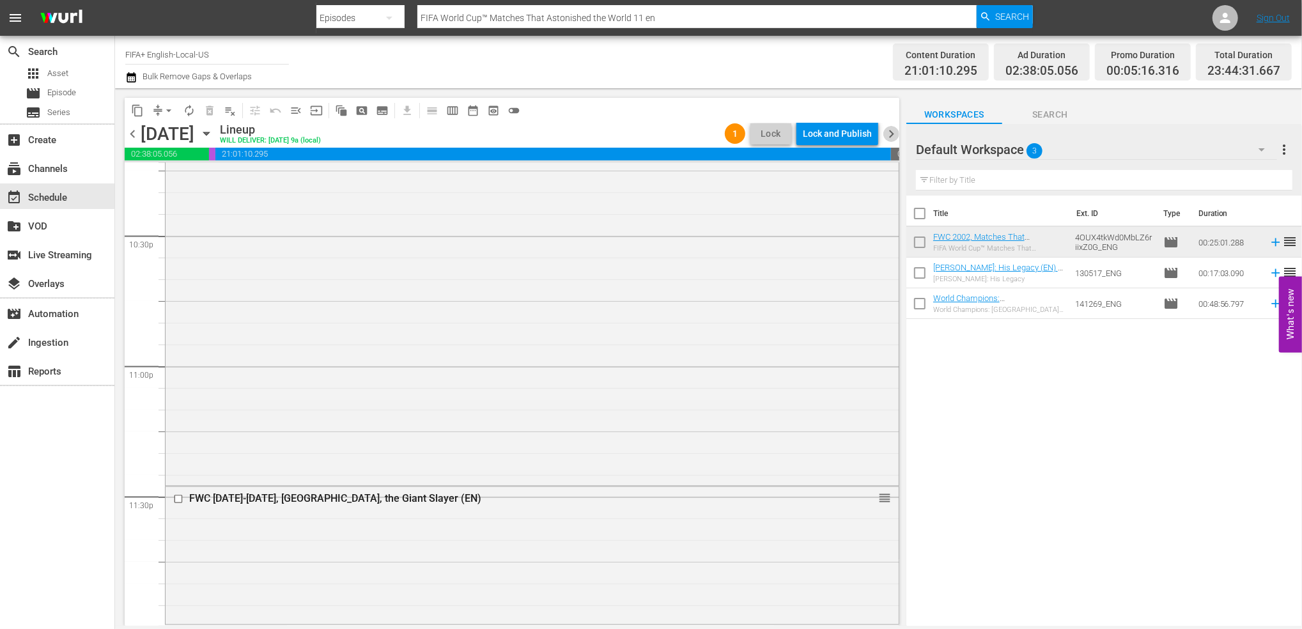
click at [892, 130] on span "chevron_right" at bounding box center [891, 134] width 16 height 16
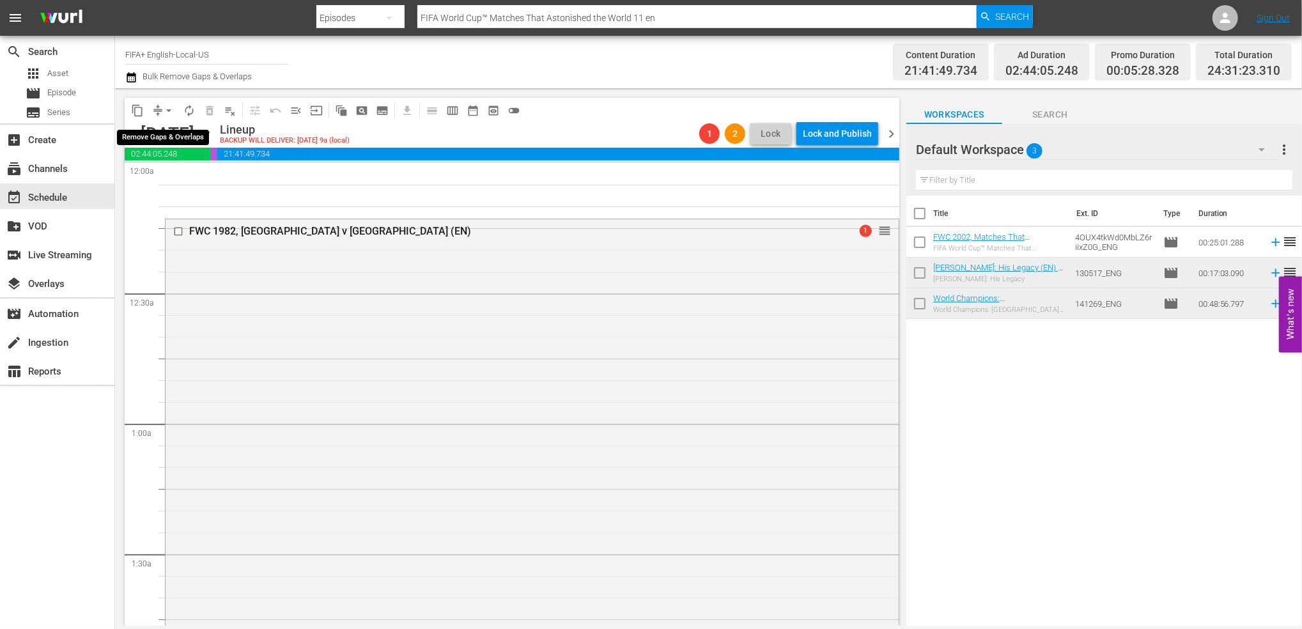
click at [169, 113] on span "arrow_drop_down" at bounding box center [168, 110] width 13 height 13
click at [805, 95] on div "content_copy compress arrow_drop_down autorenew_outlined delete_forever_outline…" at bounding box center [508, 357] width 787 height 538
click at [130, 134] on span "chevron_left" at bounding box center [133, 134] width 16 height 16
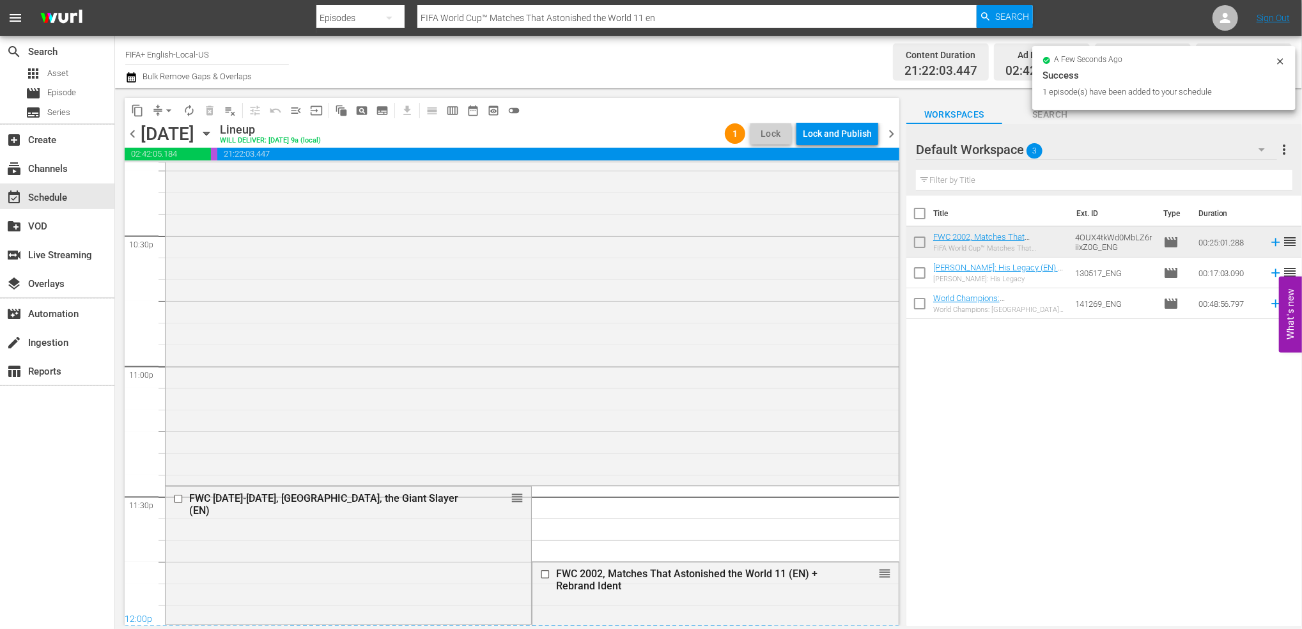
scroll to position [5804, 0]
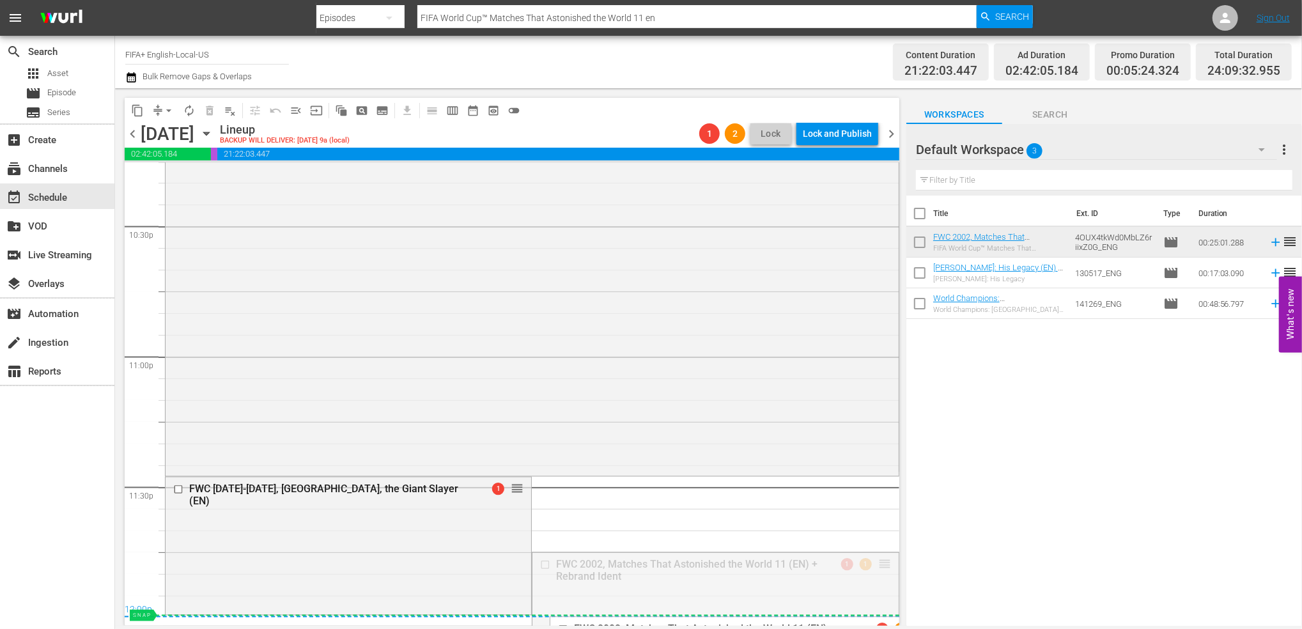
drag, startPoint x: 872, startPoint y: 557, endPoint x: 873, endPoint y: 617, distance: 60.1
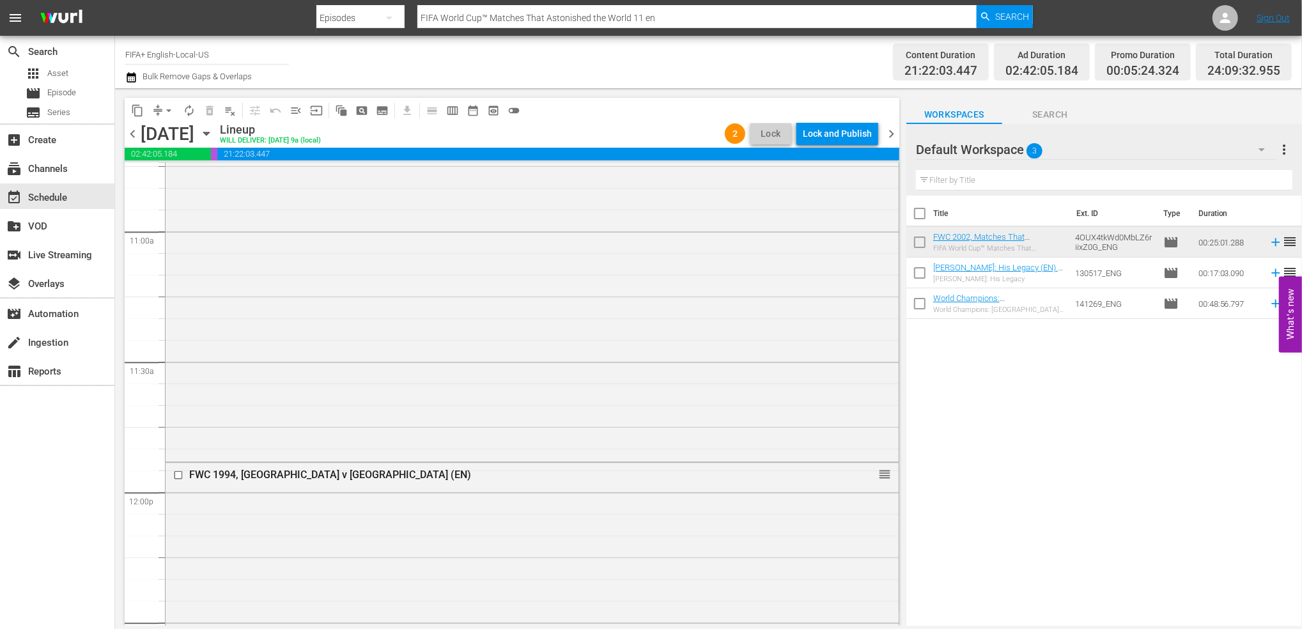
scroll to position [2121, 0]
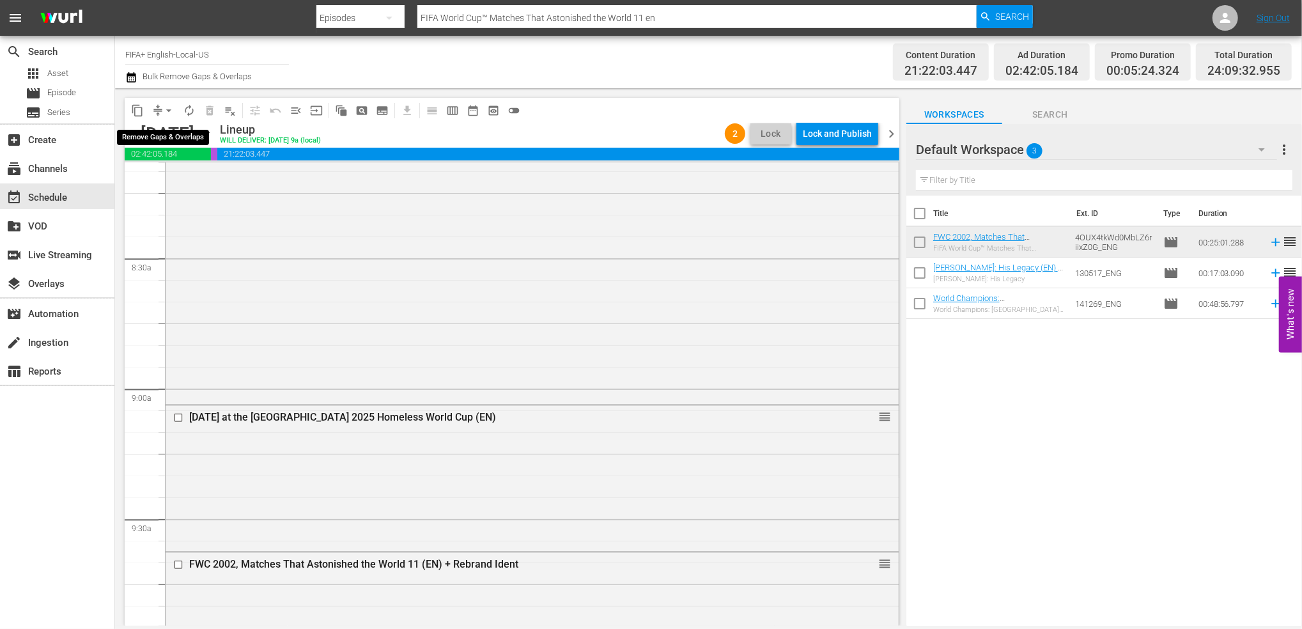
click at [168, 106] on span "arrow_drop_down" at bounding box center [168, 110] width 13 height 13
click at [178, 178] on li "Align to End of Previous Day" at bounding box center [169, 178] width 134 height 21
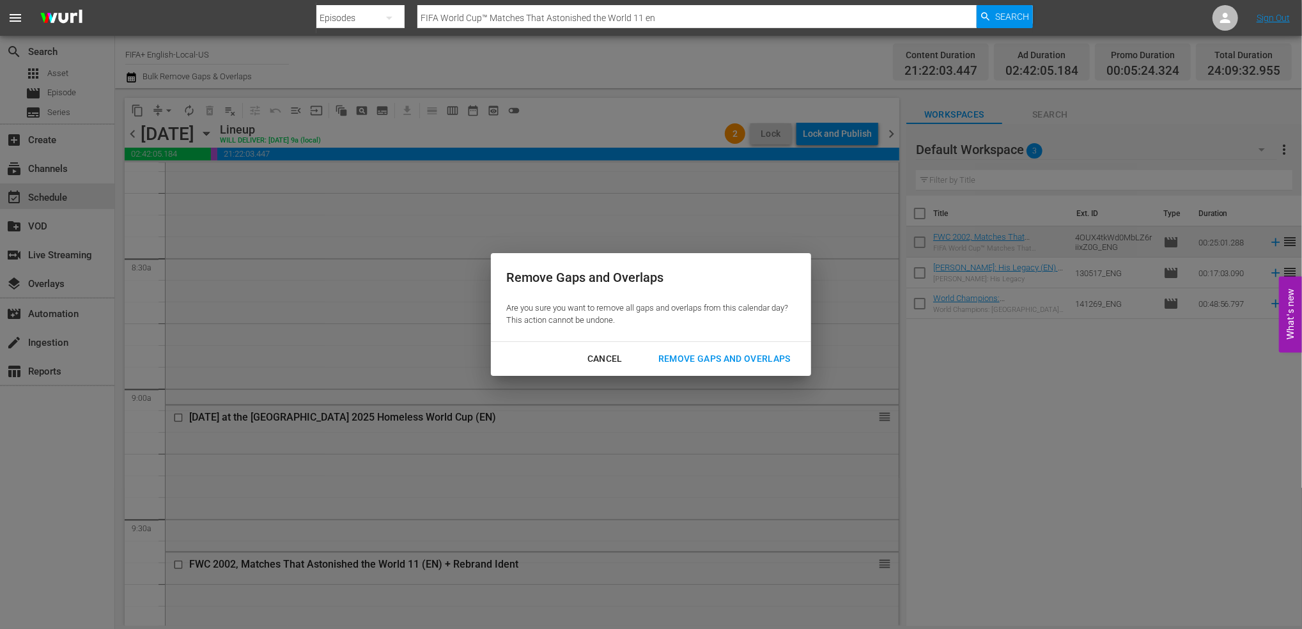
click at [708, 357] on div "Remove Gaps and Overlaps" at bounding box center [724, 359] width 153 height 16
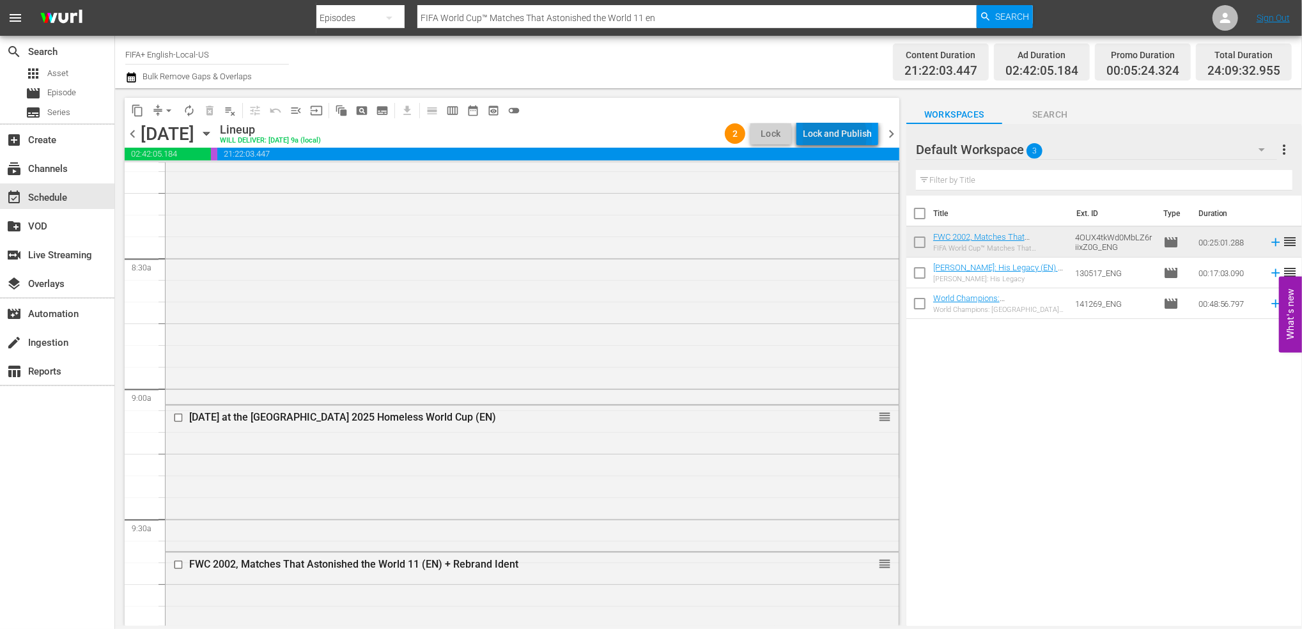
click at [826, 136] on div "Lock and Publish" at bounding box center [837, 133] width 69 height 23
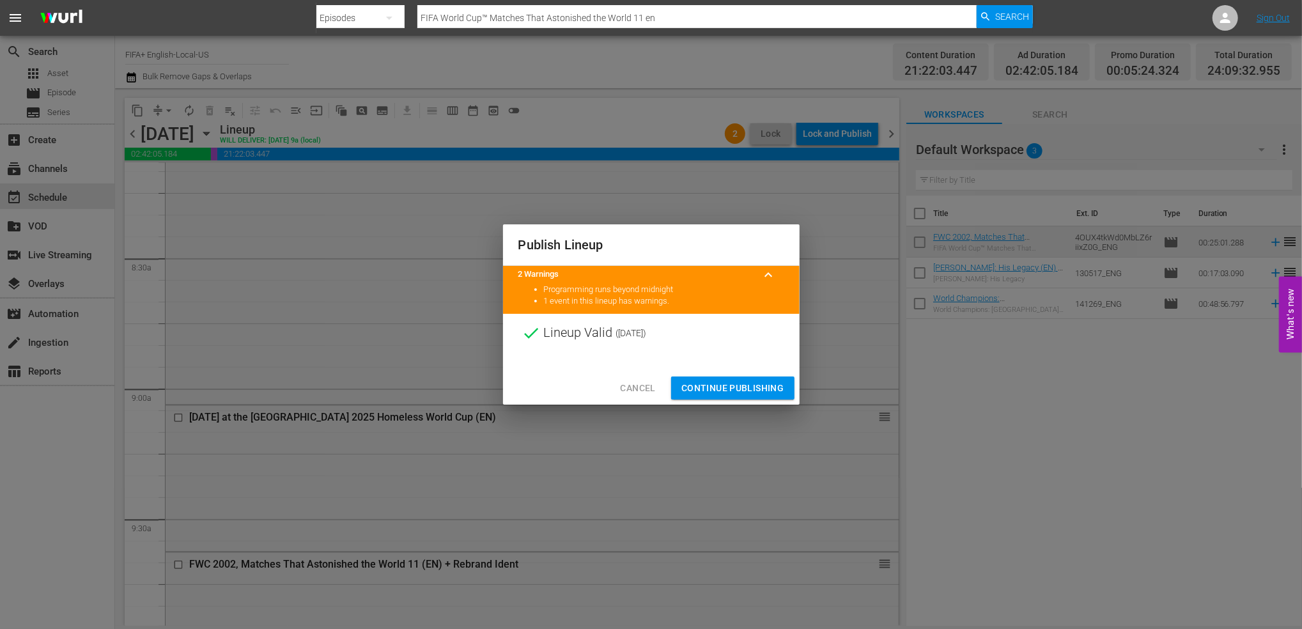
click at [772, 387] on span "Continue Publishing" at bounding box center [732, 388] width 103 height 16
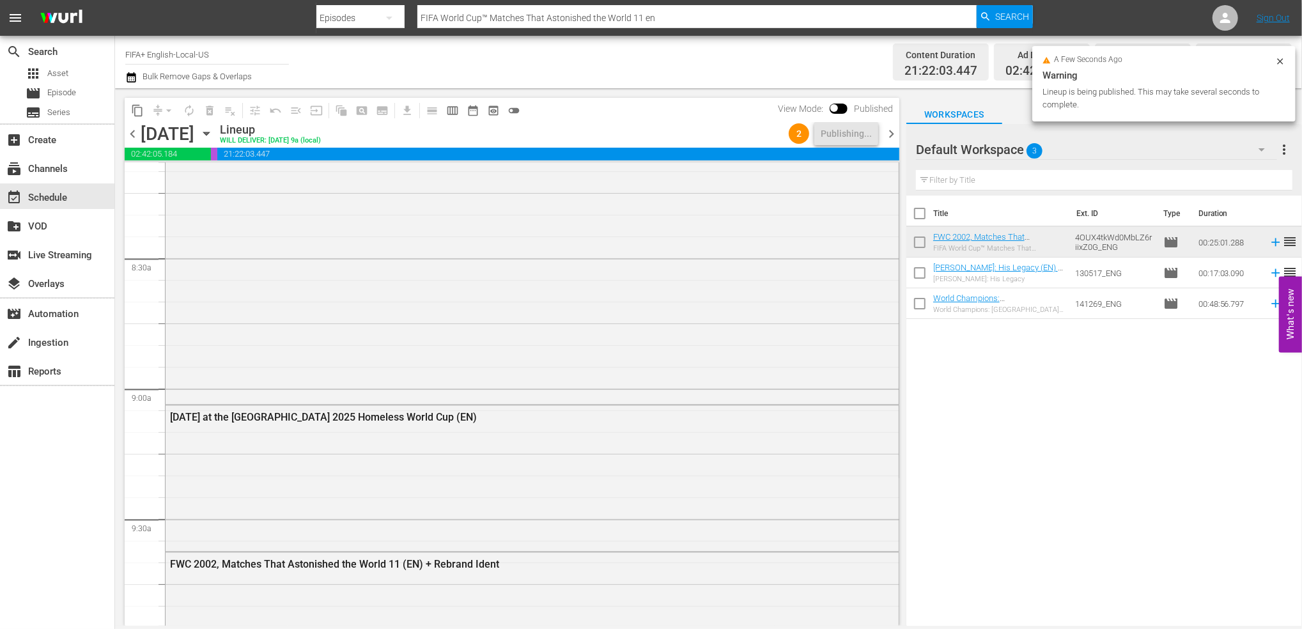
click at [893, 136] on span "chevron_right" at bounding box center [891, 134] width 16 height 16
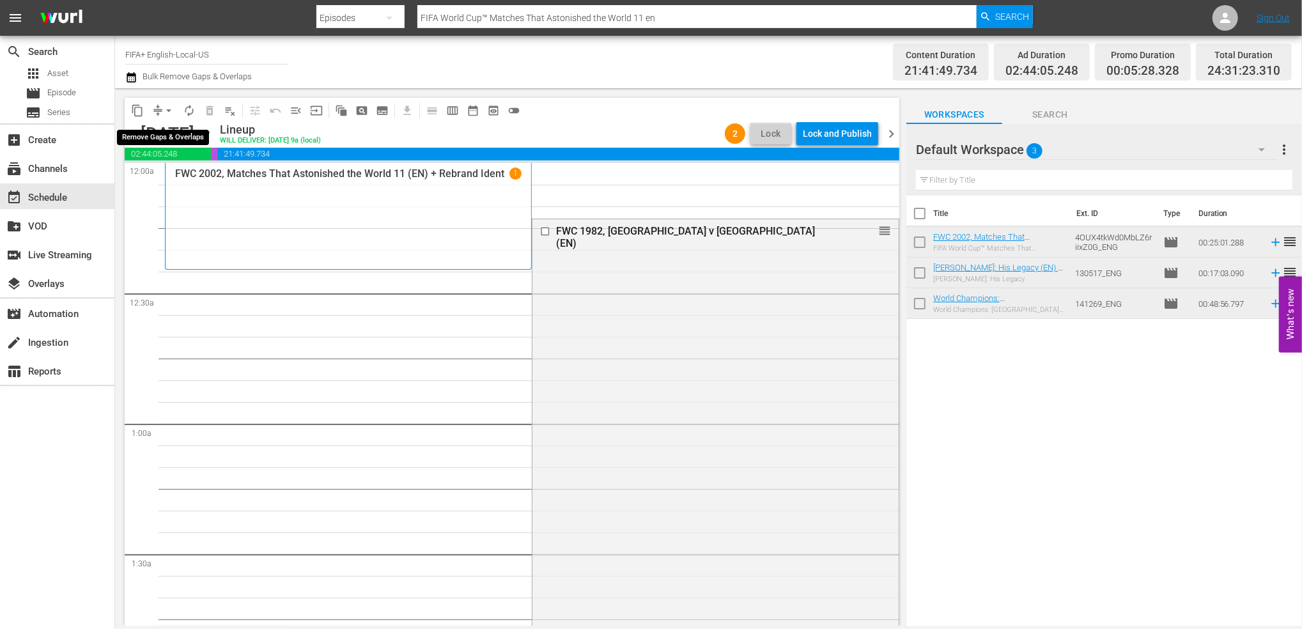
click at [164, 109] on span "arrow_drop_down" at bounding box center [168, 110] width 13 height 13
click at [176, 175] on li "Align to End of Previous Day" at bounding box center [169, 178] width 134 height 21
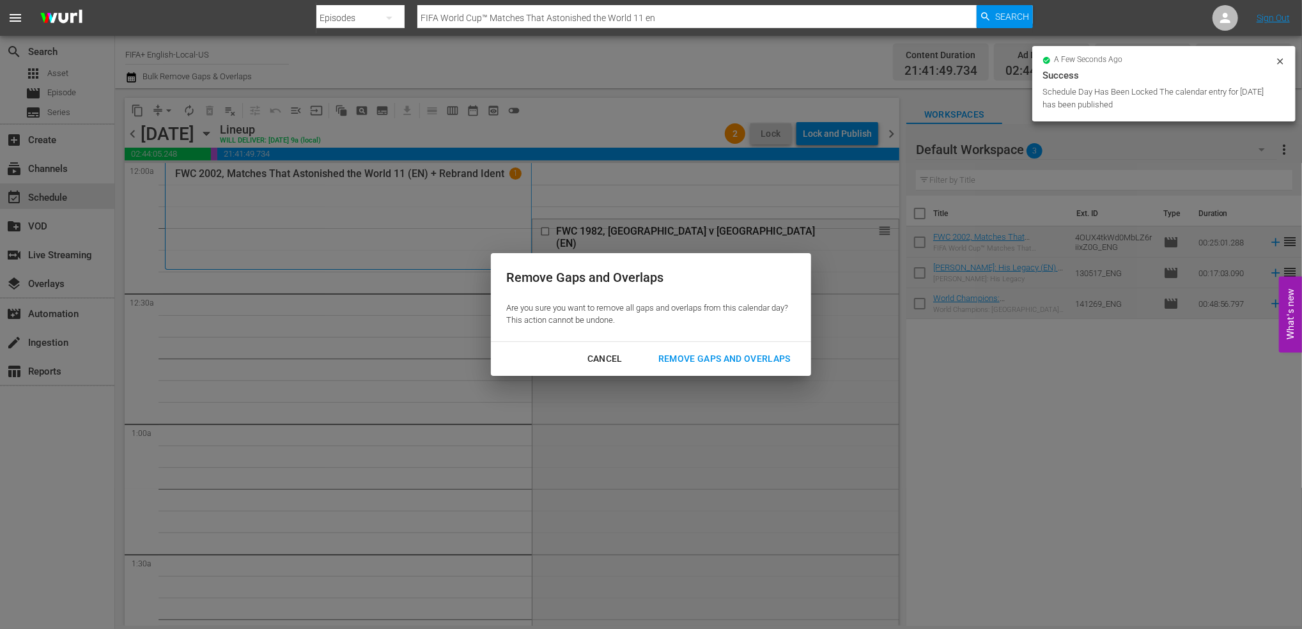
click at [760, 364] on div "Remove Gaps and Overlaps" at bounding box center [724, 359] width 153 height 16
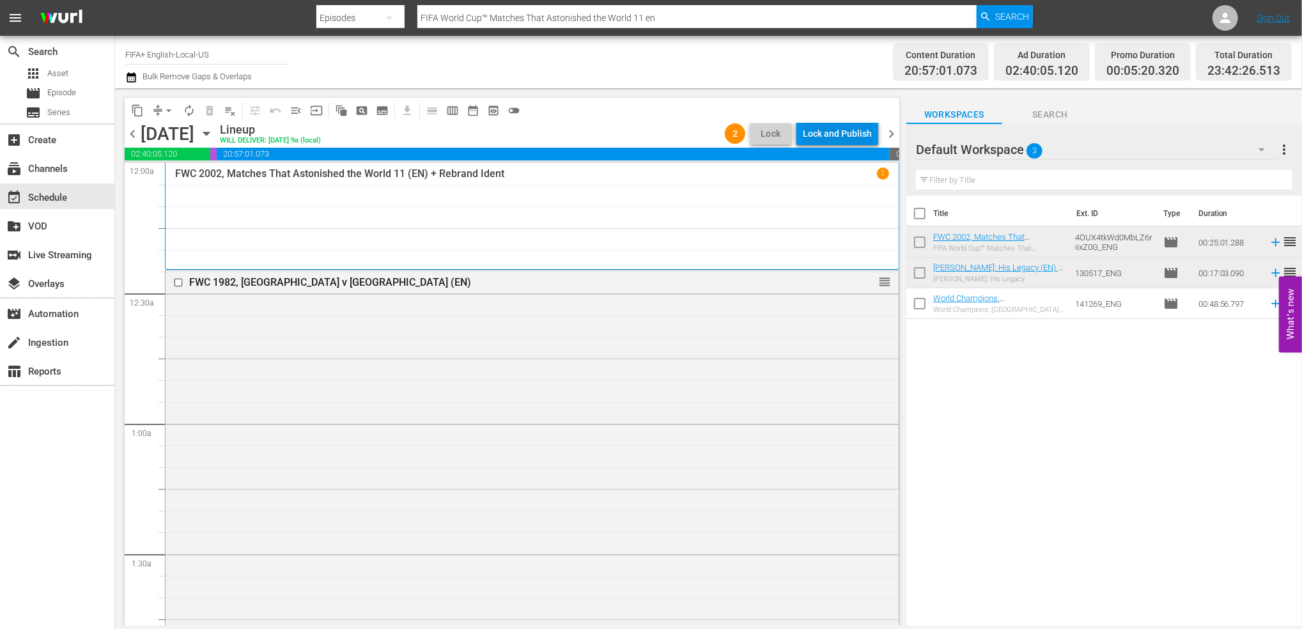
click at [822, 130] on div "Lock and Publish" at bounding box center [837, 133] width 69 height 23
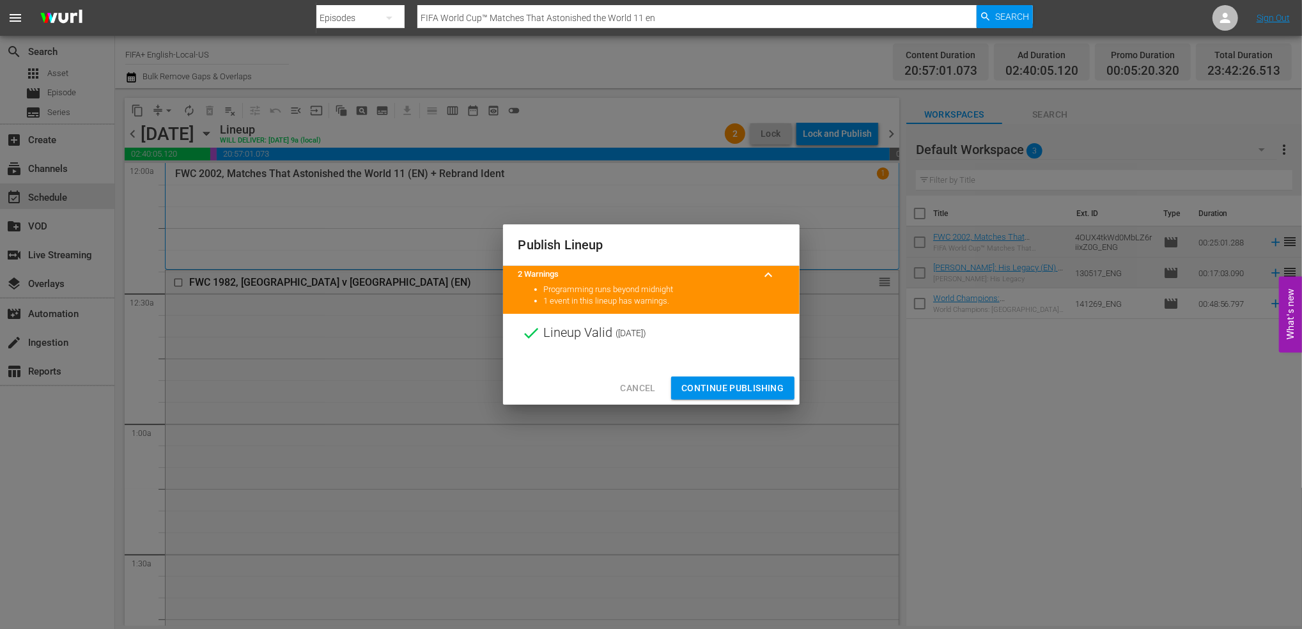
click at [726, 391] on span "Continue Publishing" at bounding box center [732, 388] width 103 height 16
